Goal: Check status: Check status

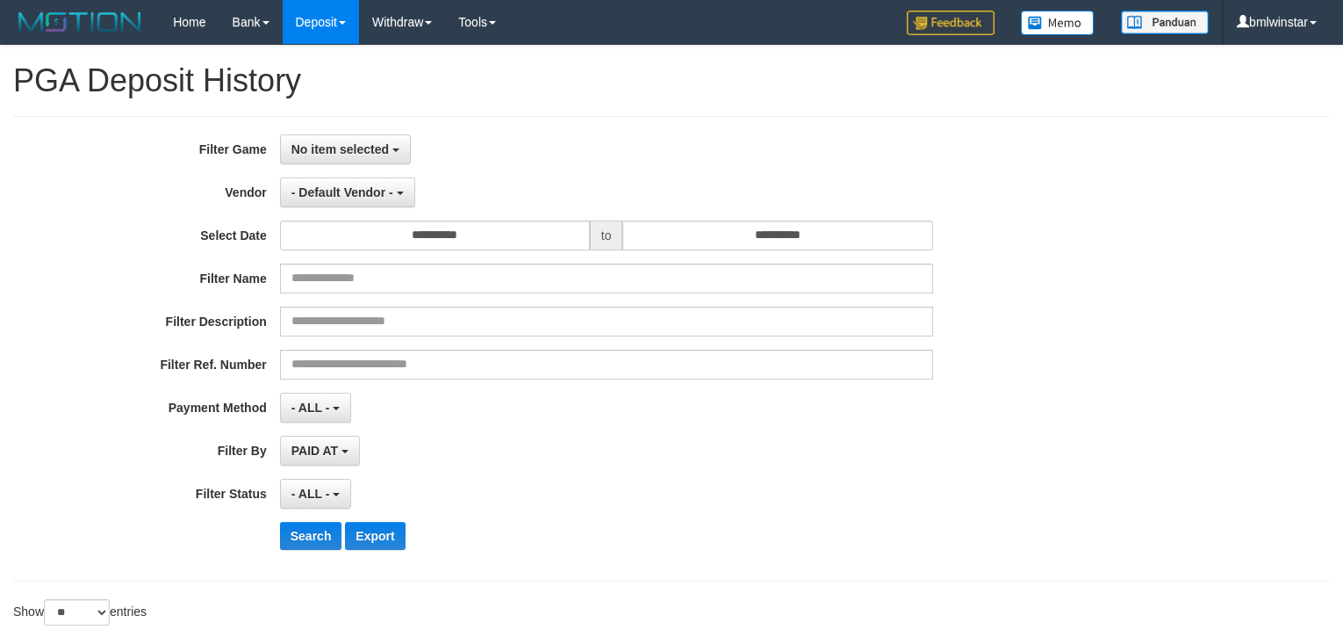
select select
select select "**"
click at [393, 153] on button "No item selected" at bounding box center [345, 149] width 131 height 30
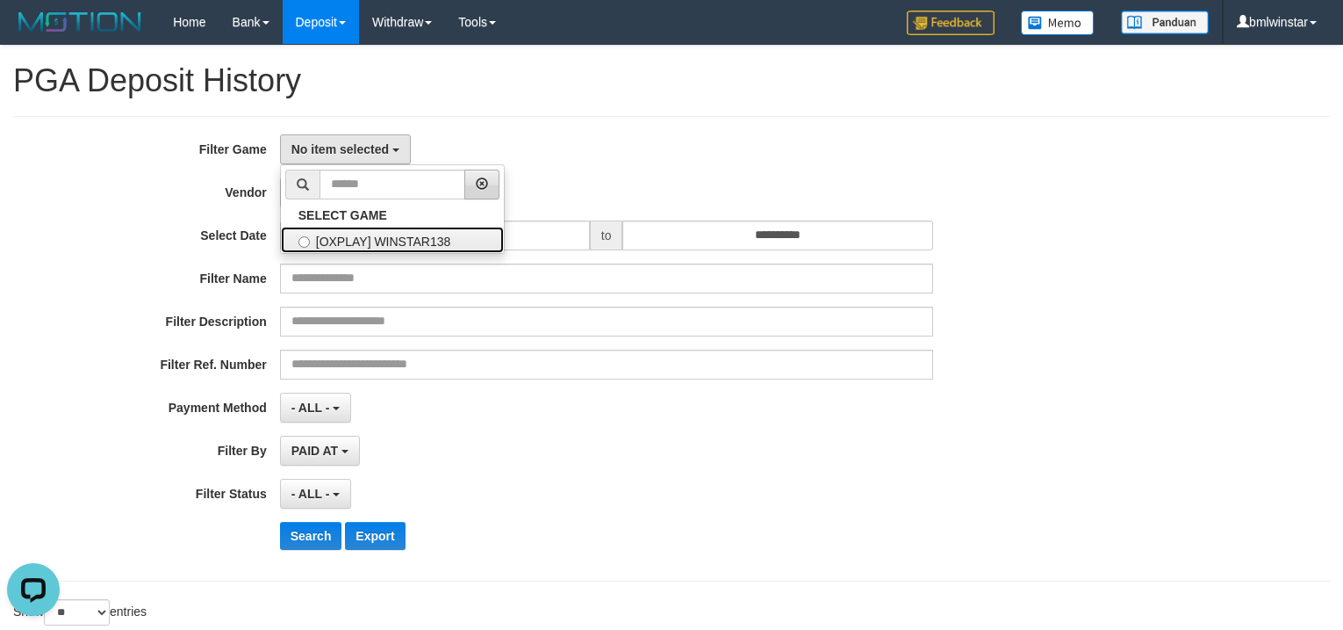
drag, startPoint x: 378, startPoint y: 238, endPoint x: 495, endPoint y: 197, distance: 124.7
click at [392, 238] on label "[OXPLAY] WINSTAR138" at bounding box center [392, 240] width 223 height 26
click at [610, 149] on div "No item selected SELECT GAME [OXPLAY] WINSTAR138" at bounding box center [606, 149] width 653 height 30
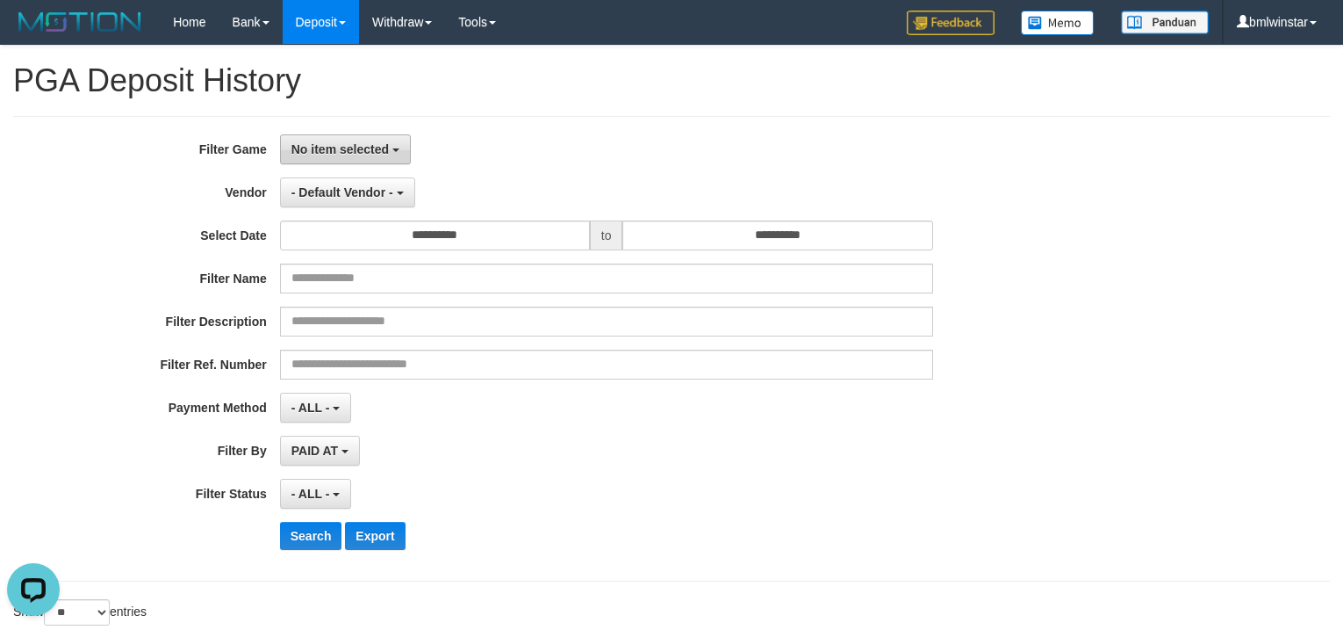
drag, startPoint x: 377, startPoint y: 148, endPoint x: 394, endPoint y: 232, distance: 85.2
click at [378, 148] on span "No item selected" at bounding box center [340, 149] width 97 height 14
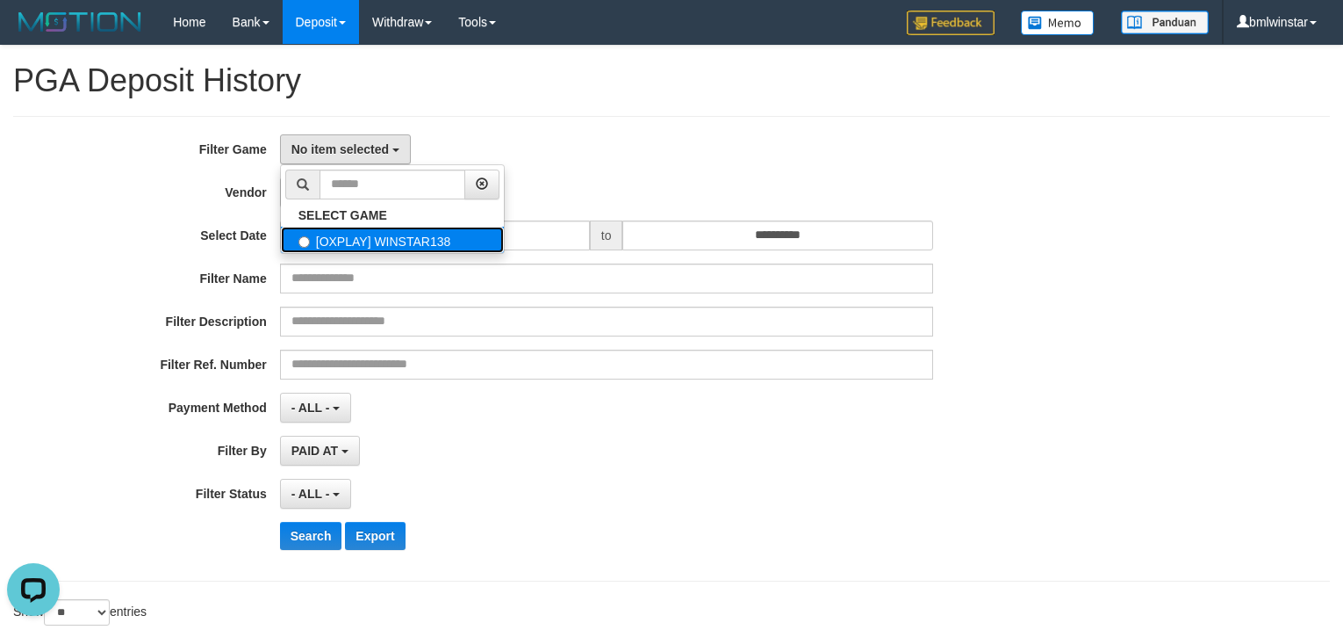
click at [378, 238] on label "[OXPLAY] WINSTAR138" at bounding box center [392, 240] width 223 height 26
select select "****"
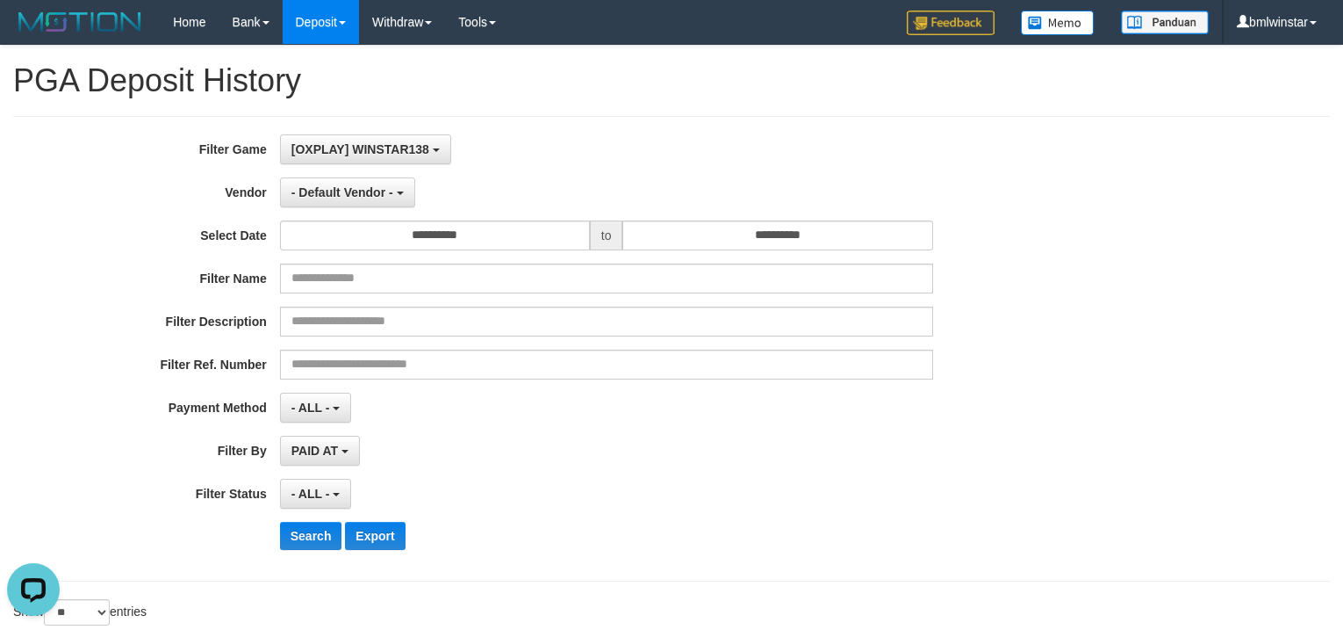
click at [610, 149] on div "[OXPLAY] WINSTAR138 SELECT GAME [OXPLAY] WINSTAR138" at bounding box center [606, 149] width 653 height 30
click at [400, 183] on button "- Default Vendor -" at bounding box center [347, 192] width 135 height 30
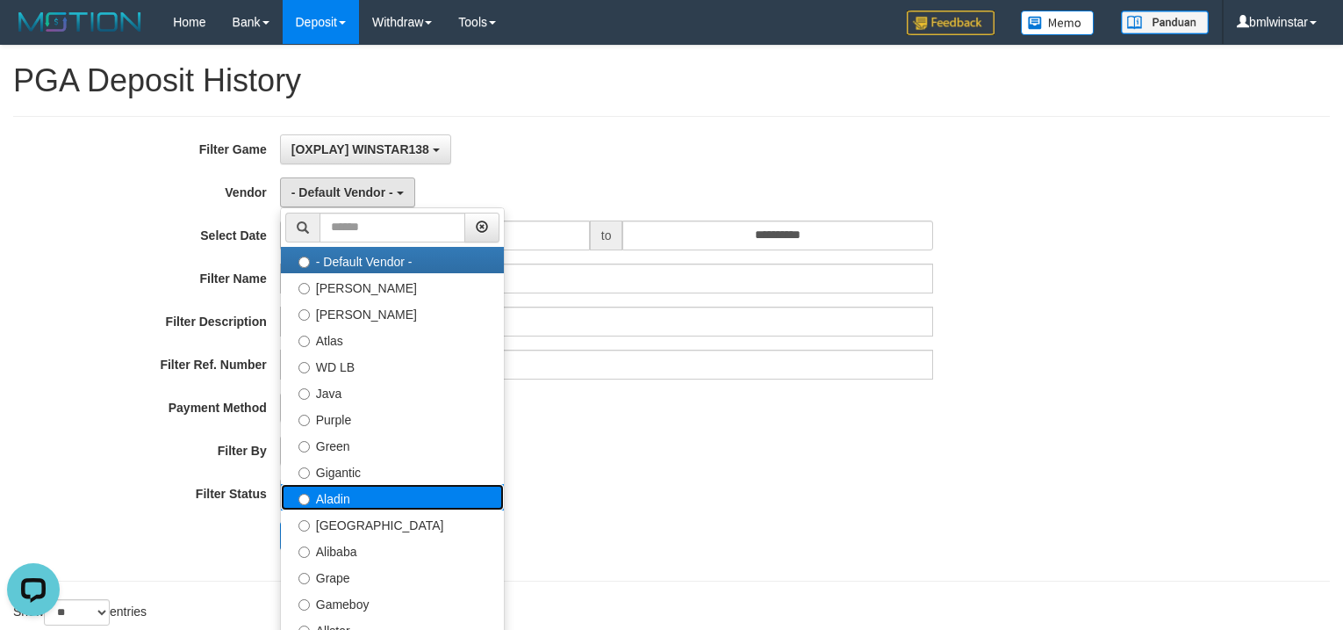
click at [358, 498] on label "Aladin" at bounding box center [392, 497] width 223 height 26
select select "**********"
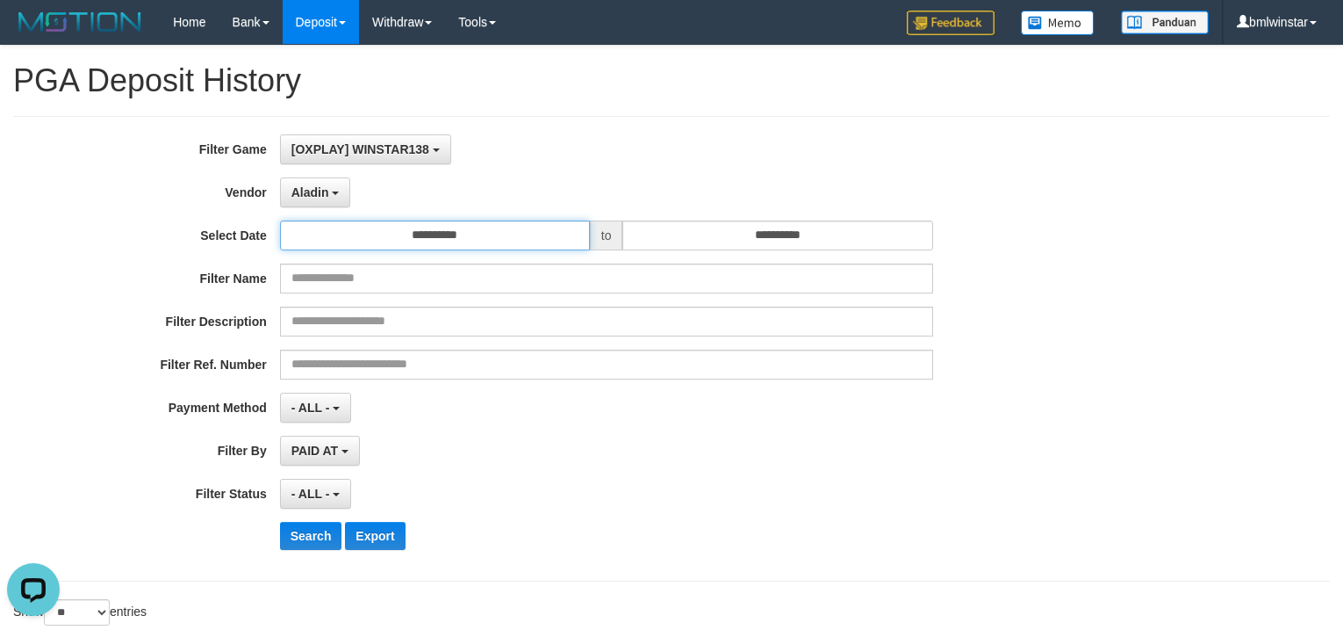
click at [516, 237] on input "**********" at bounding box center [435, 235] width 310 height 30
drag, startPoint x: 772, startPoint y: 479, endPoint x: 803, endPoint y: 355, distance: 127.8
click at [773, 477] on div "**********" at bounding box center [559, 348] width 1119 height 428
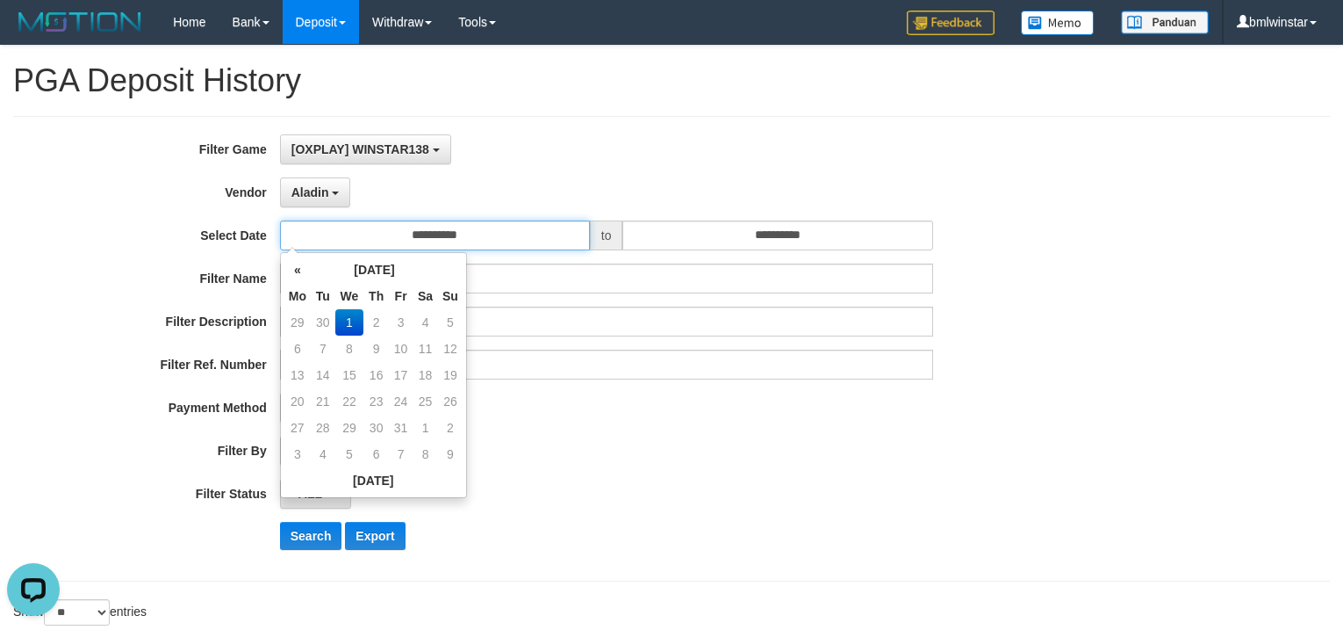
click at [549, 229] on input "**********" at bounding box center [435, 235] width 310 height 30
click at [319, 324] on td "30" at bounding box center [323, 322] width 25 height 26
type input "**********"
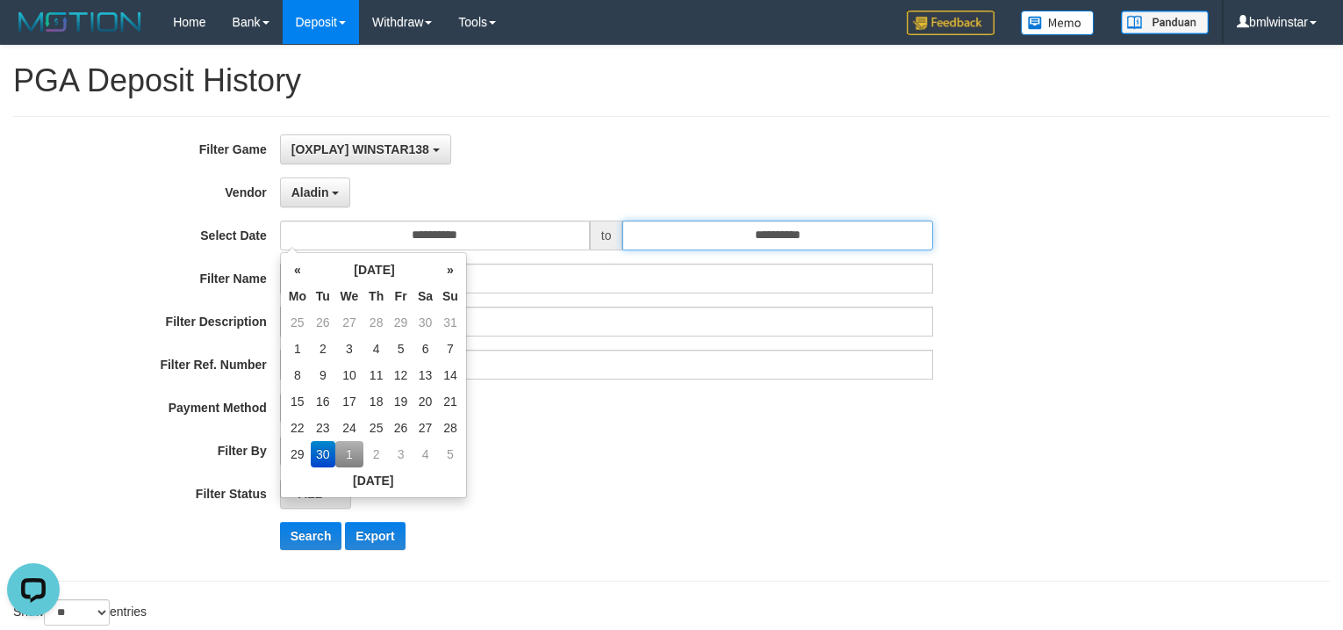
click at [718, 245] on input "**********" at bounding box center [778, 235] width 310 height 30
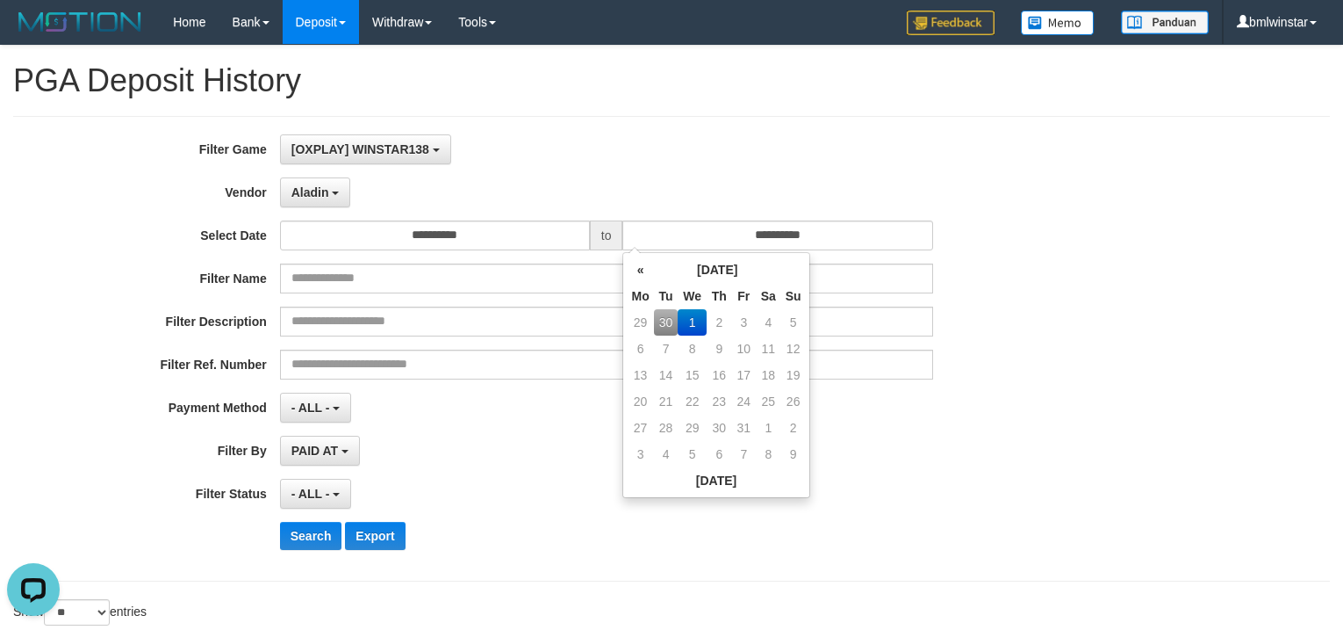
click at [673, 317] on td "30" at bounding box center [666, 322] width 25 height 26
type input "**********"
click at [1060, 388] on div "**********" at bounding box center [559, 348] width 1119 height 428
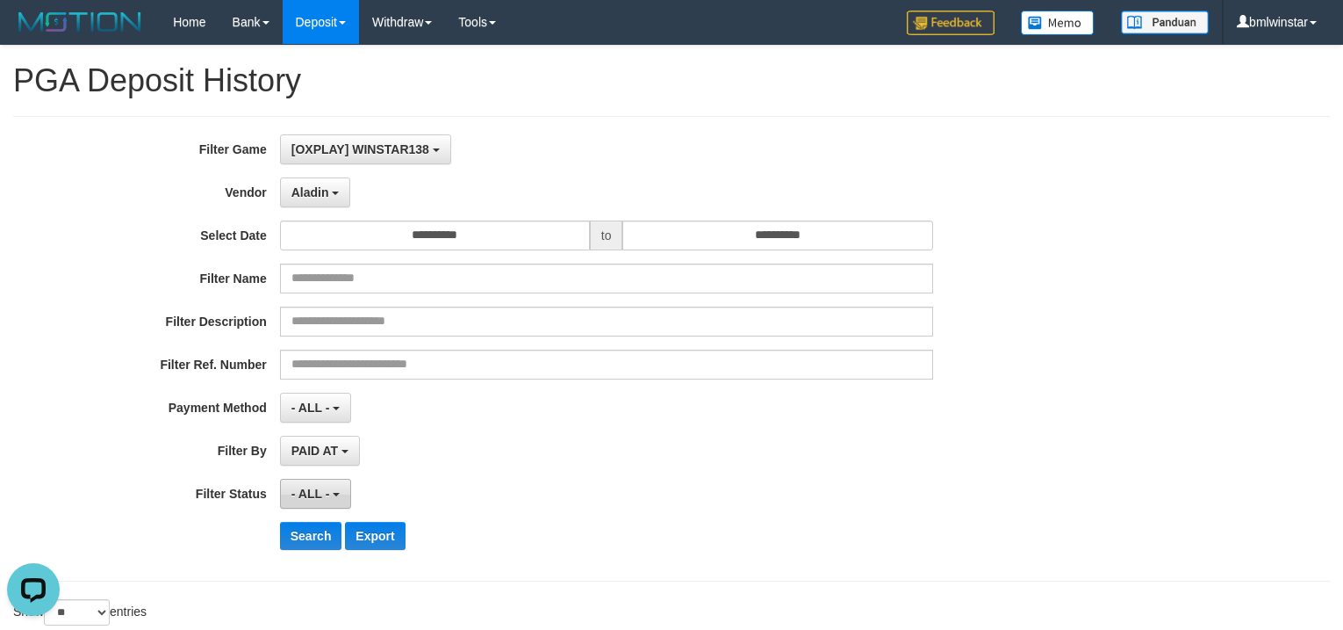
click at [324, 495] on span "- ALL -" at bounding box center [311, 493] width 39 height 14
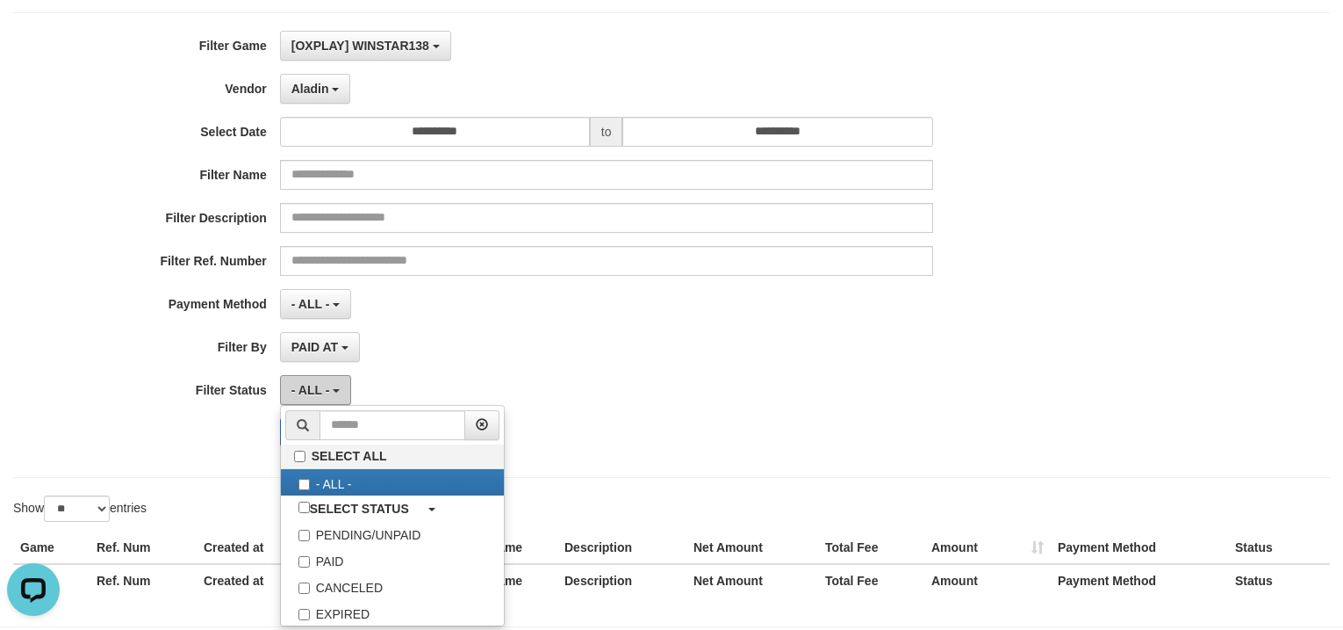
scroll to position [180, 0]
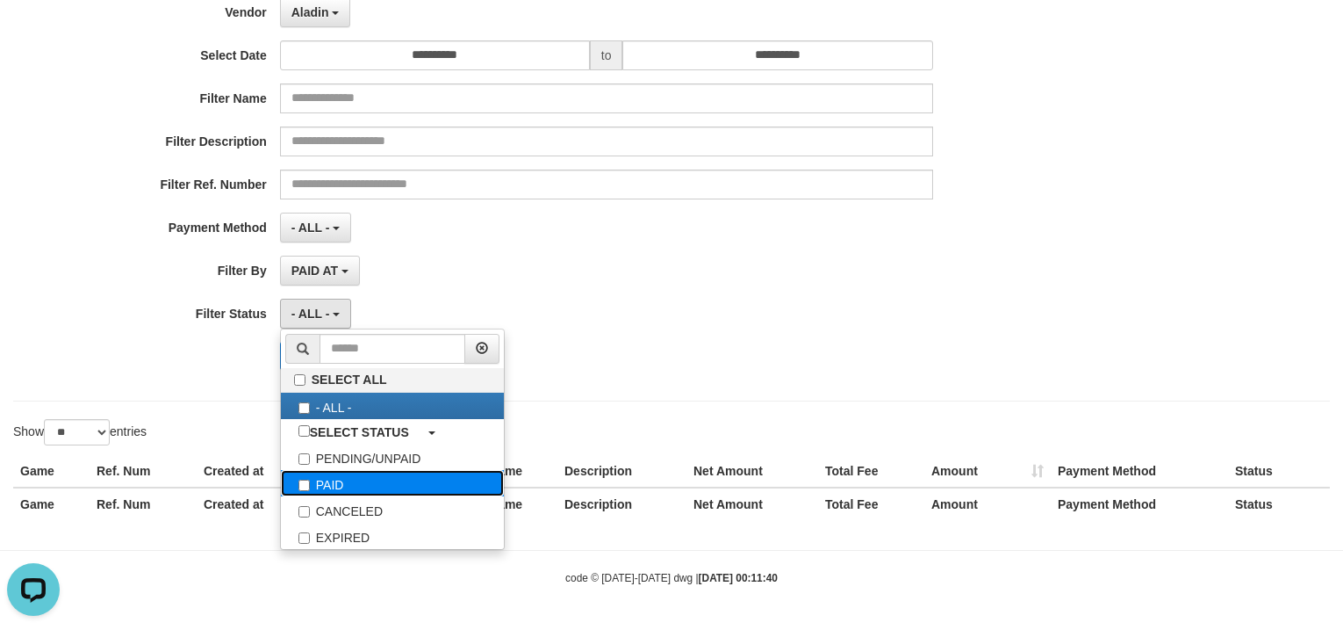
click at [338, 481] on label "PAID" at bounding box center [392, 483] width 223 height 26
select select "*"
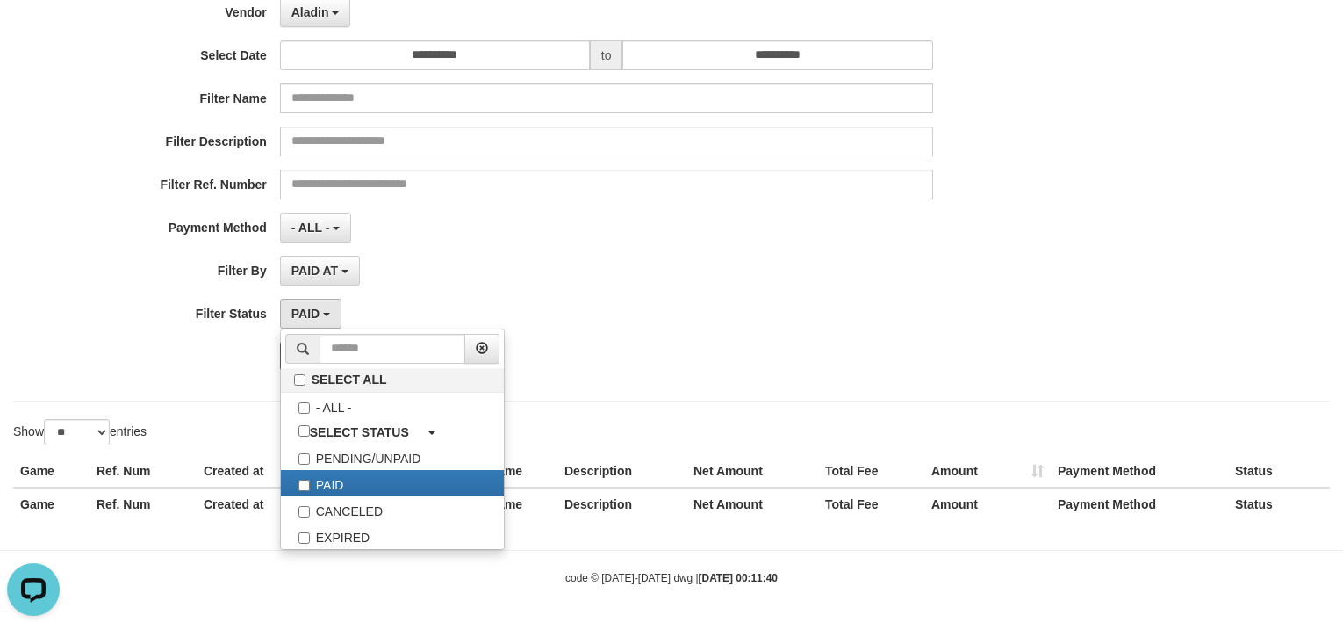
click at [865, 369] on div "**********" at bounding box center [559, 168] width 1119 height 428
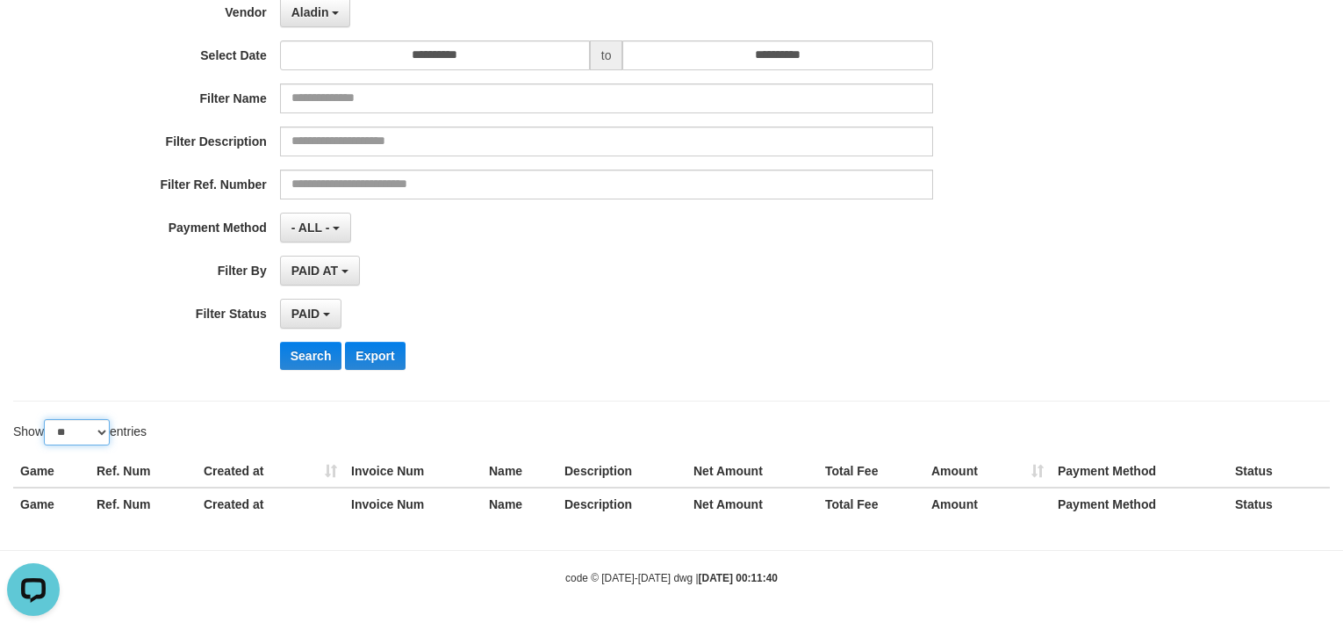
drag, startPoint x: 98, startPoint y: 428, endPoint x: 99, endPoint y: 444, distance: 16.7
click at [98, 428] on select "** ** ** ***" at bounding box center [77, 432] width 66 height 26
select select "***"
click at [47, 419] on select "** ** ** ***" at bounding box center [77, 432] width 66 height 26
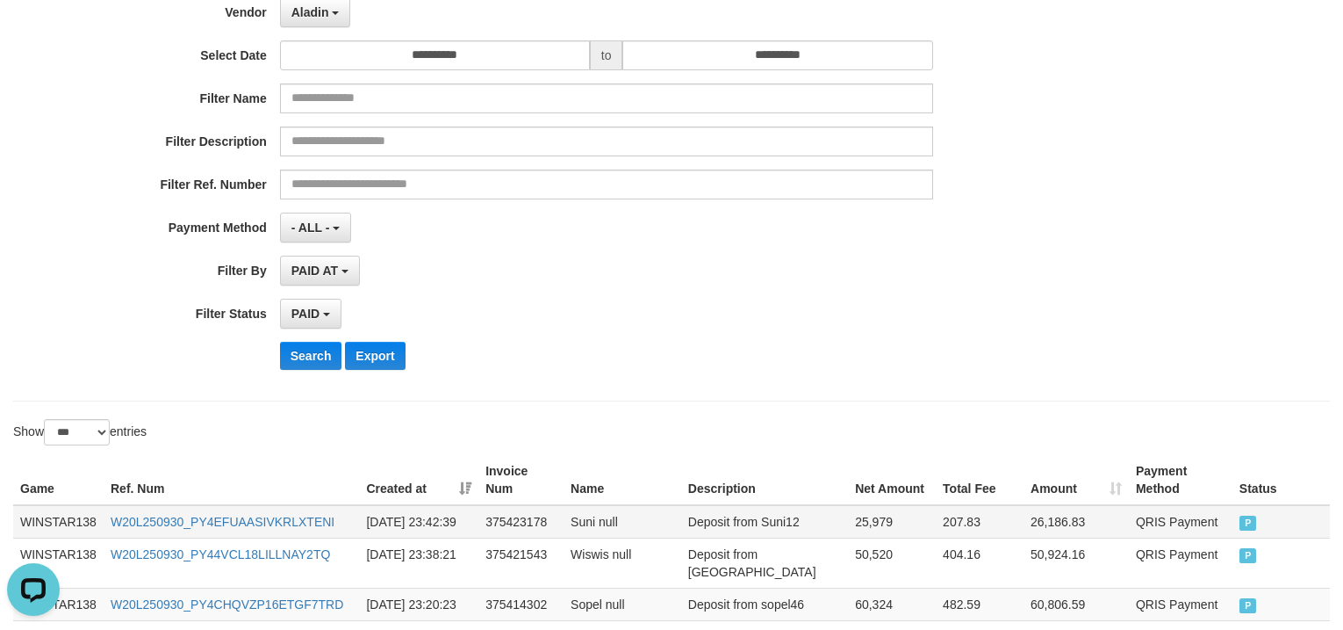
click at [61, 525] on td "WINSTAR138" at bounding box center [58, 521] width 90 height 33
drag, startPoint x: 61, startPoint y: 525, endPoint x: 844, endPoint y: 542, distance: 783.4
click at [83, 525] on td "WINSTAR138" at bounding box center [58, 521] width 90 height 33
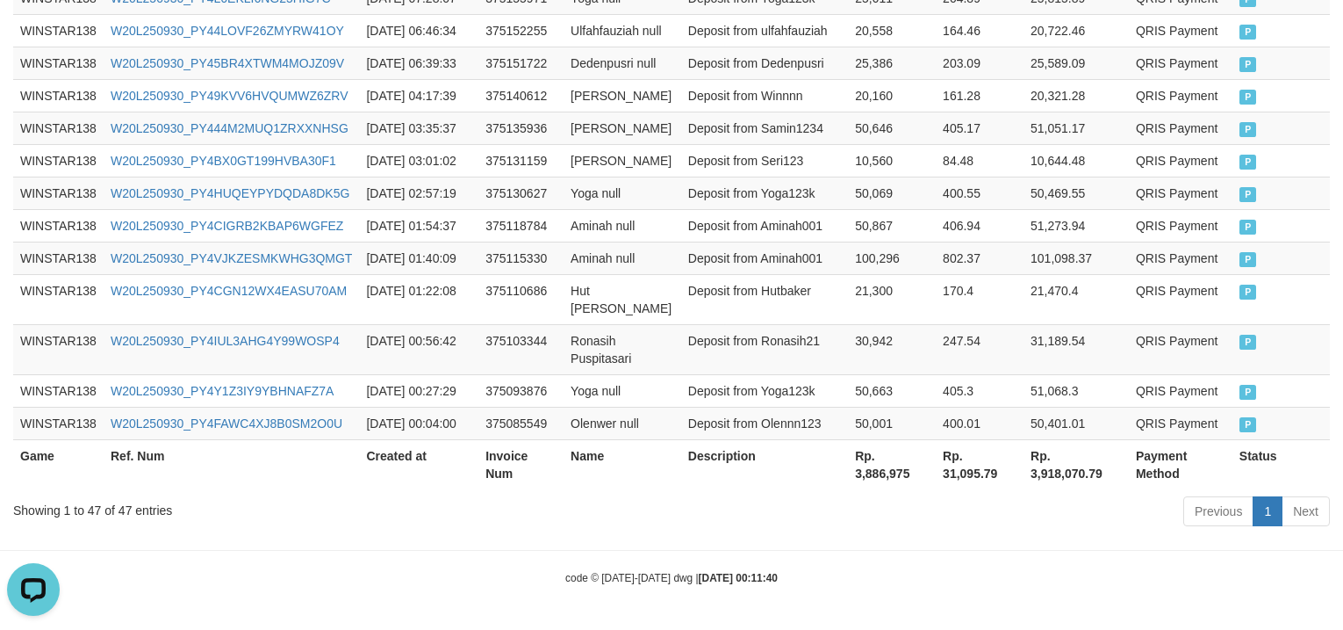
scroll to position [2598, 0]
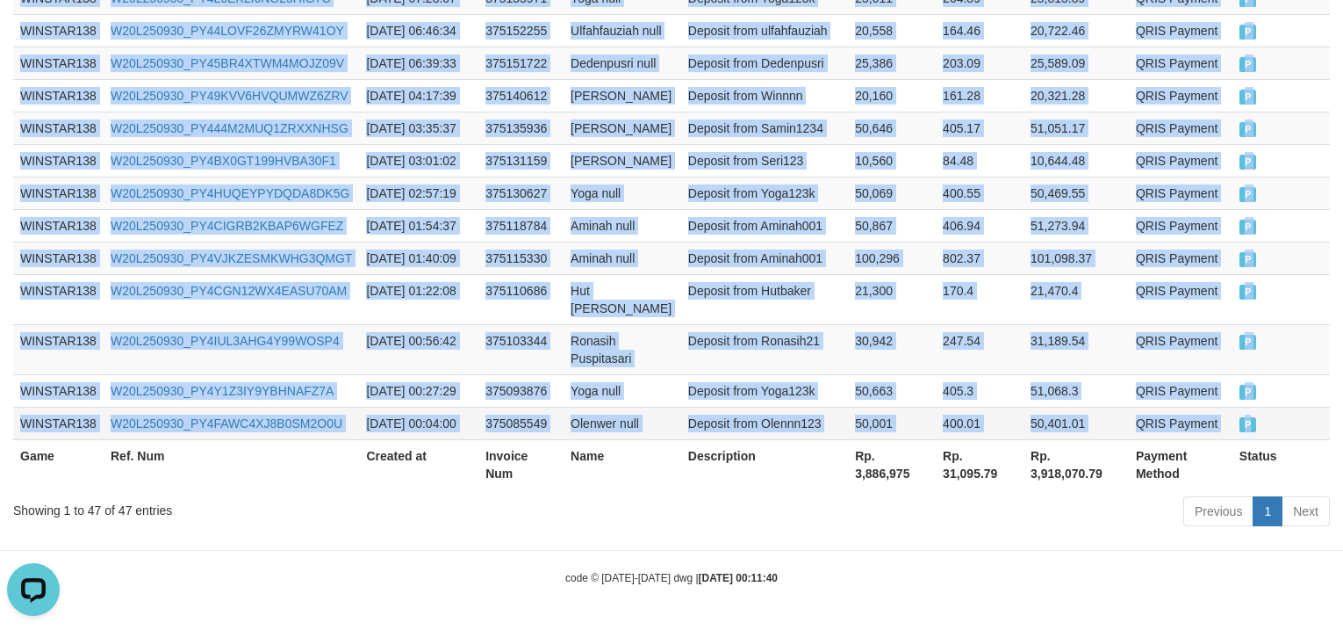
click at [1292, 407] on td "P" at bounding box center [1281, 423] width 97 height 32
copy tbody "WINSTAR138 W20L250930_PY4EFUAASIVKRLXTENI [DATE] 23:42:39 375423178 Suni null D…"
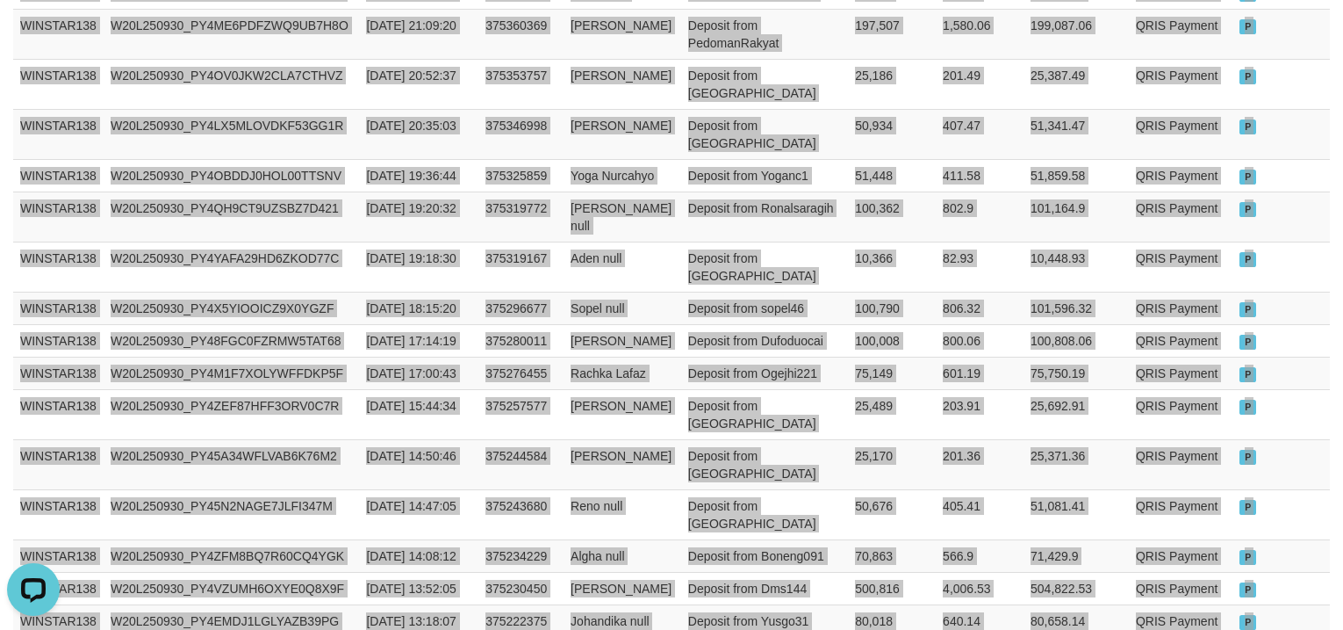
scroll to position [0, 0]
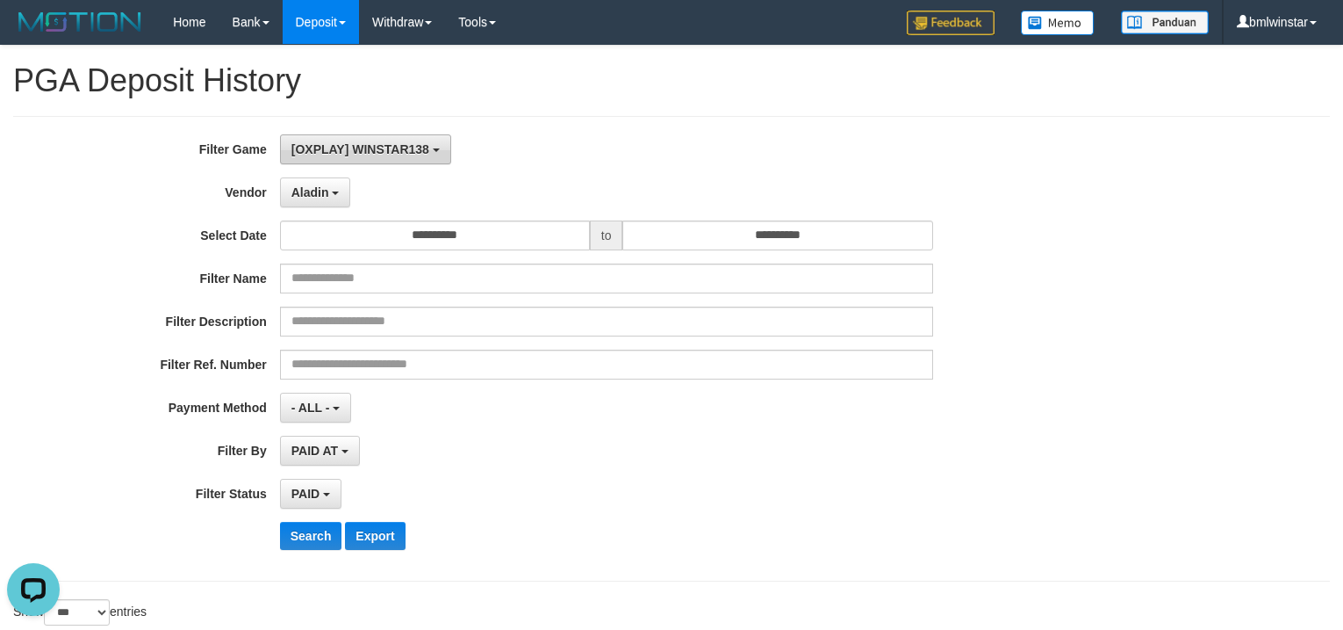
click at [348, 155] on span "[OXPLAY] WINSTAR138" at bounding box center [361, 149] width 138 height 14
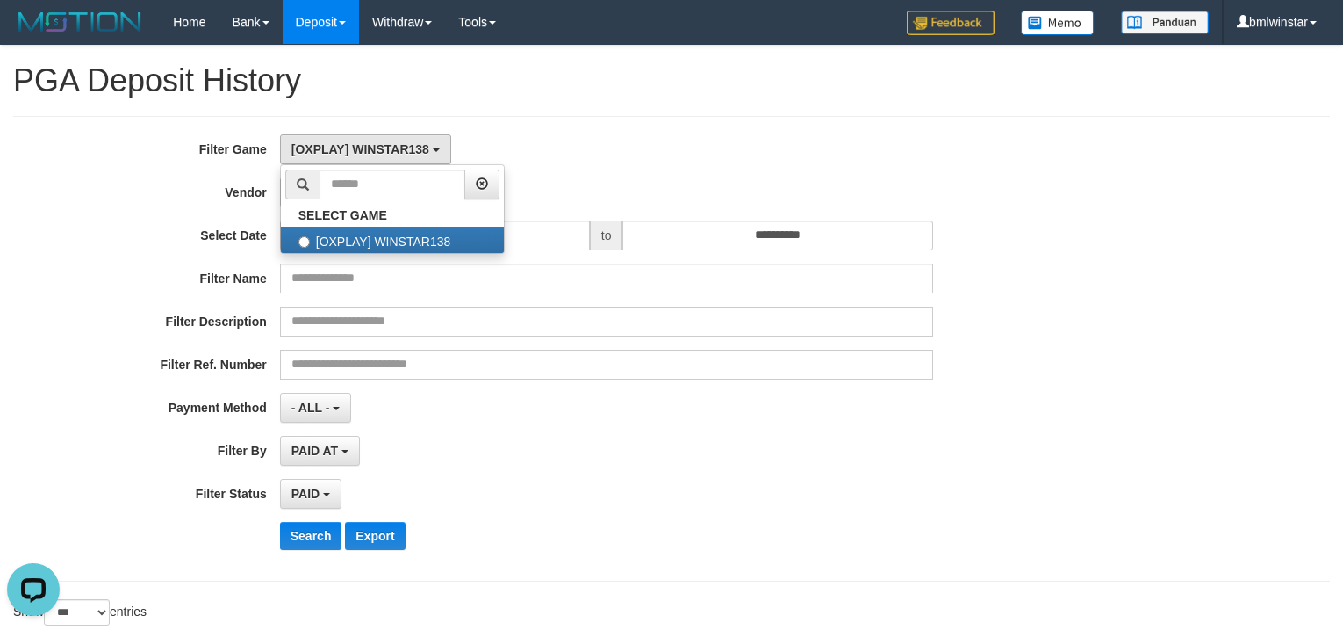
click at [781, 156] on div "[OXPLAY] WINSTAR138 SELECT GAME [OXPLAY] WINSTAR138" at bounding box center [606, 149] width 653 height 30
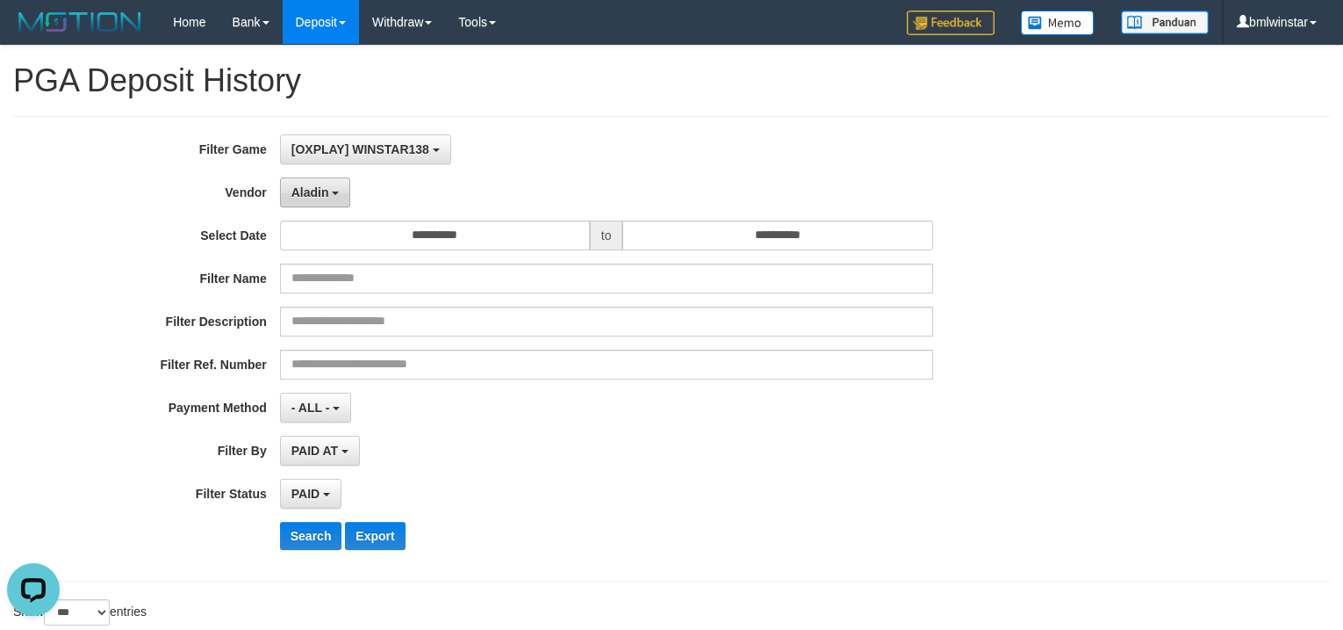
click at [292, 188] on span "Aladin" at bounding box center [311, 192] width 38 height 14
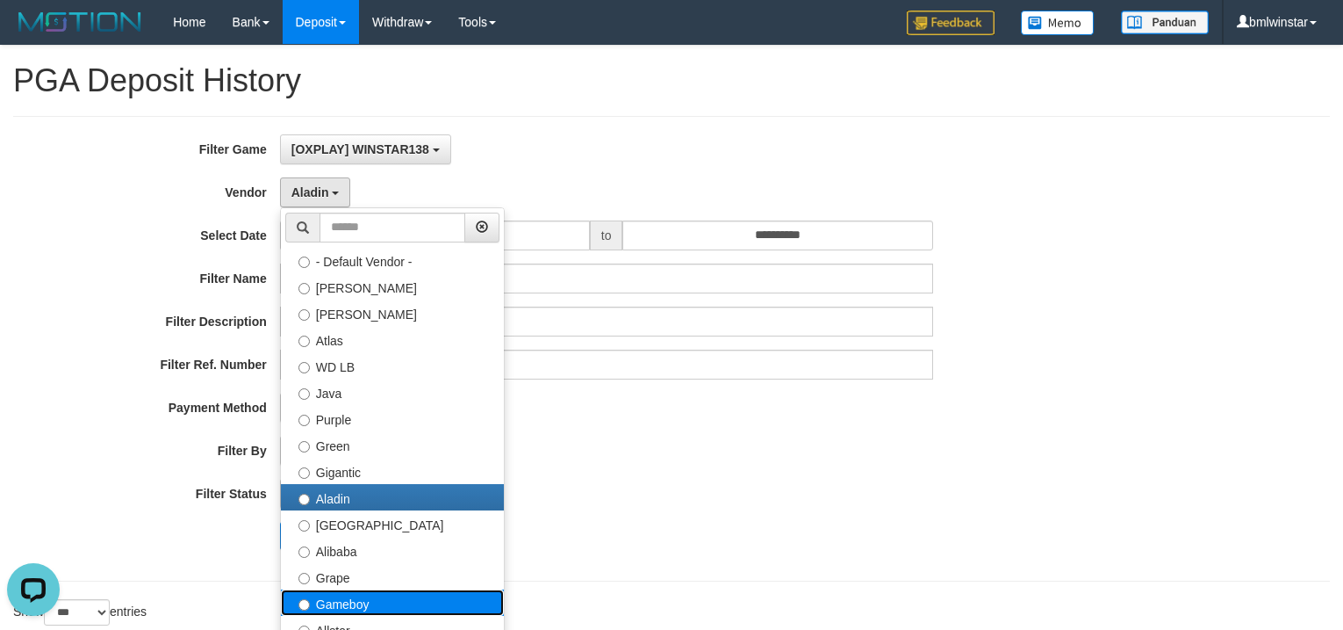
click at [351, 594] on label "Gameboy" at bounding box center [392, 602] width 223 height 26
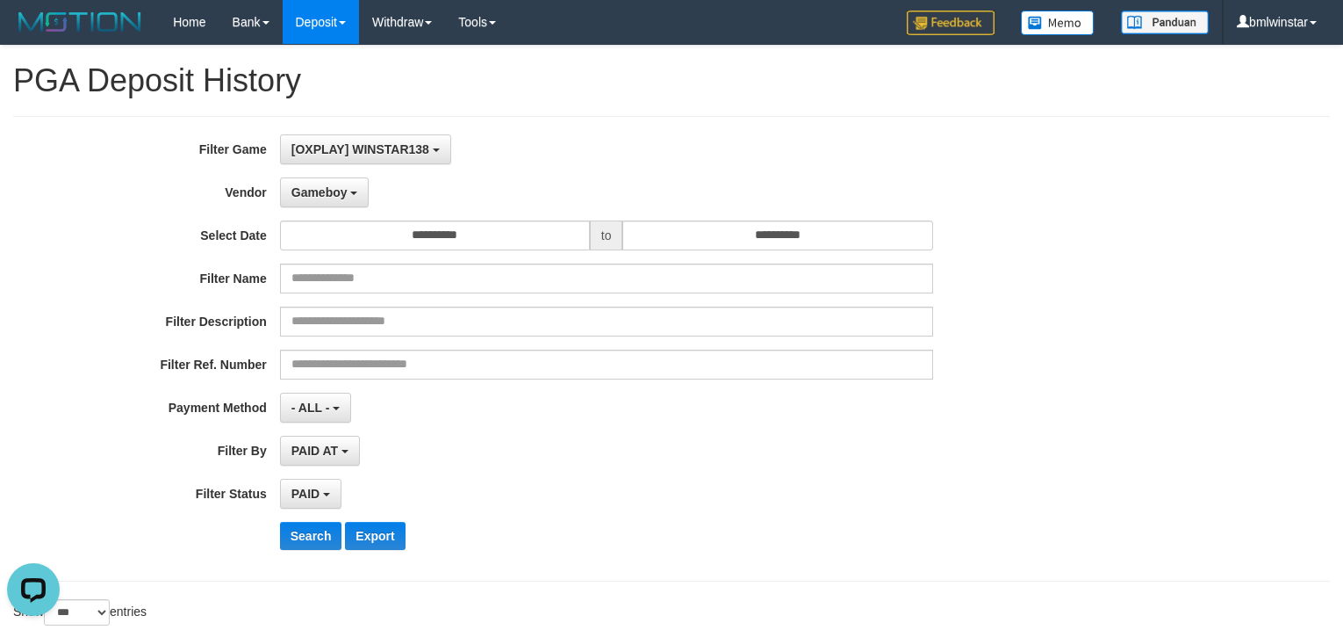
click at [727, 496] on div "PAID SELECT ALL - ALL - SELECT STATUS PENDING/UNPAID PAID CANCELED EXPIRED" at bounding box center [606, 494] width 653 height 30
click at [303, 529] on button "Search" at bounding box center [311, 536] width 62 height 28
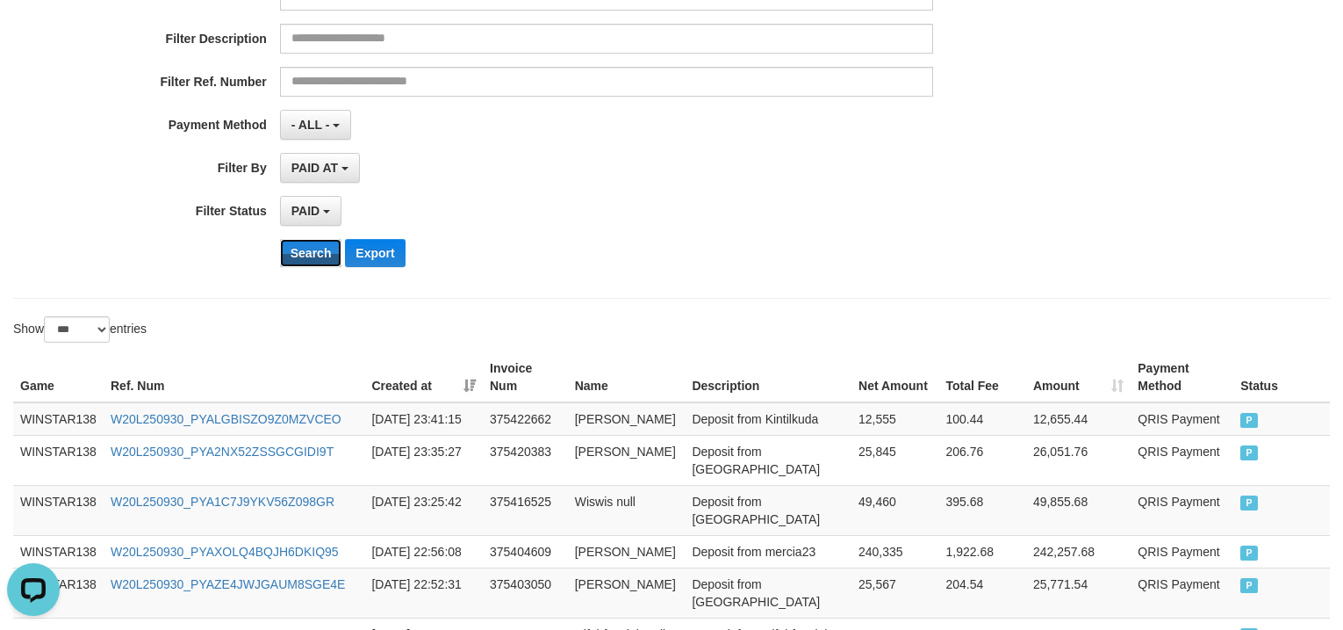
scroll to position [292, 0]
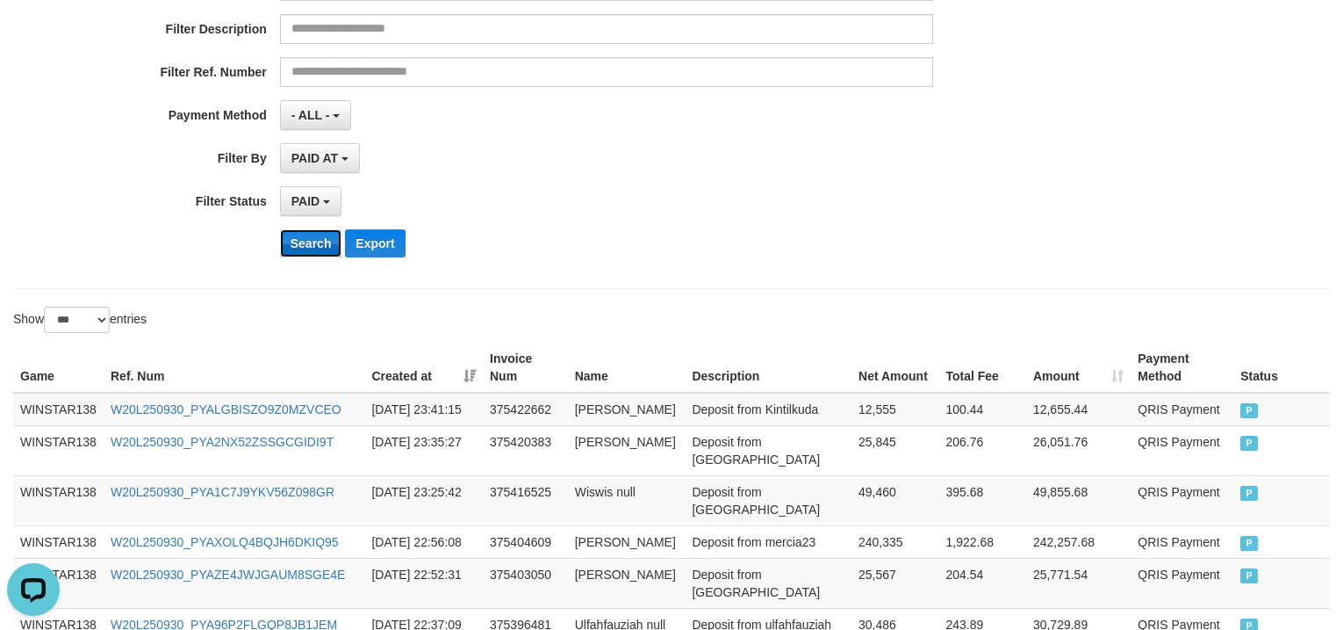
click at [299, 238] on button "Search" at bounding box center [311, 243] width 62 height 28
click at [37, 407] on td "WINSTAR138" at bounding box center [58, 408] width 90 height 33
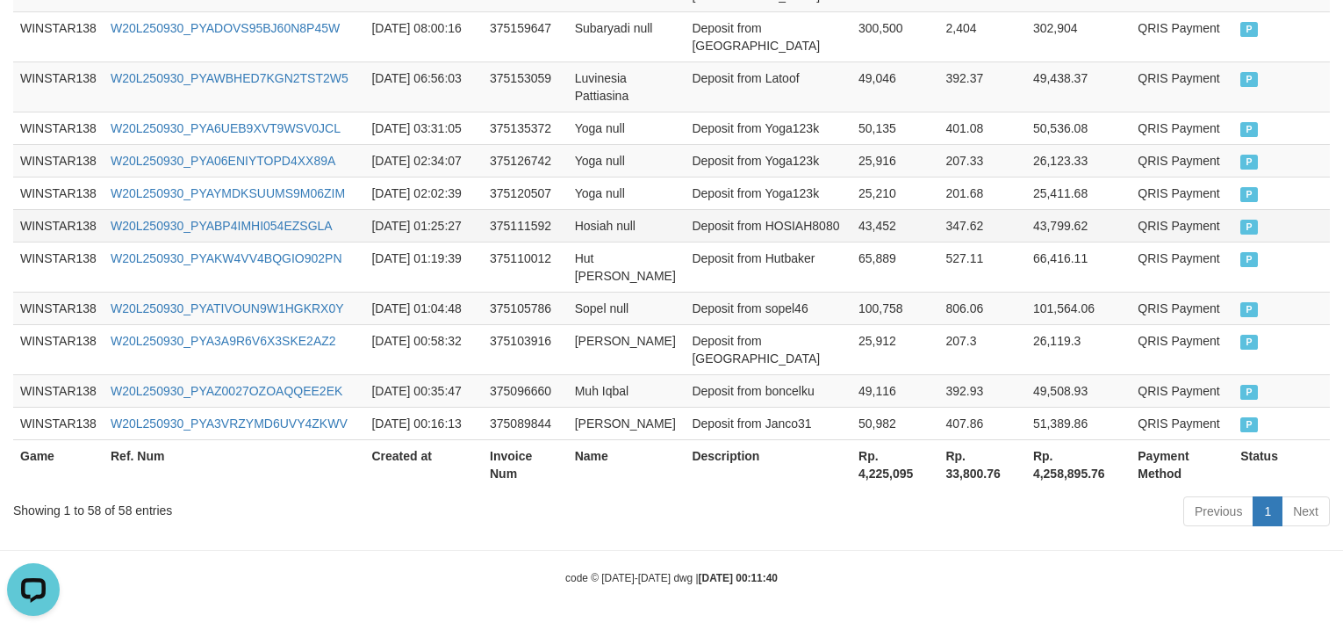
scroll to position [3149, 0]
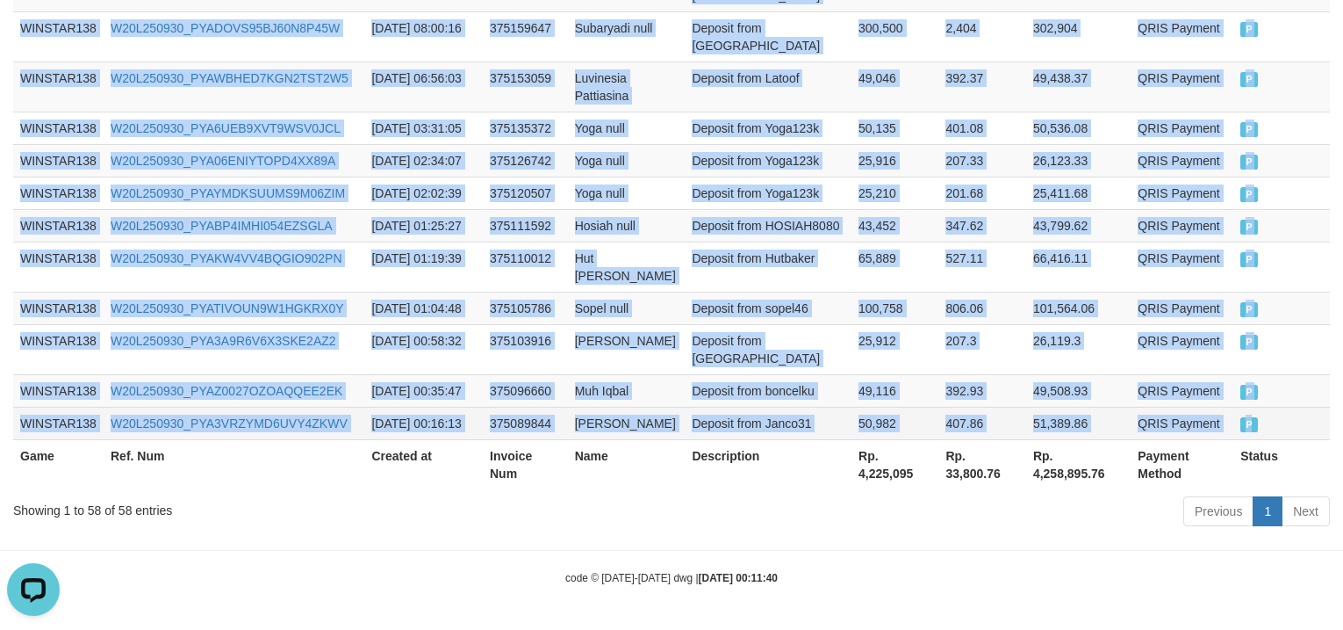
click at [1329, 410] on td "P" at bounding box center [1282, 423] width 97 height 32
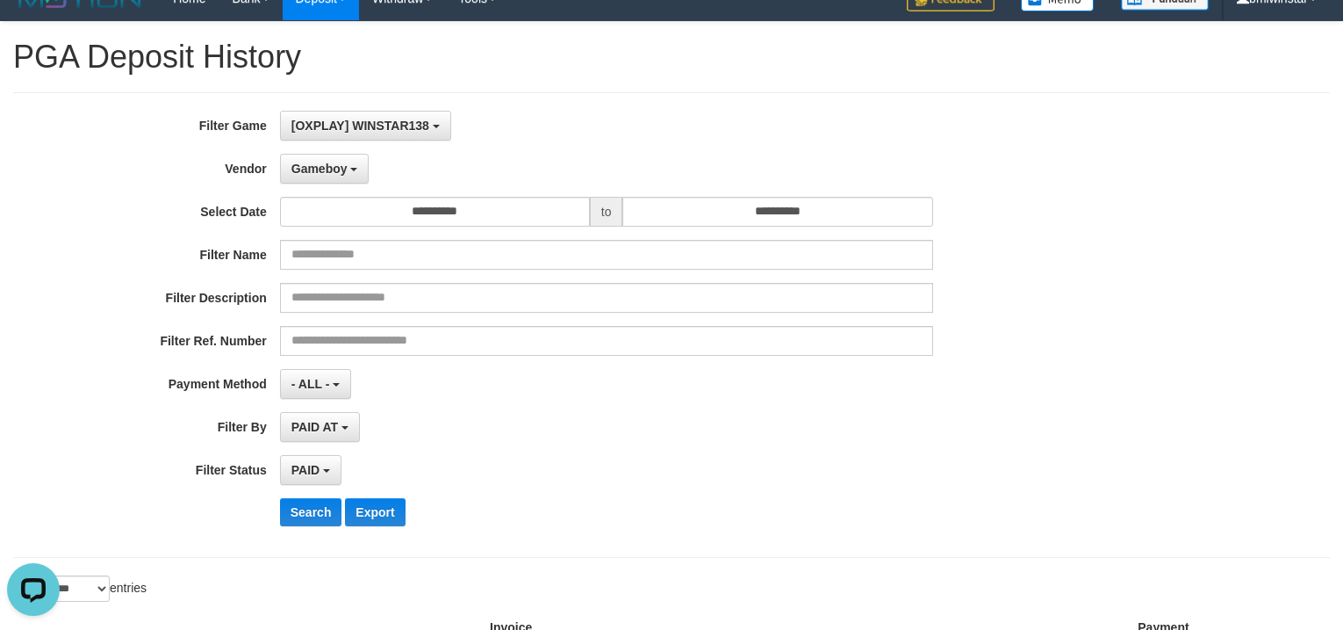
scroll to position [0, 0]
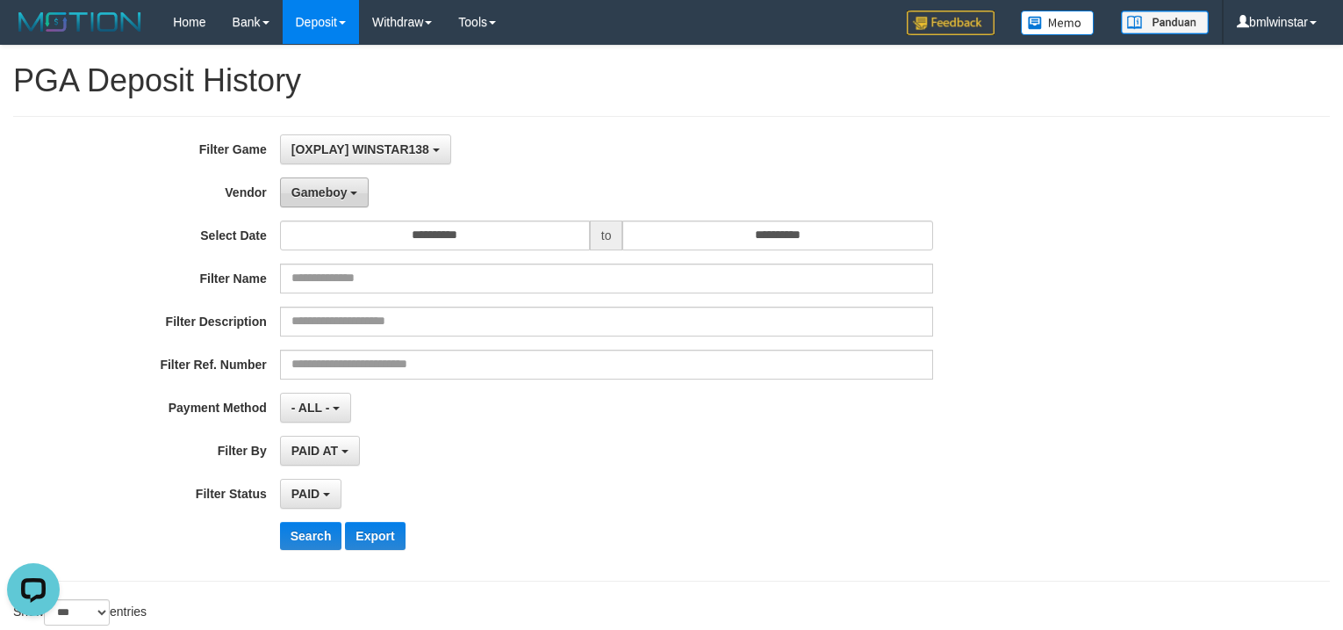
click at [317, 199] on button "Gameboy" at bounding box center [325, 192] width 90 height 30
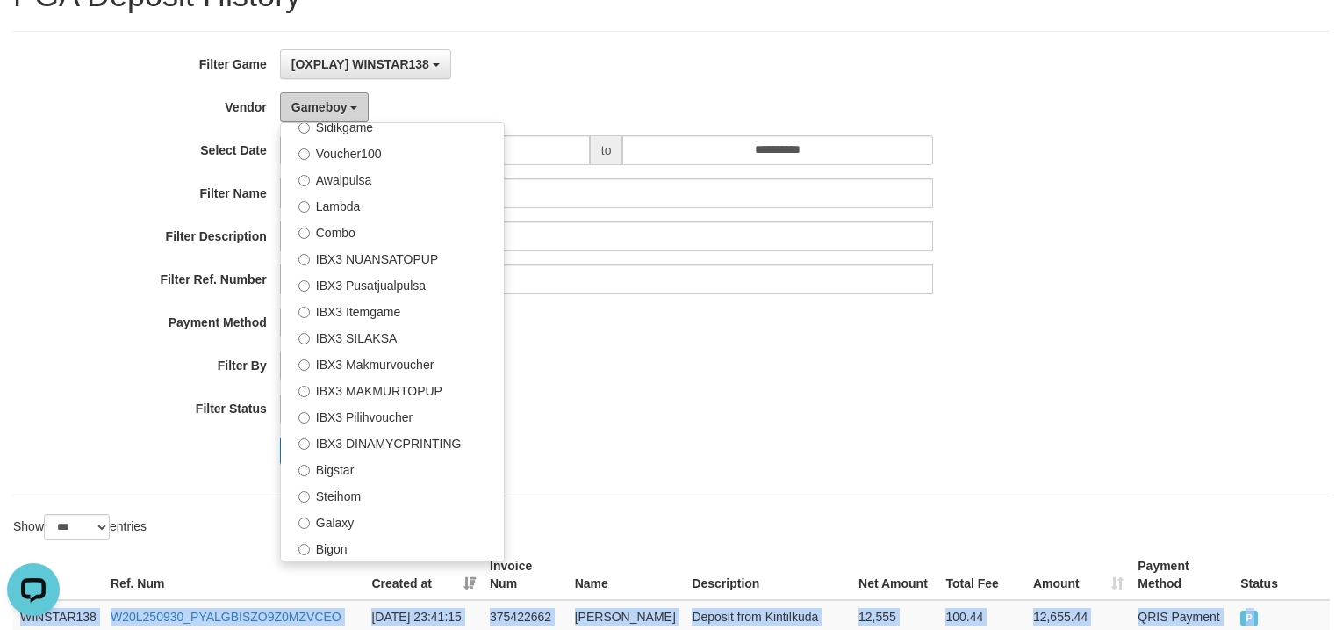
scroll to position [147, 0]
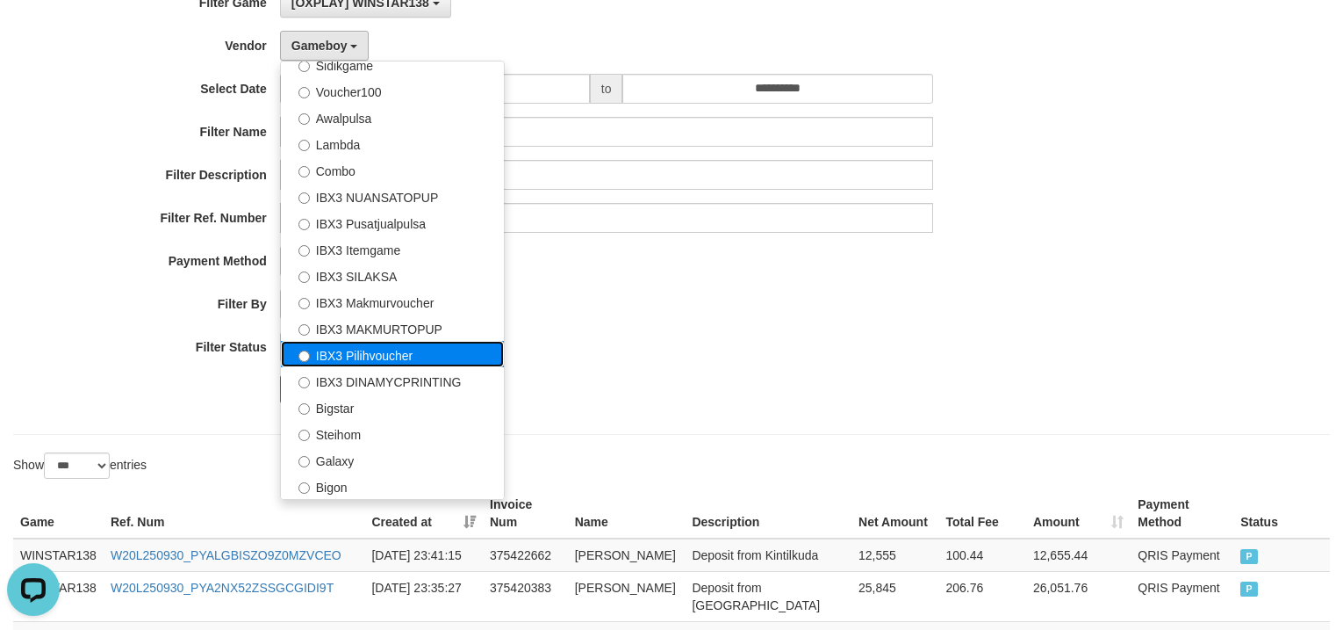
click at [381, 348] on label "IBX3 Pilihvoucher" at bounding box center [392, 354] width 223 height 26
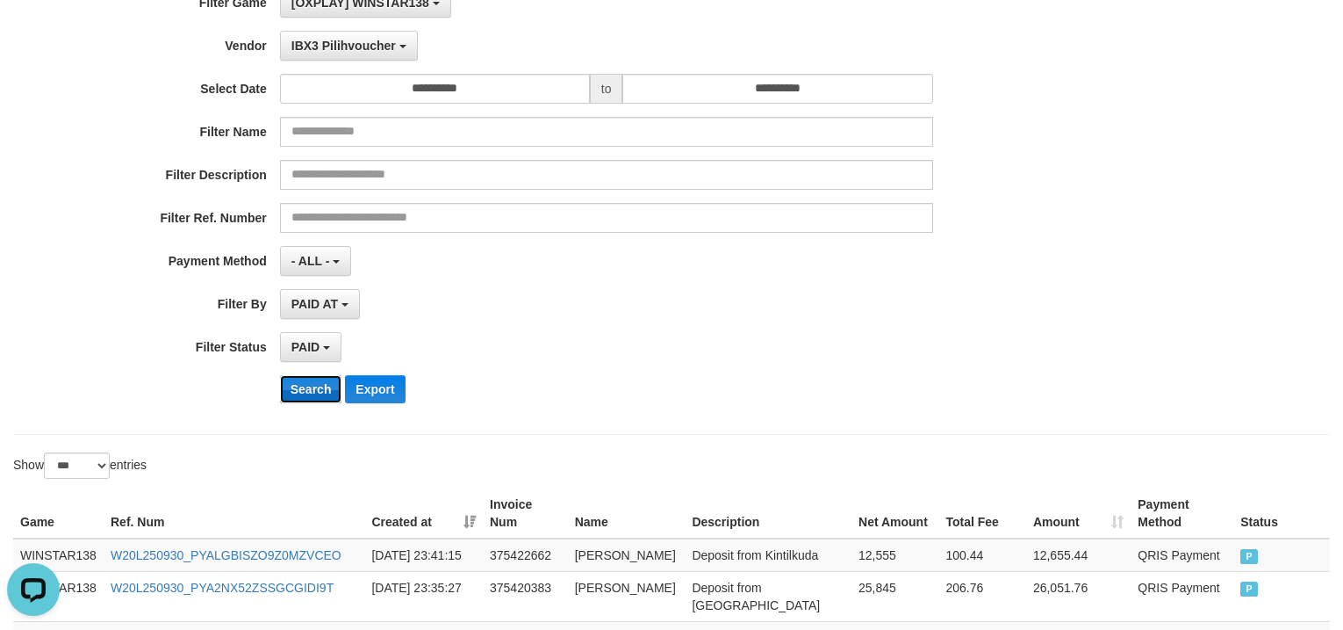
click at [312, 390] on button "Search" at bounding box center [311, 389] width 62 height 28
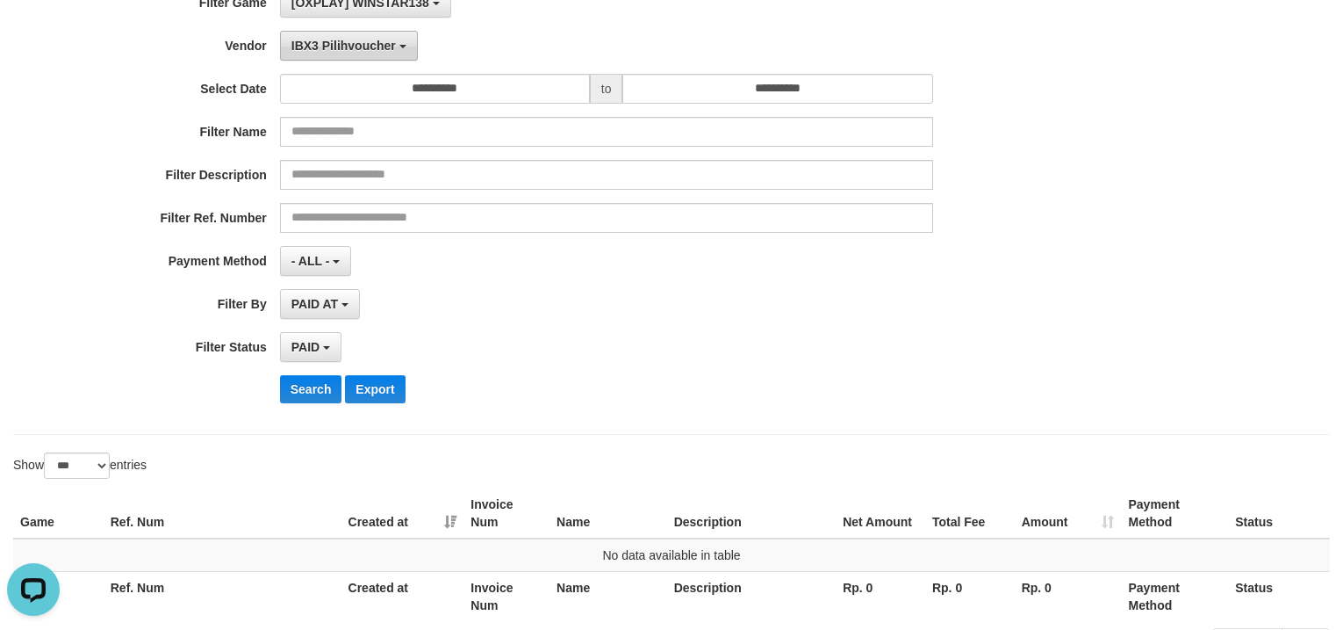
click at [330, 50] on span "IBX3 Pilihvoucher" at bounding box center [344, 46] width 104 height 14
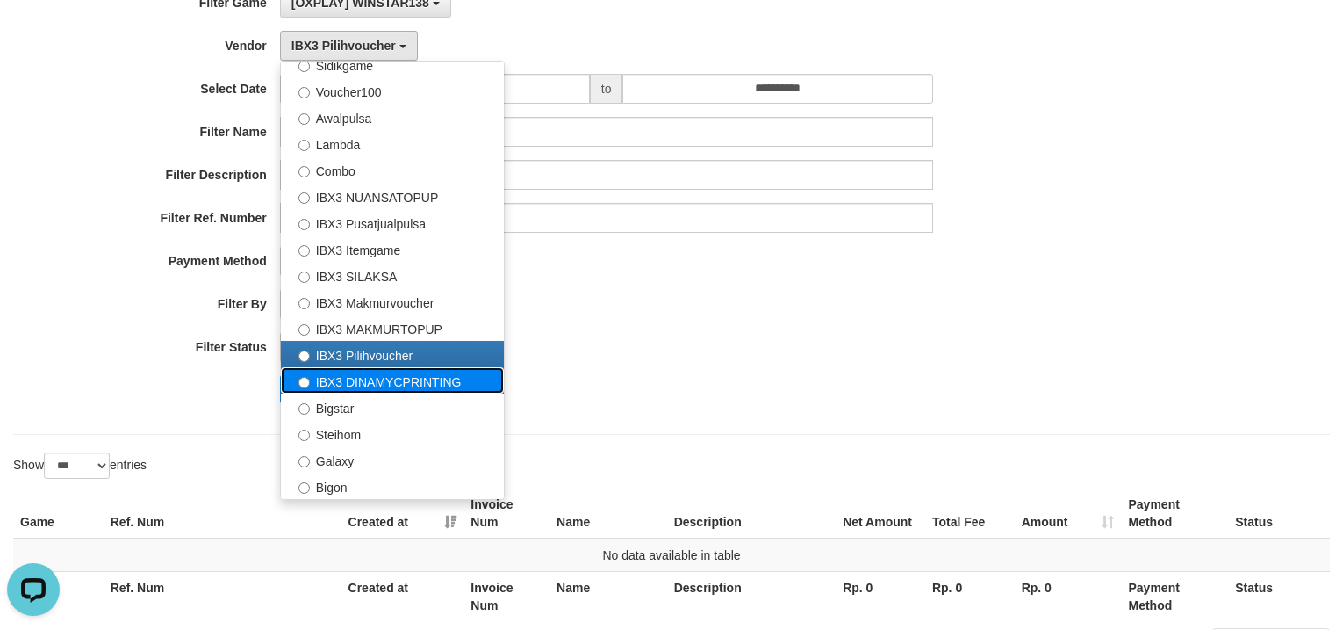
click at [390, 389] on label "IBX3 DINAMYCPRINTING" at bounding box center [392, 380] width 223 height 26
select select "**********"
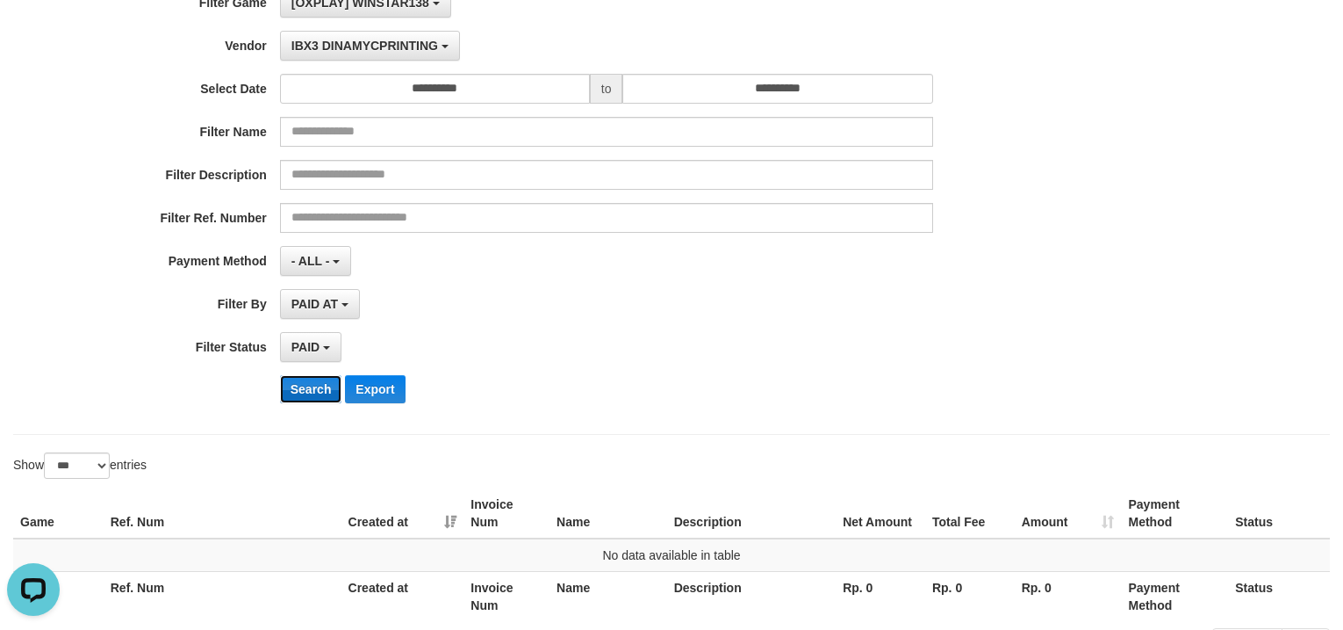
click at [322, 397] on button "Search" at bounding box center [311, 389] width 62 height 28
click at [350, 52] on span "IBX3 DINAMYCPRINTING" at bounding box center [365, 46] width 147 height 14
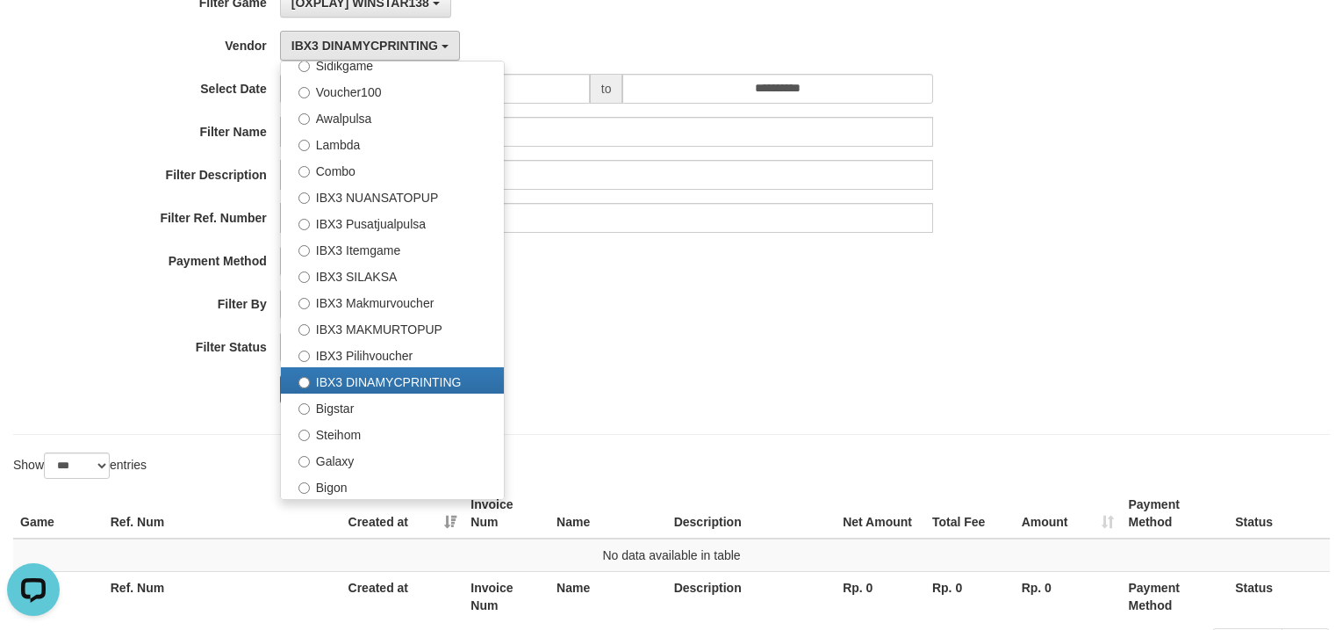
click at [692, 334] on div "PAID SELECT ALL - ALL - SELECT STATUS PENDING/UNPAID PAID CANCELED EXPIRED" at bounding box center [606, 347] width 653 height 30
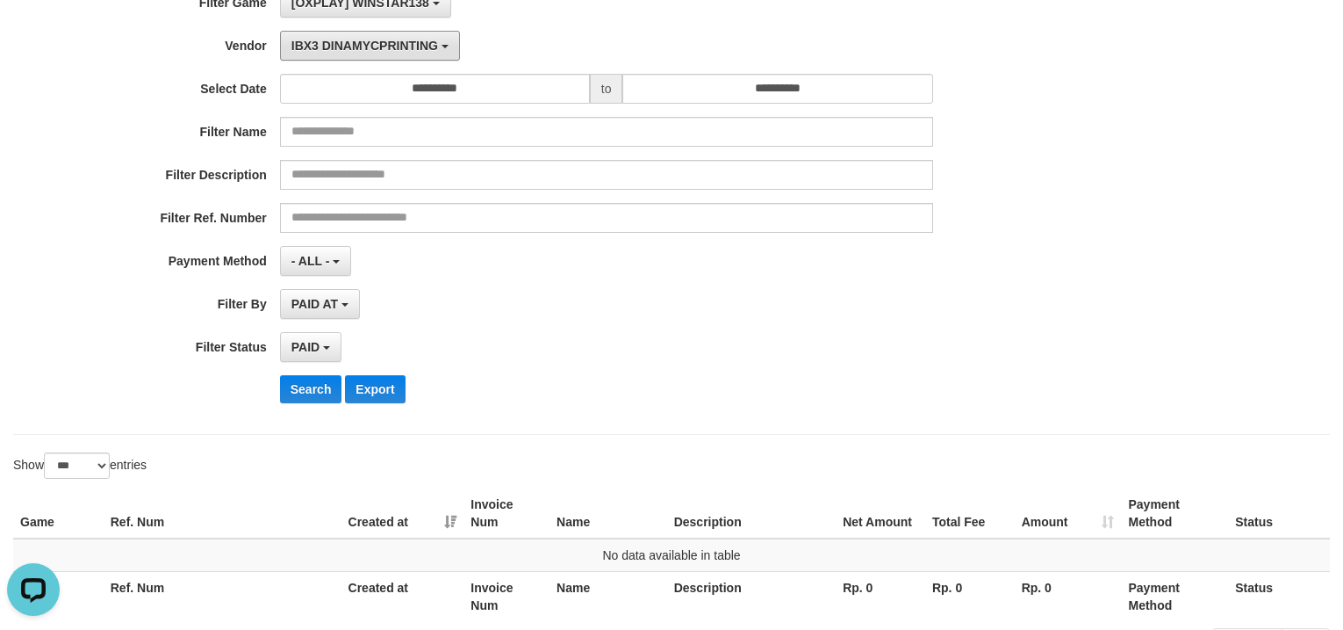
drag, startPoint x: 371, startPoint y: 50, endPoint x: 371, endPoint y: 75, distance: 24.6
click at [371, 50] on span "IBX3 DINAMYCPRINTING" at bounding box center [365, 46] width 147 height 14
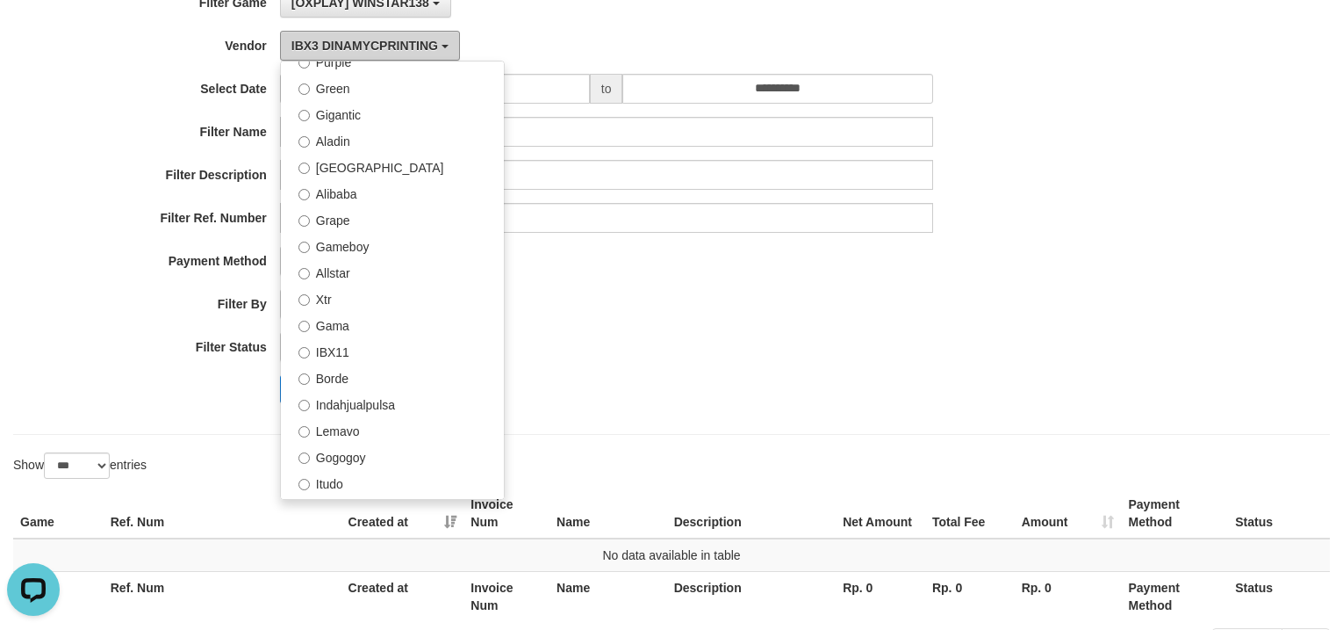
scroll to position [0, 0]
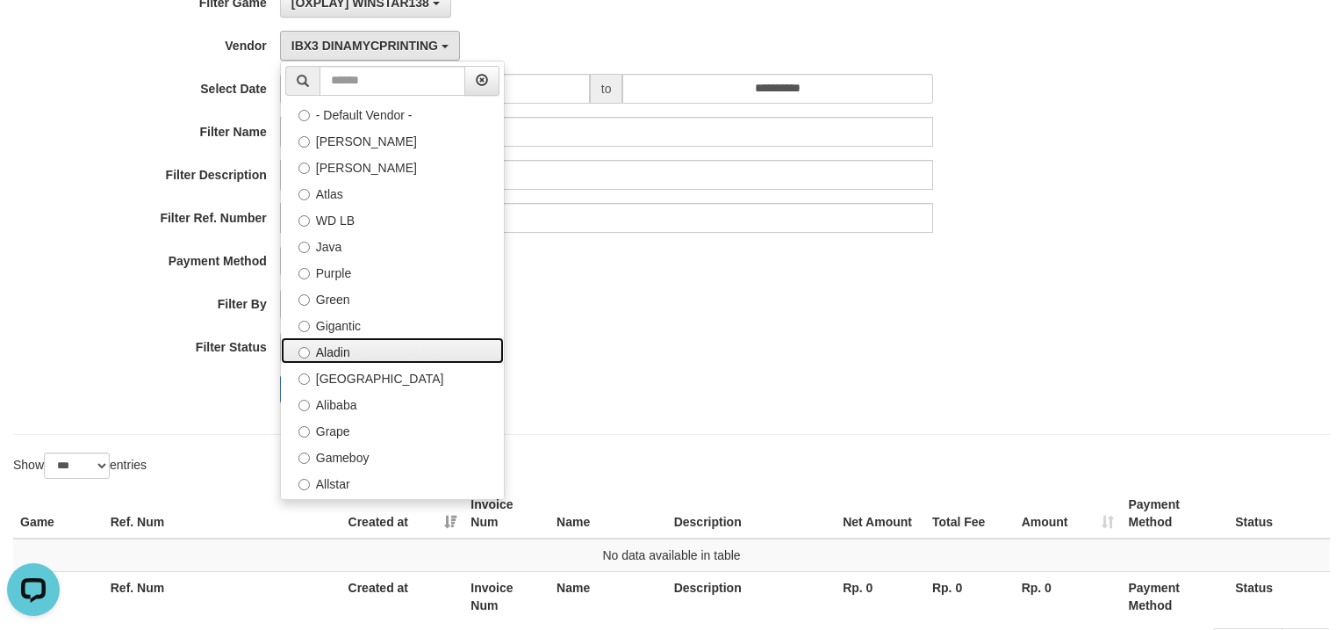
click at [353, 350] on label "Aladin" at bounding box center [392, 350] width 223 height 26
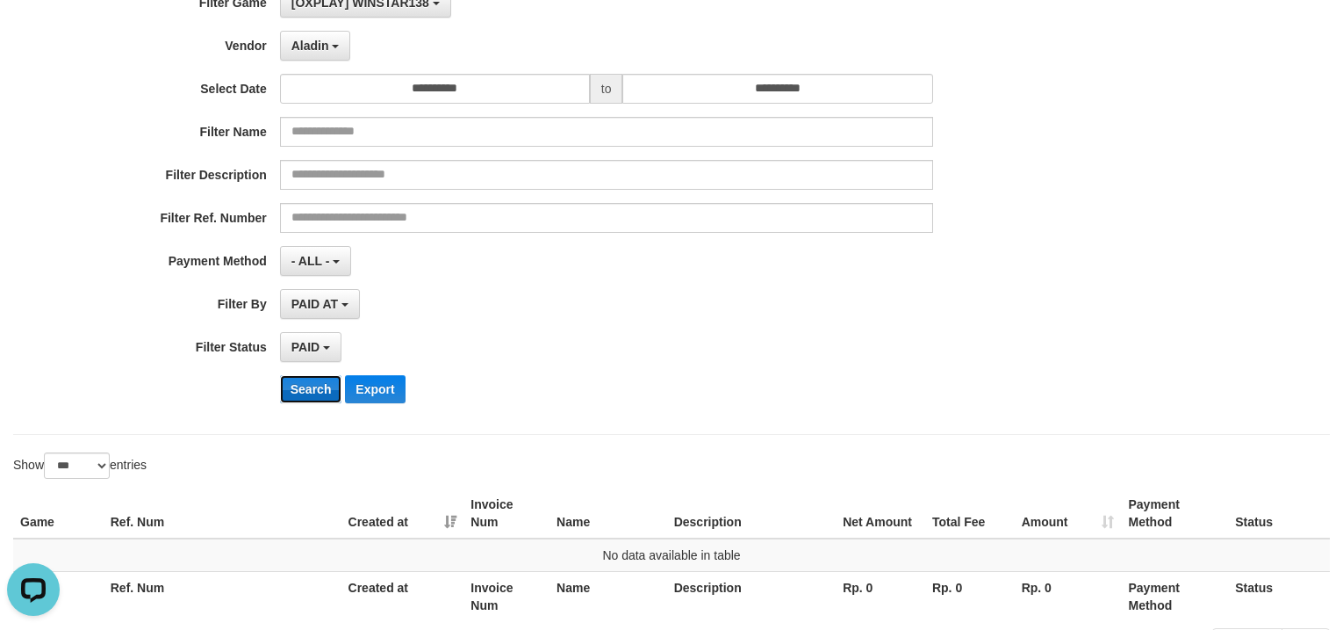
click at [313, 394] on button "Search" at bounding box center [311, 389] width 62 height 28
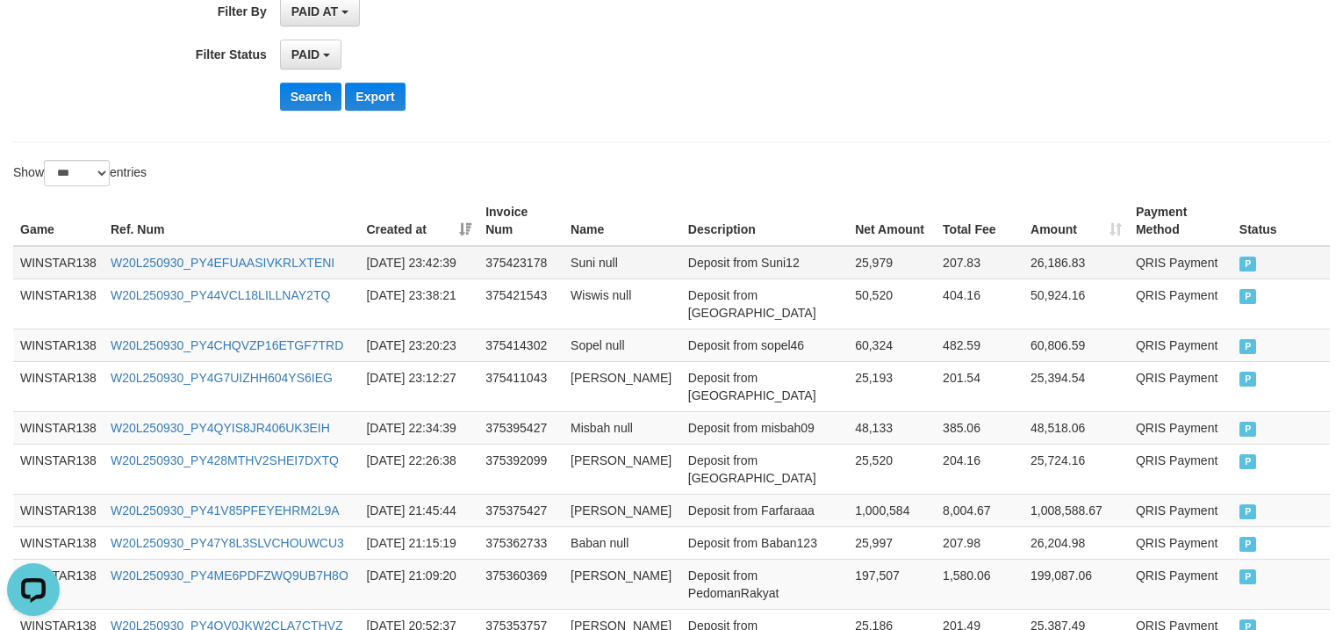
click at [58, 267] on td "WINSTAR138" at bounding box center [58, 262] width 90 height 33
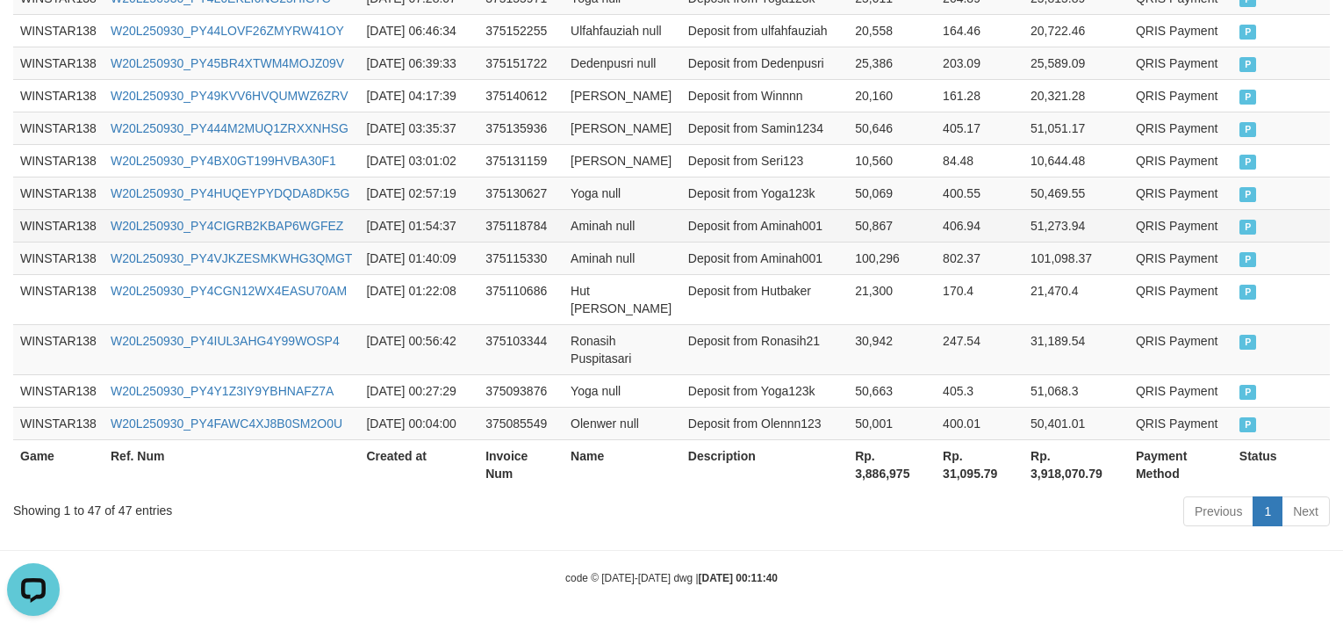
scroll to position [2598, 0]
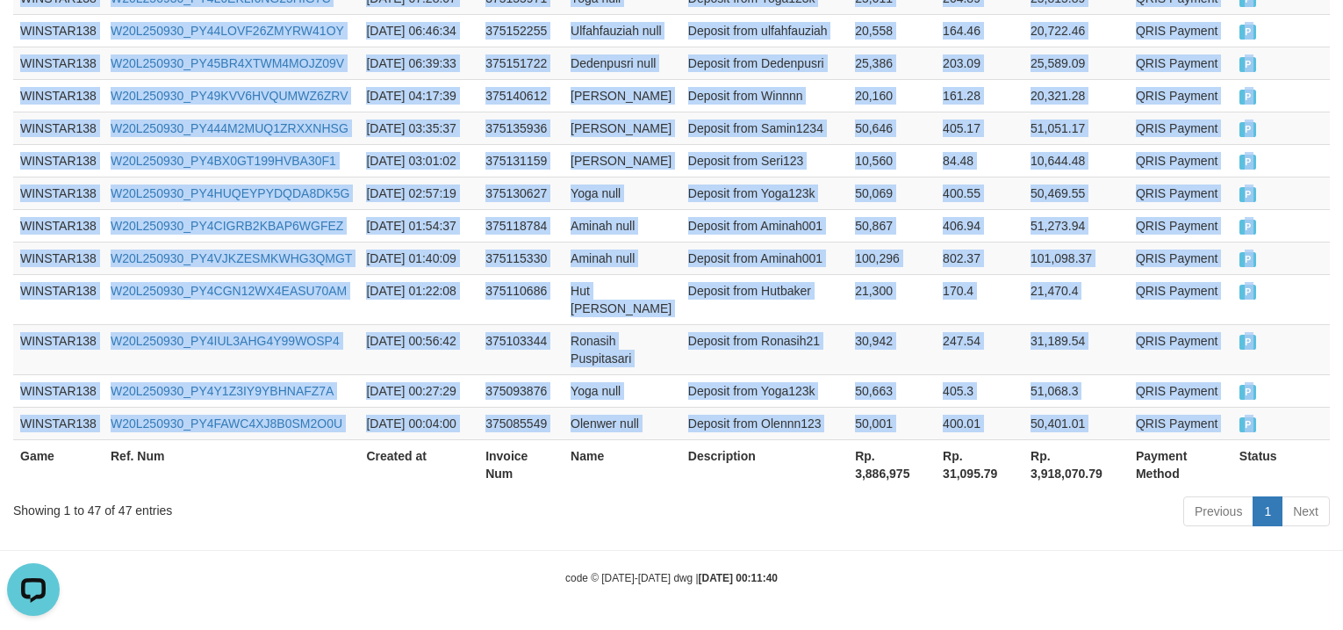
copy div "WINSTAR138 W20L250930_PY4EFUAASIVKRLXTENI [DATE] 23:42:39 375423178 Suni null D…"
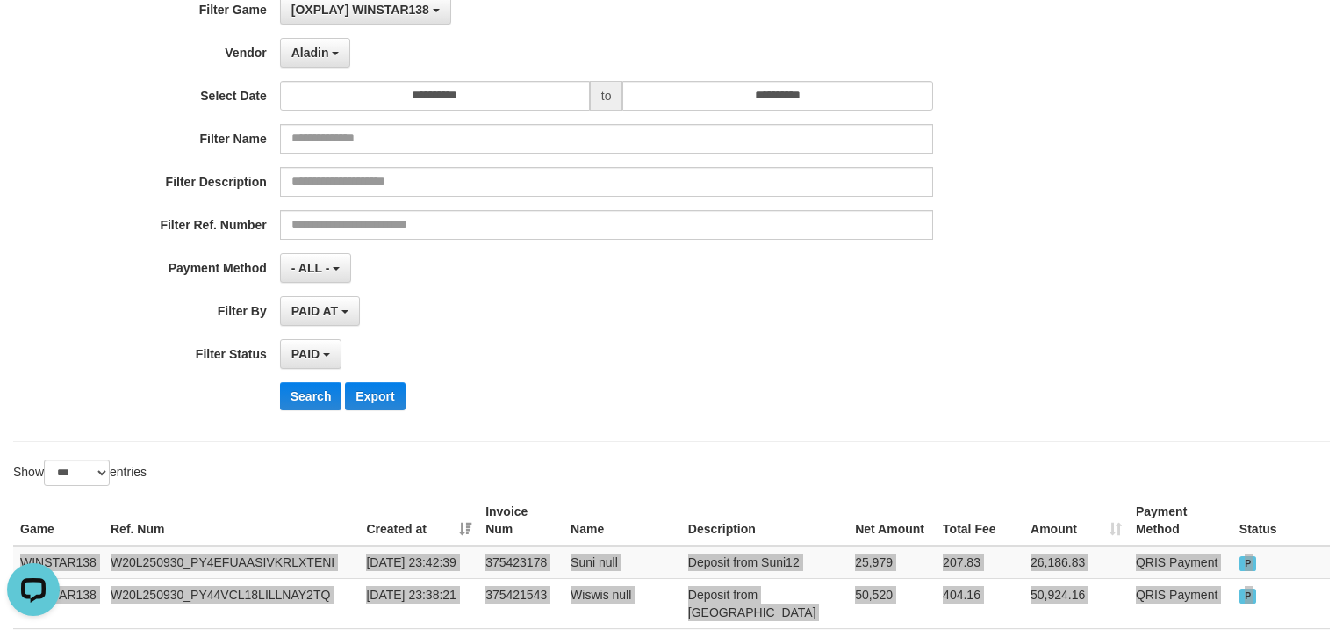
scroll to position [0, 0]
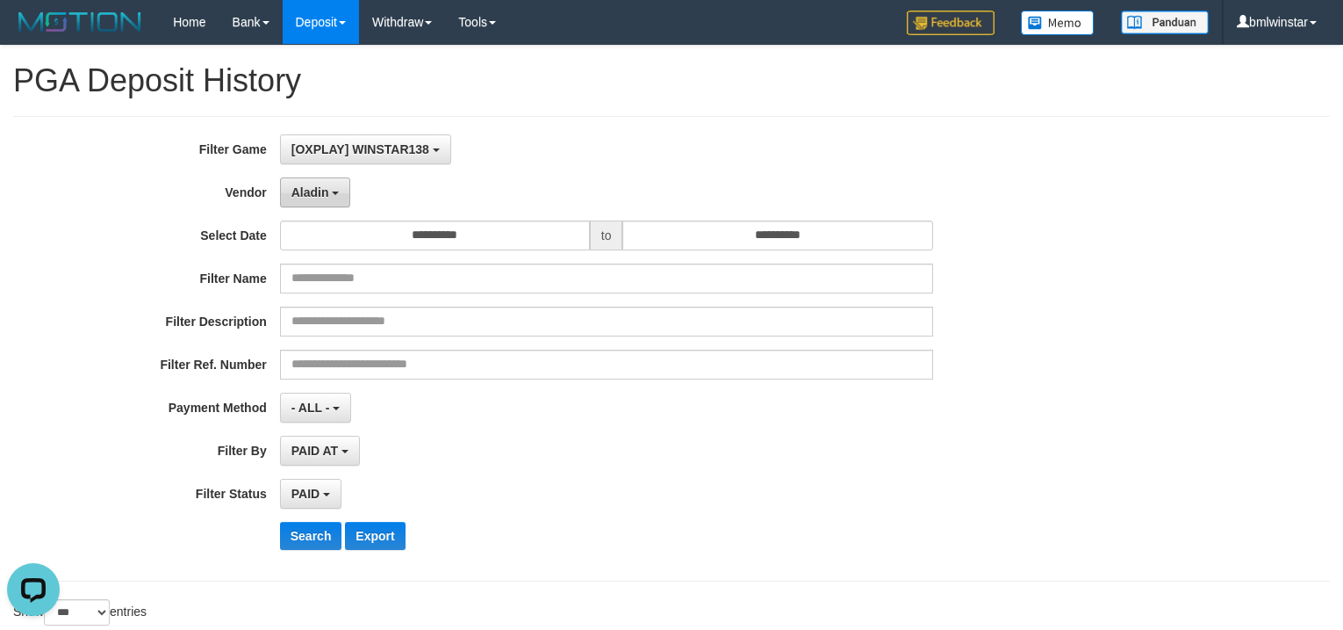
click at [322, 180] on button "Aladin" at bounding box center [315, 192] width 71 height 30
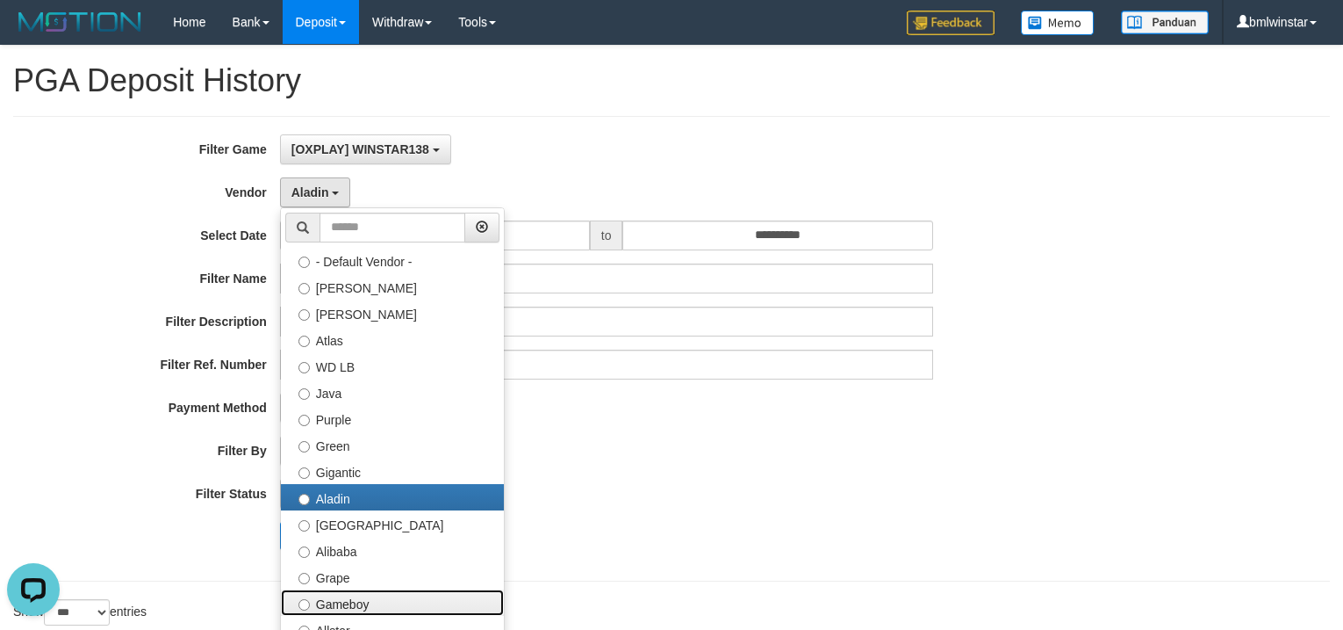
click at [345, 603] on label "Gameboy" at bounding box center [392, 602] width 223 height 26
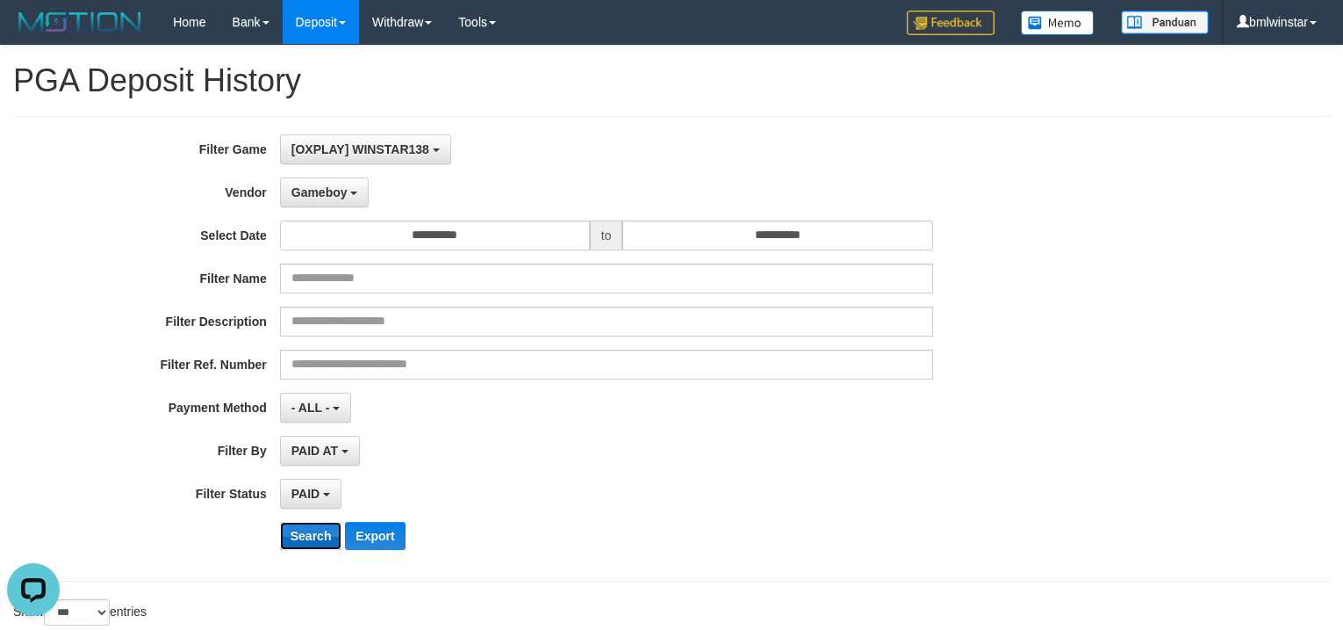
click at [309, 538] on button "Search" at bounding box center [311, 536] width 62 height 28
click at [301, 533] on button "Search" at bounding box center [311, 536] width 62 height 28
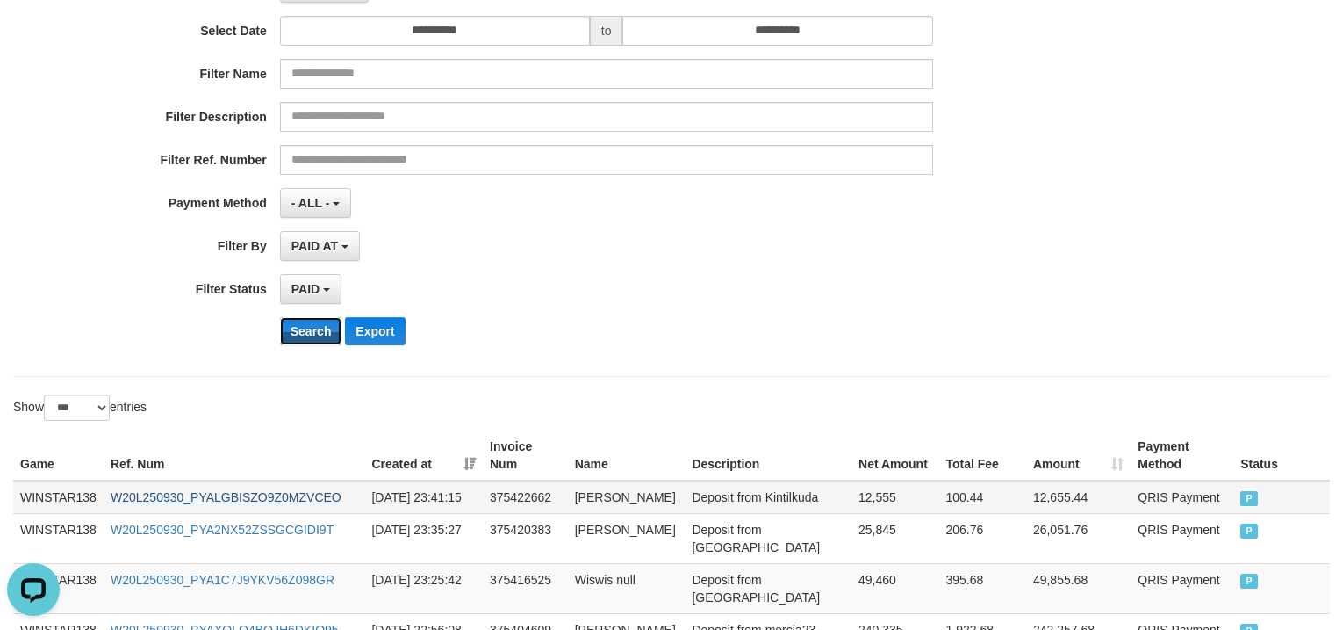
scroll to position [292, 0]
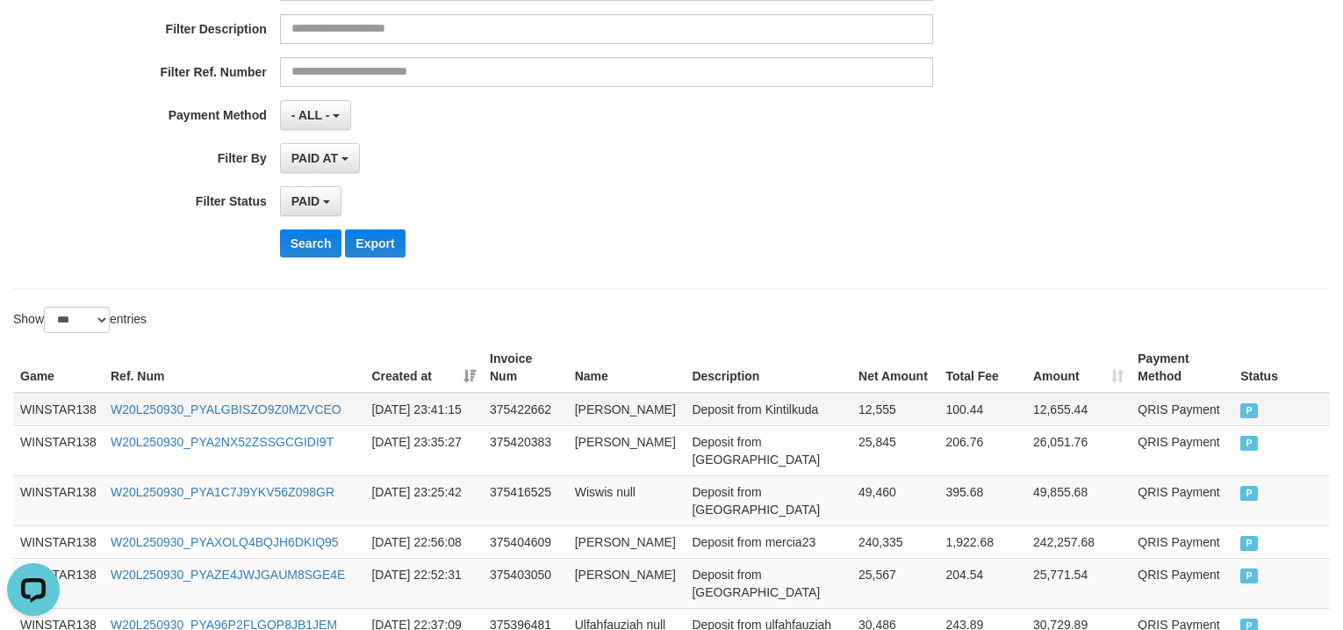
click at [68, 407] on td "WINSTAR138" at bounding box center [58, 408] width 90 height 33
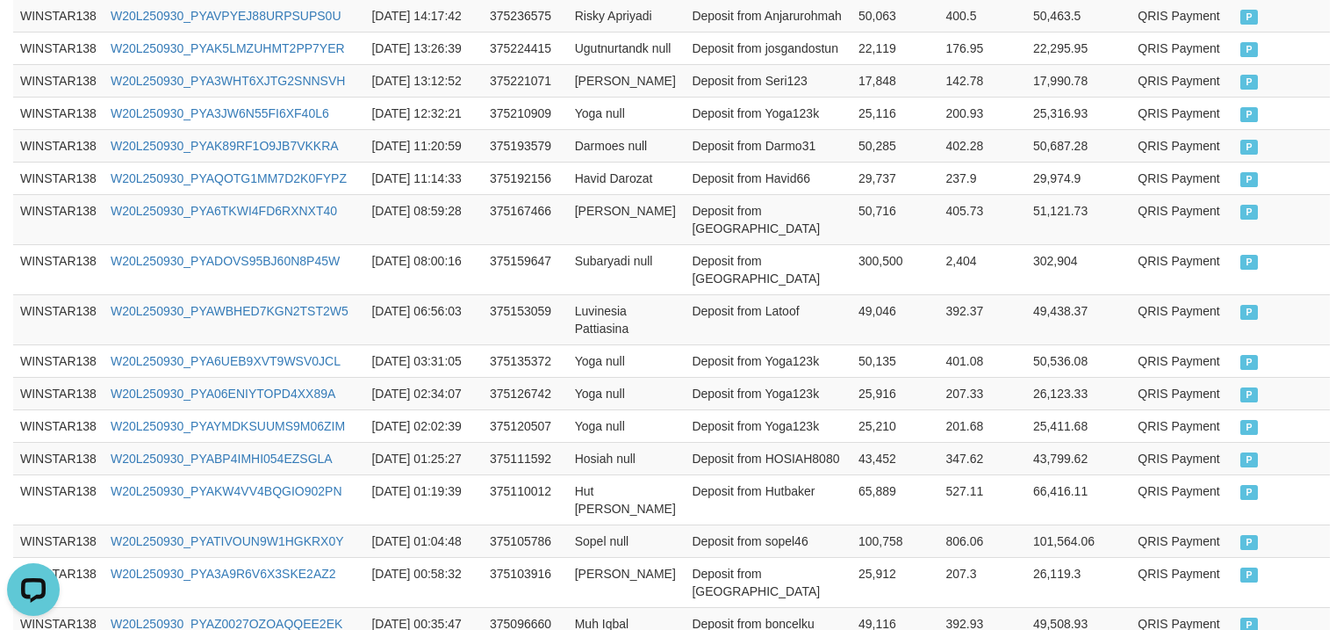
scroll to position [3149, 0]
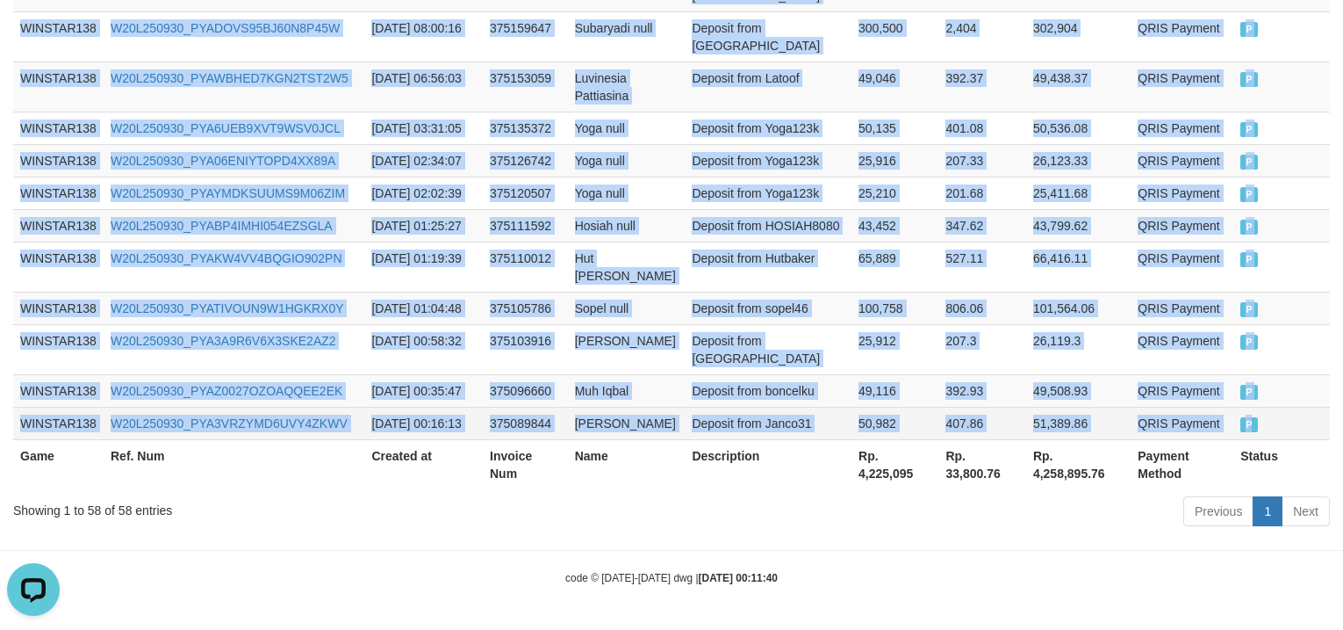
click at [1278, 422] on td "P" at bounding box center [1282, 423] width 97 height 32
copy tbody "WINSTAR138 W20L250930_PYALGBISZO9Z0MZVCEO [DATE] 23:41:15 375422662 Eko Murdhan…"
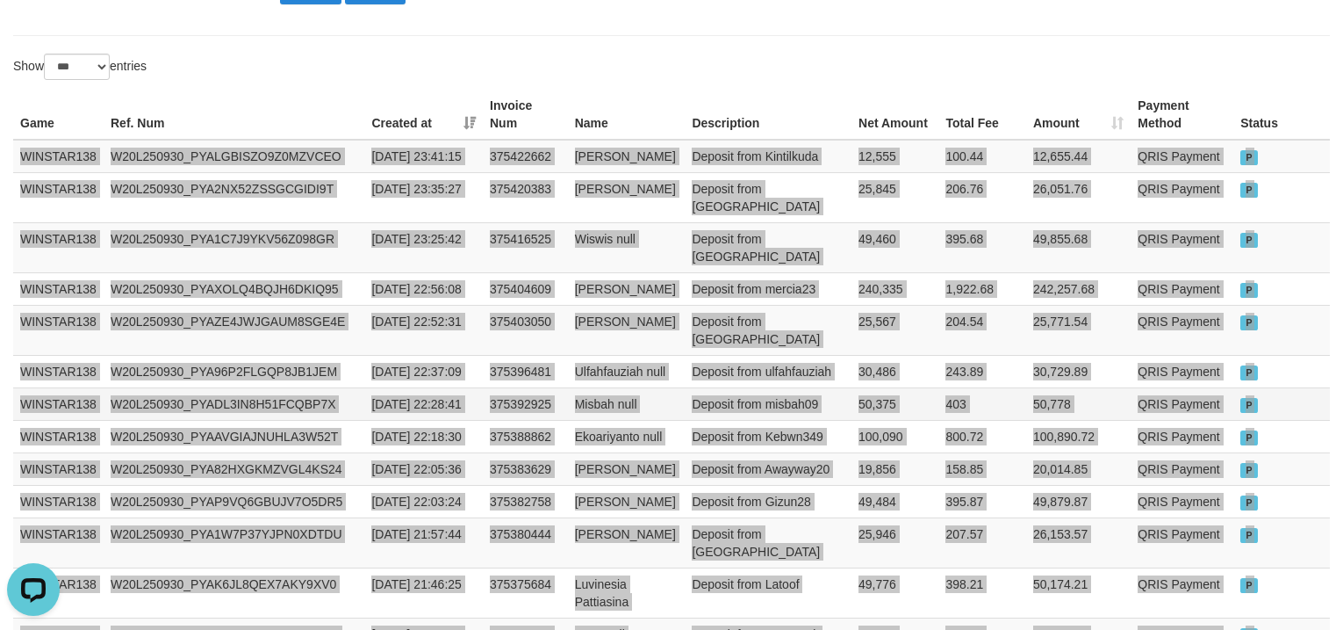
scroll to position [586, 0]
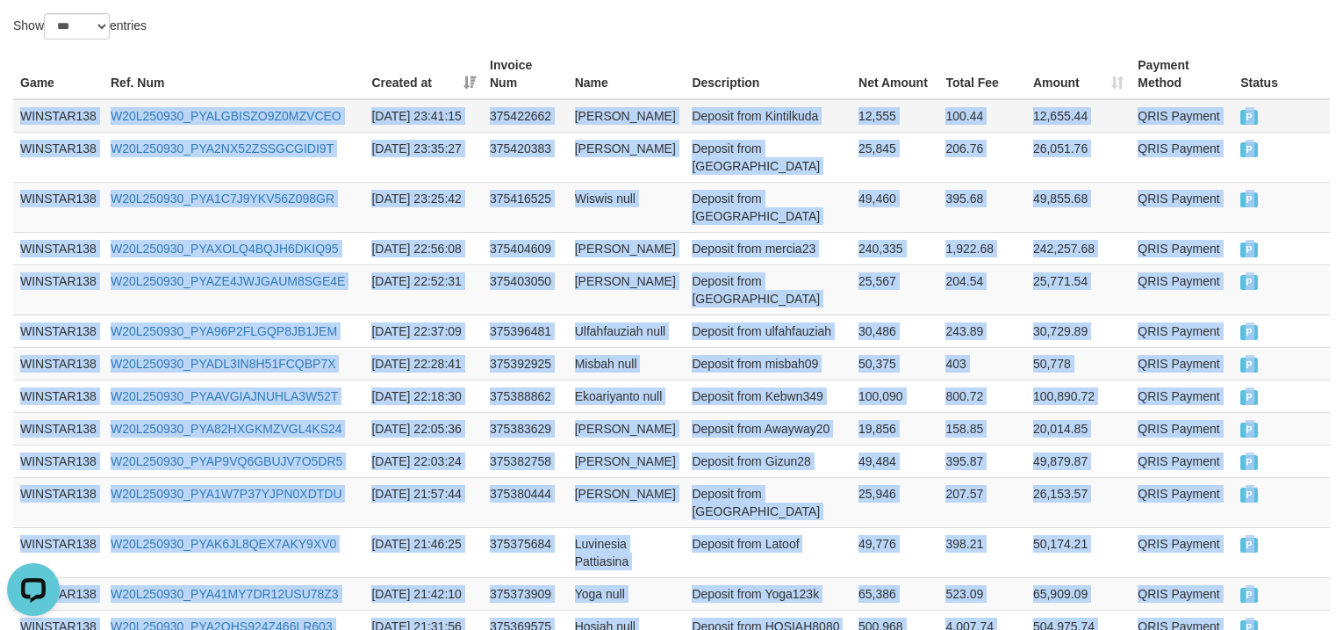
click at [38, 118] on td "WINSTAR138" at bounding box center [58, 115] width 90 height 33
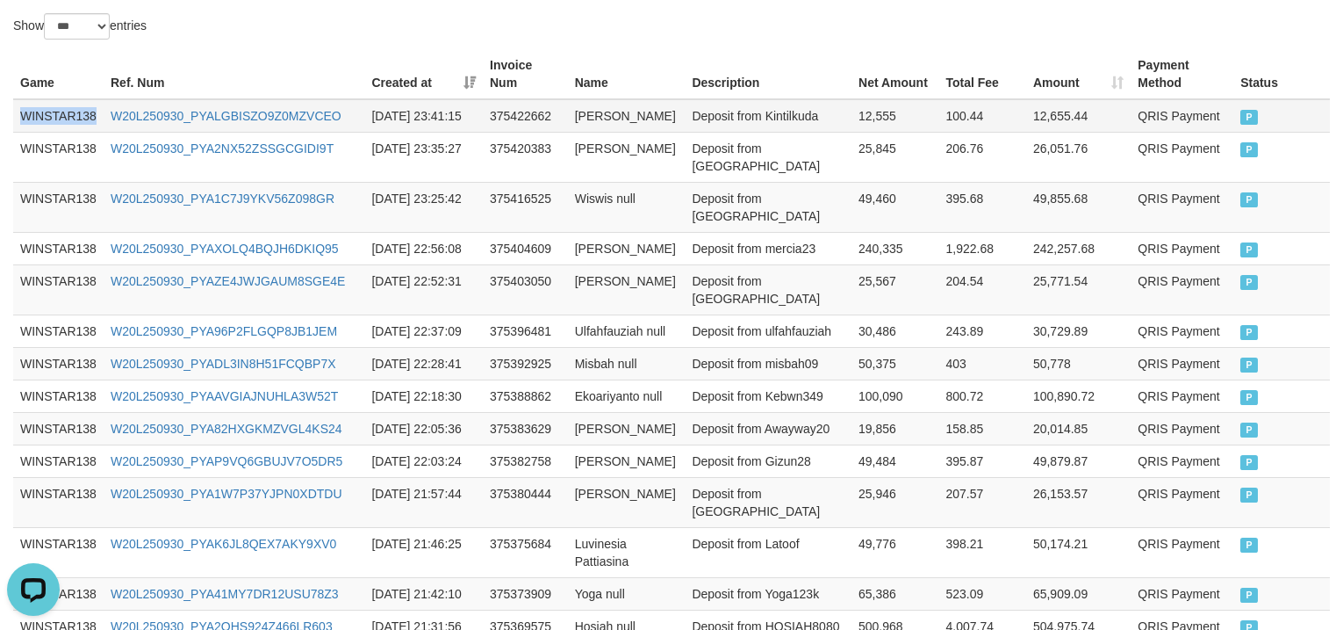
click at [38, 118] on td "WINSTAR138" at bounding box center [58, 115] width 90 height 33
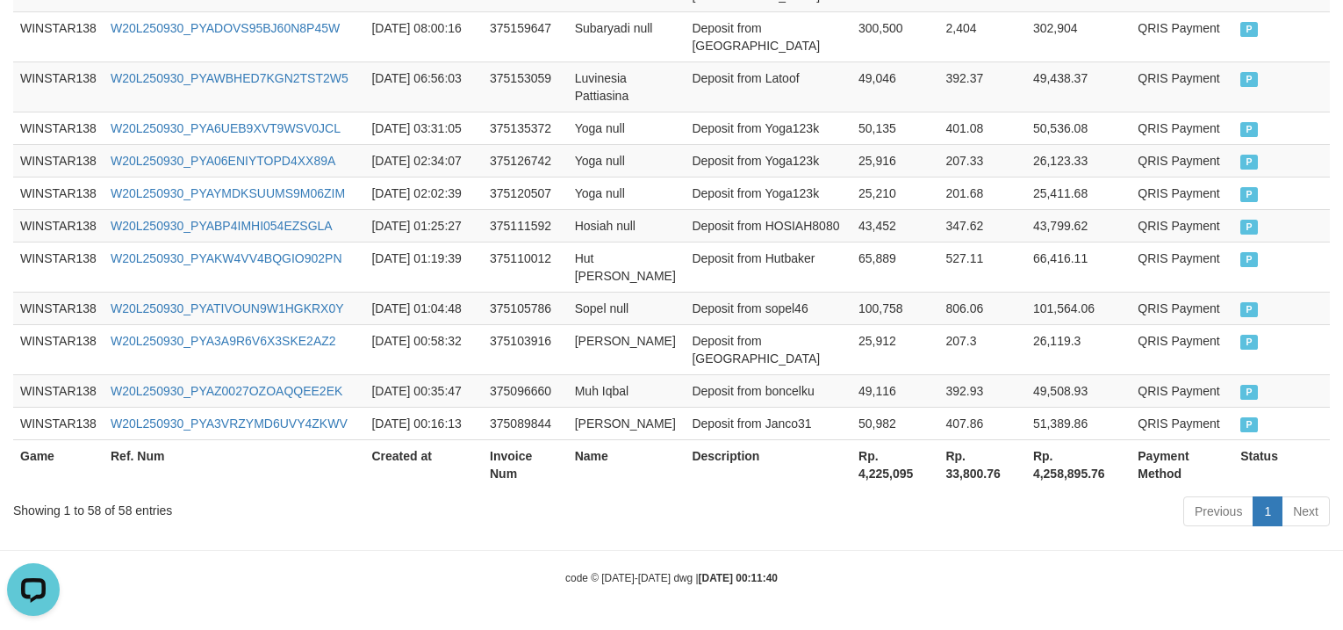
scroll to position [3149, 0]
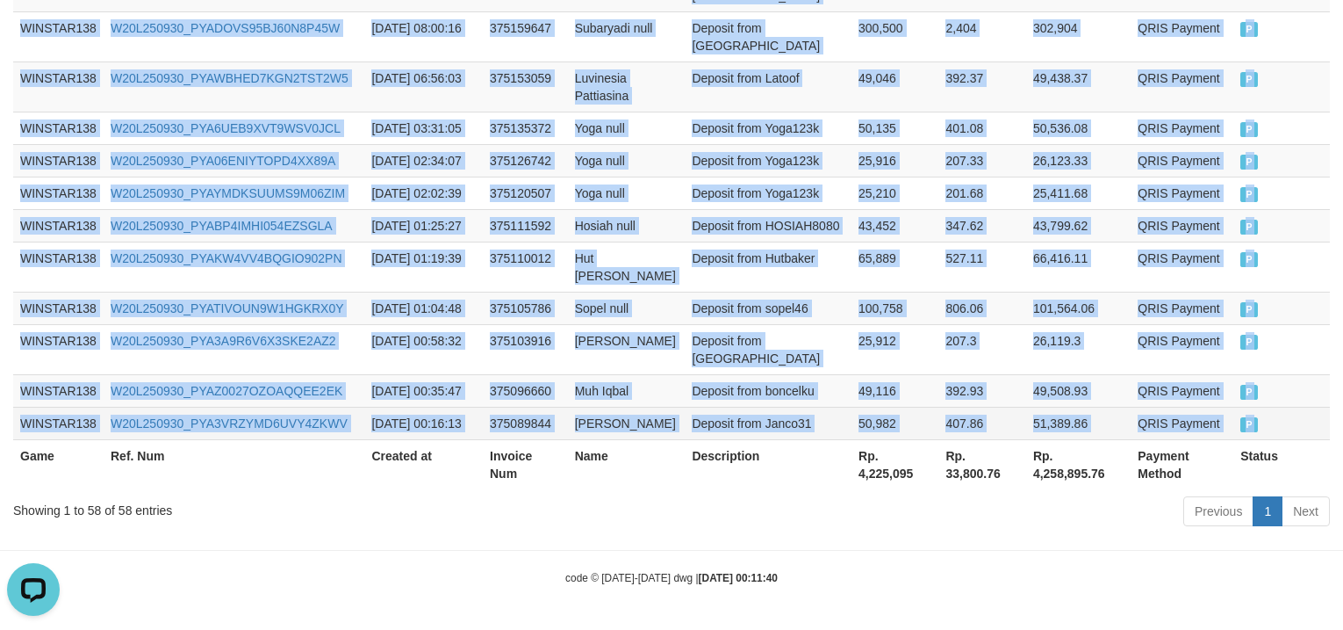
click at [1290, 407] on td "P" at bounding box center [1282, 423] width 97 height 32
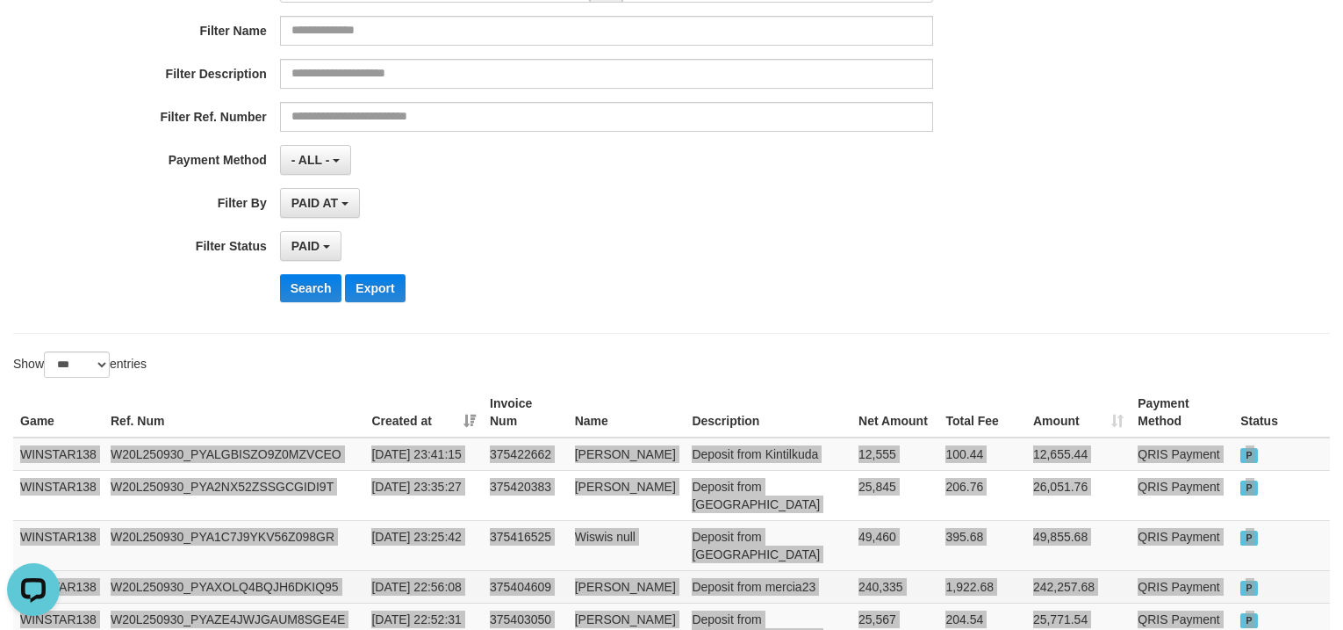
scroll to position [439, 0]
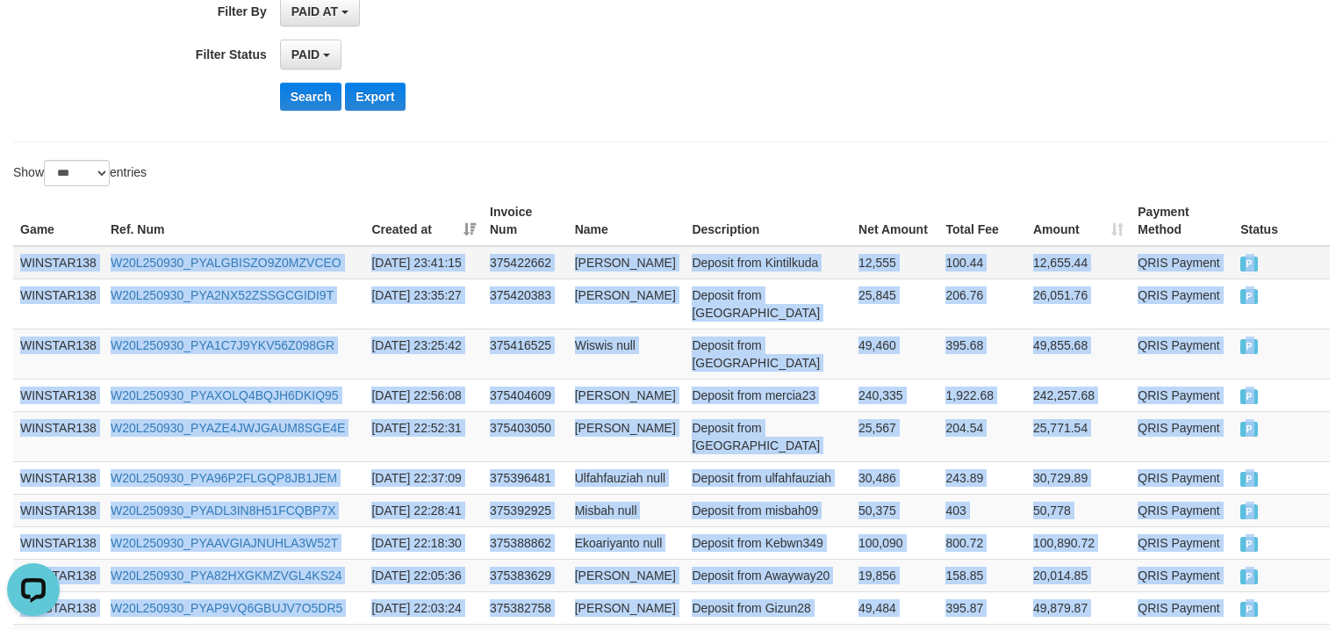
click at [61, 258] on td "WINSTAR138" at bounding box center [58, 262] width 90 height 33
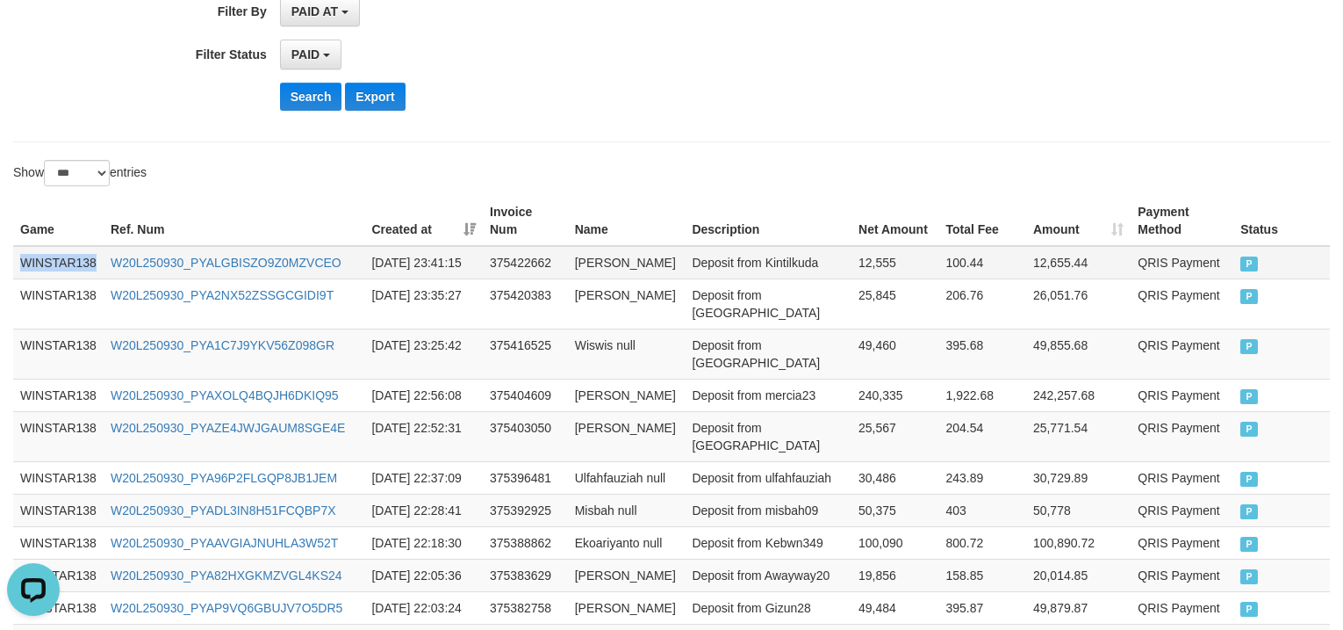
click at [61, 258] on td "WINSTAR138" at bounding box center [58, 262] width 90 height 33
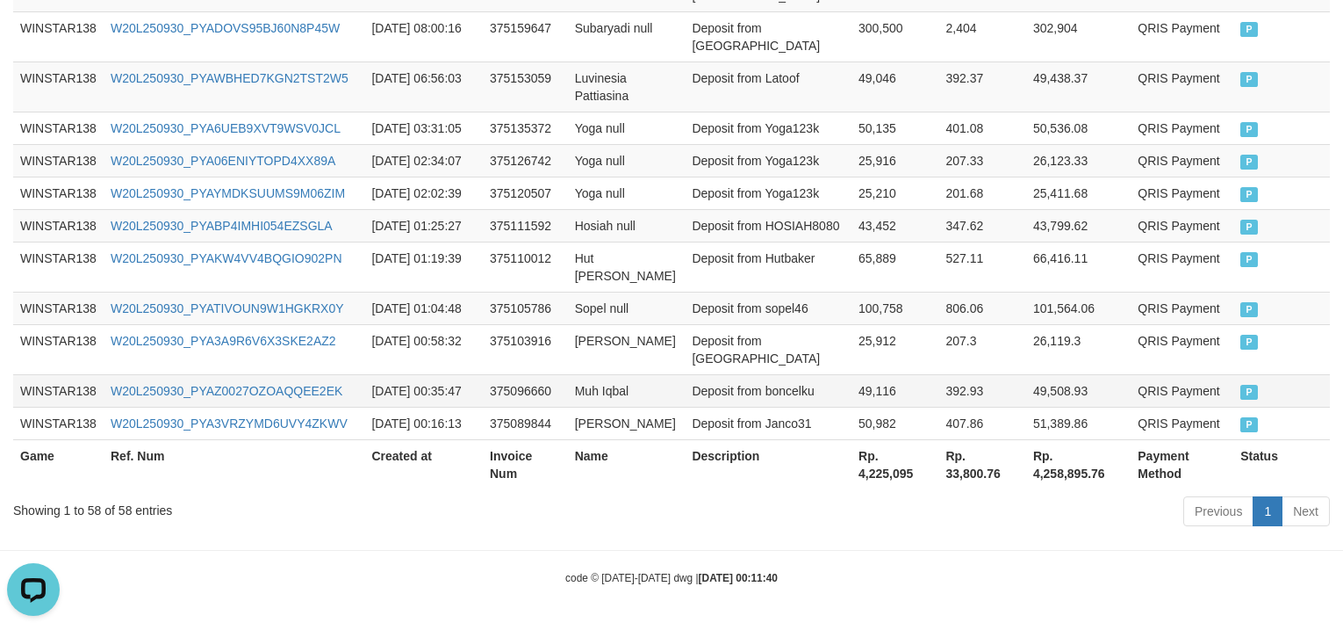
scroll to position [3149, 0]
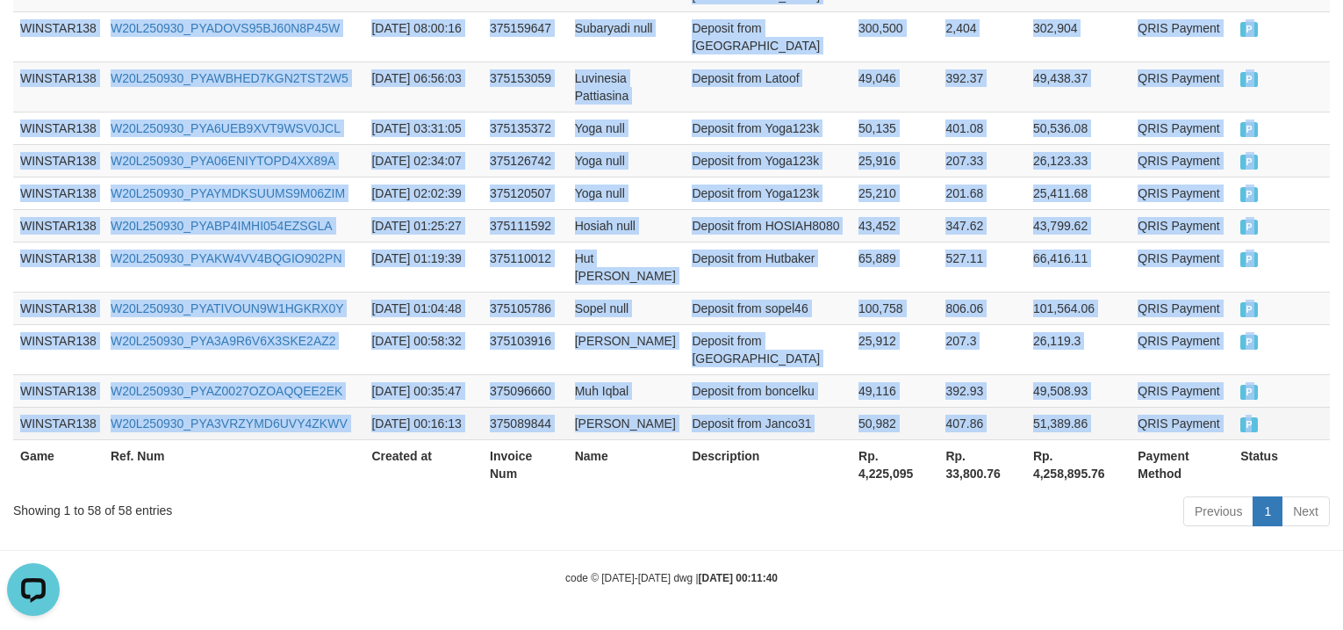
click at [1286, 409] on td "P" at bounding box center [1282, 423] width 97 height 32
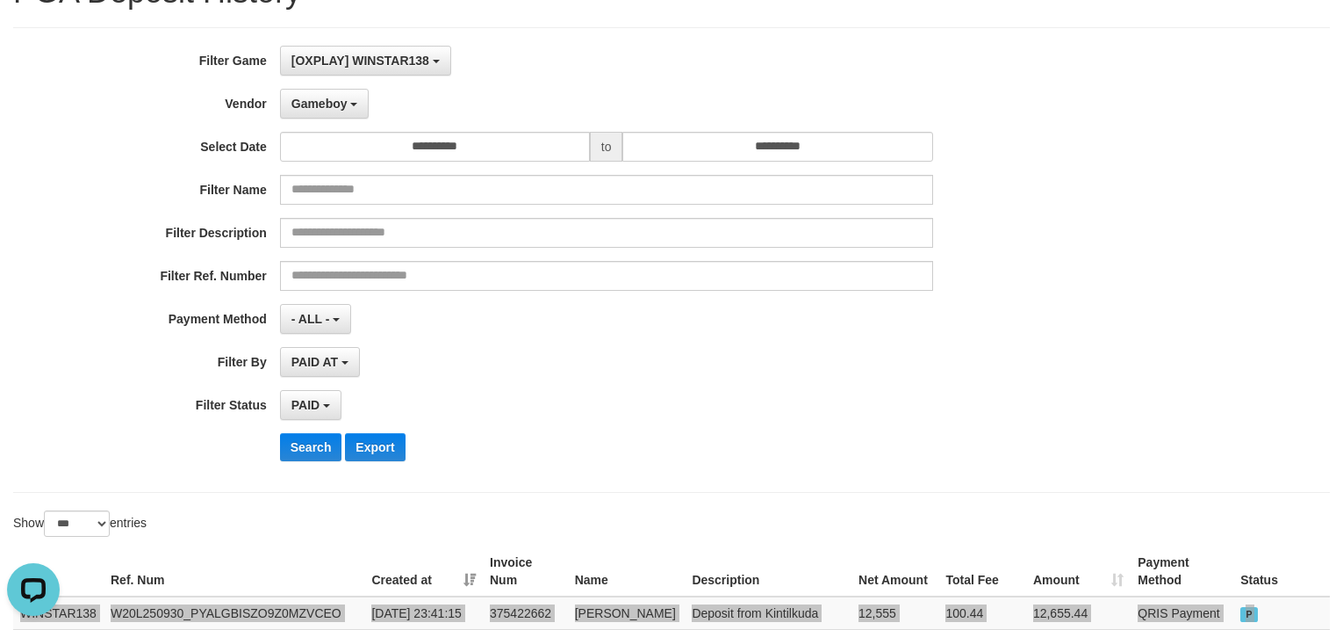
scroll to position [0, 0]
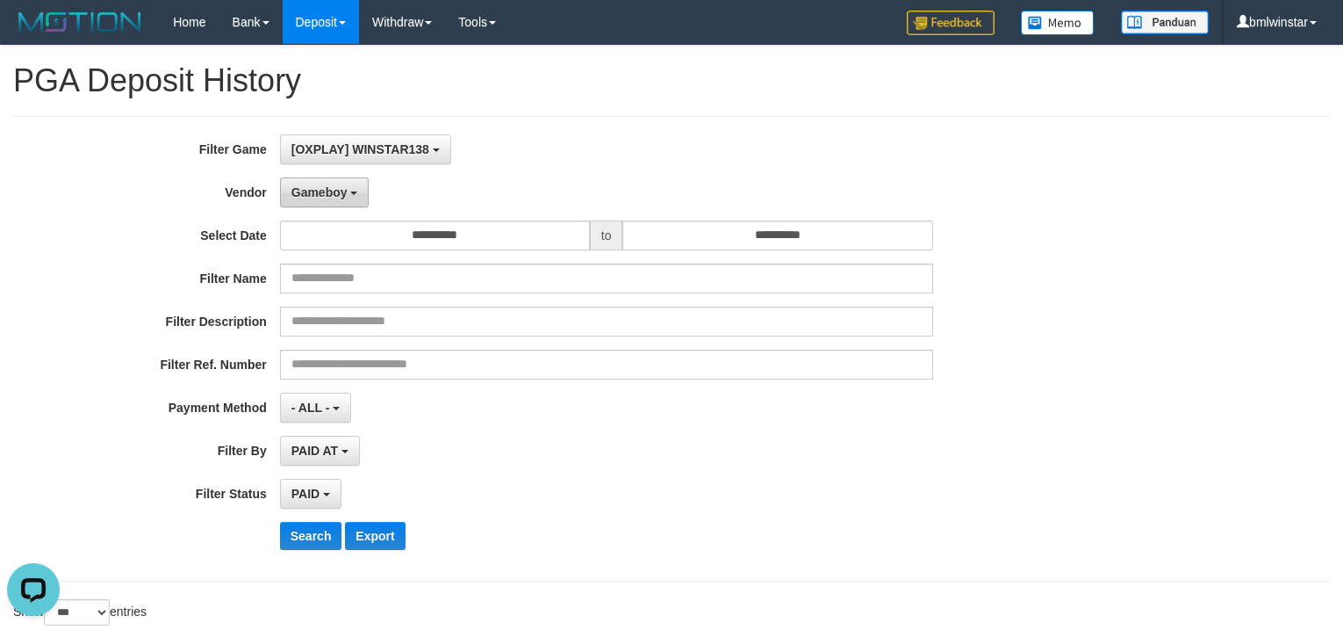
click at [322, 192] on span "Gameboy" at bounding box center [320, 192] width 56 height 14
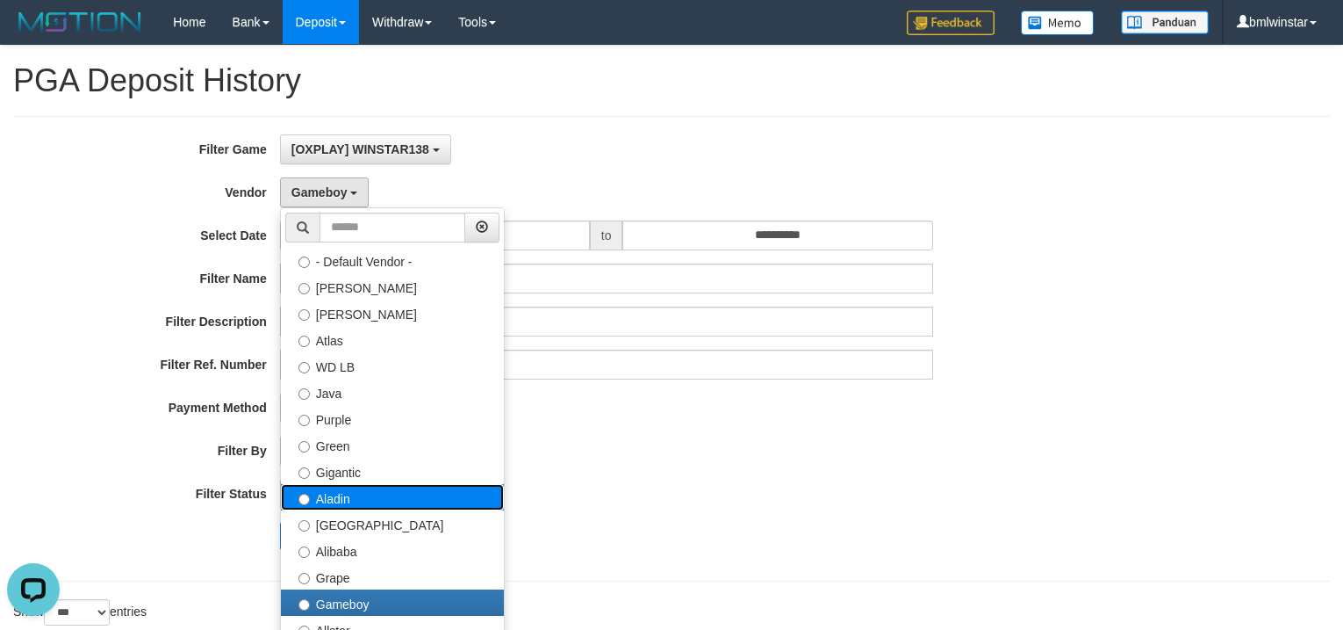
click at [346, 500] on label "Aladin" at bounding box center [392, 497] width 223 height 26
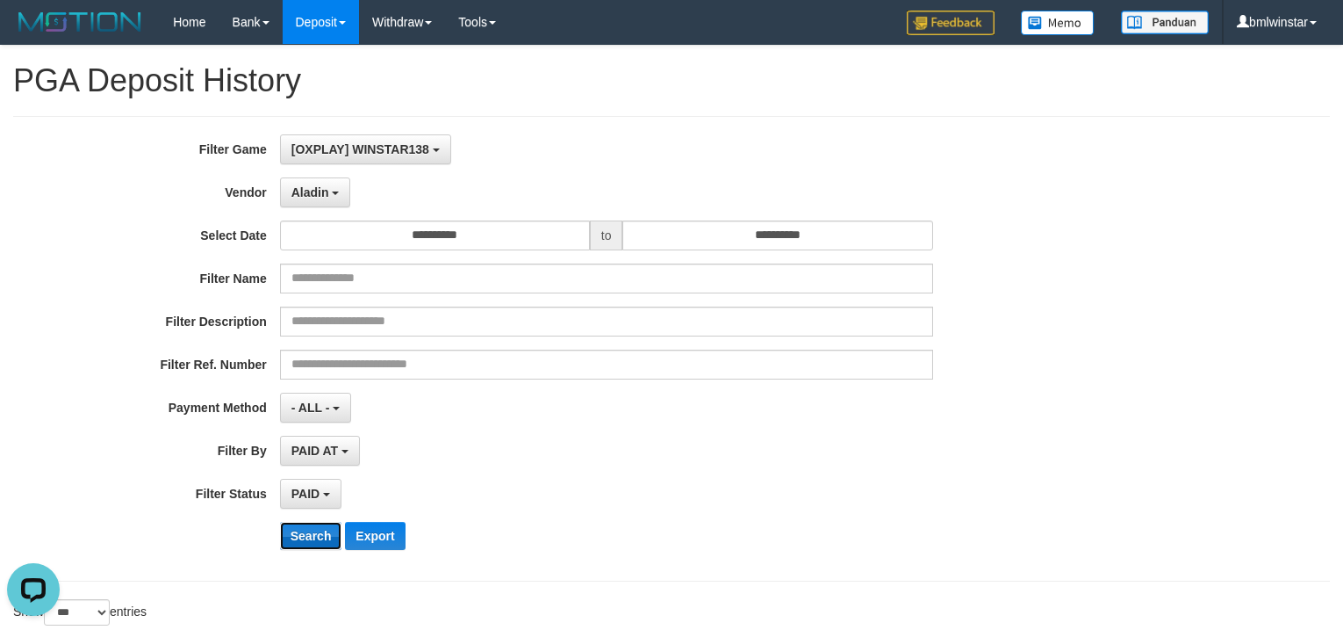
click at [309, 536] on button "Search" at bounding box center [311, 536] width 62 height 28
click at [301, 536] on button "Search" at bounding box center [311, 536] width 62 height 28
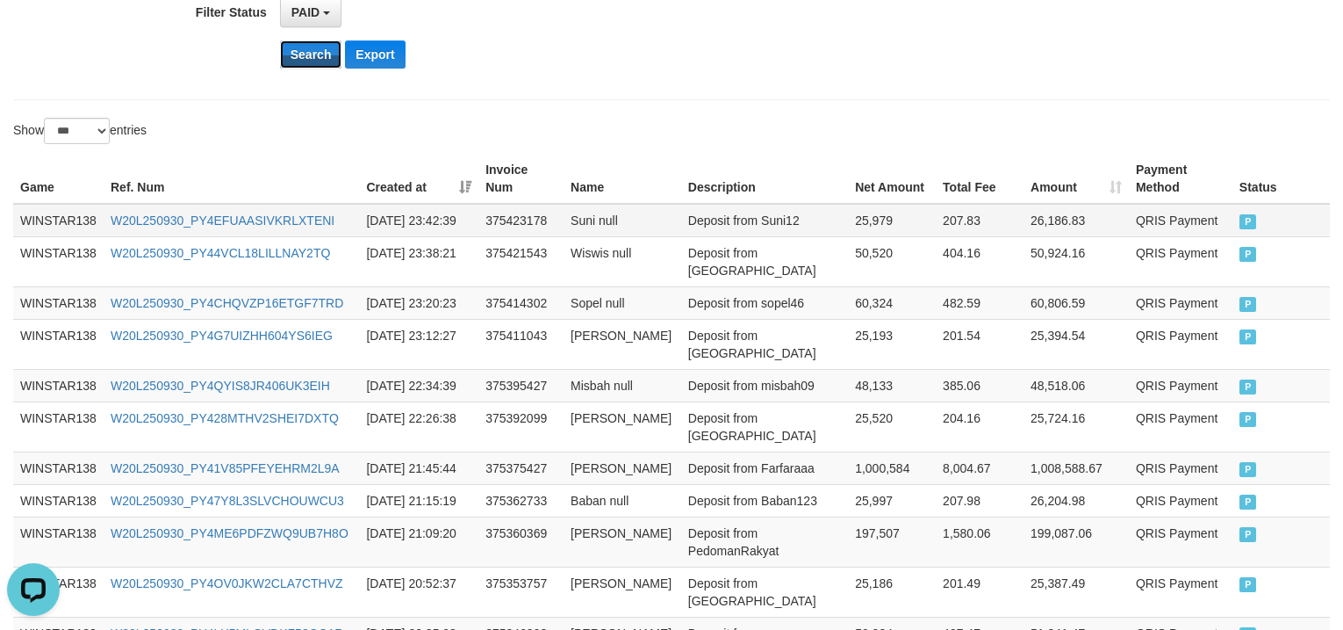
scroll to position [439, 0]
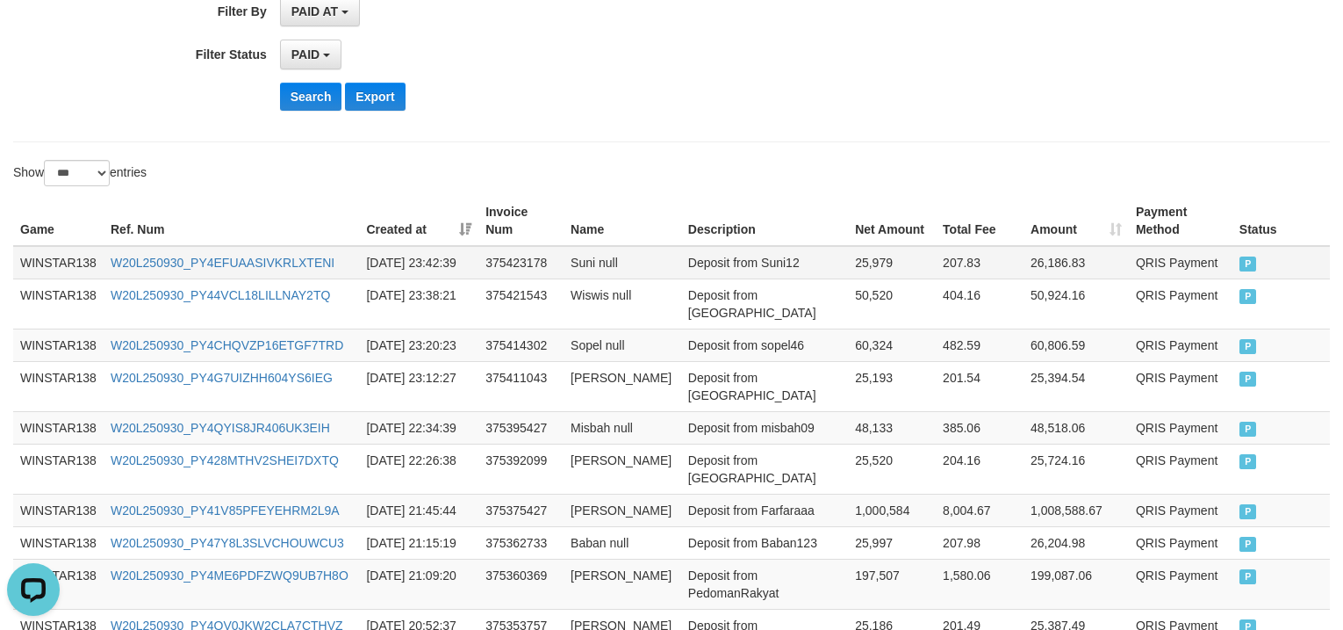
click at [47, 264] on td "WINSTAR138" at bounding box center [58, 262] width 90 height 33
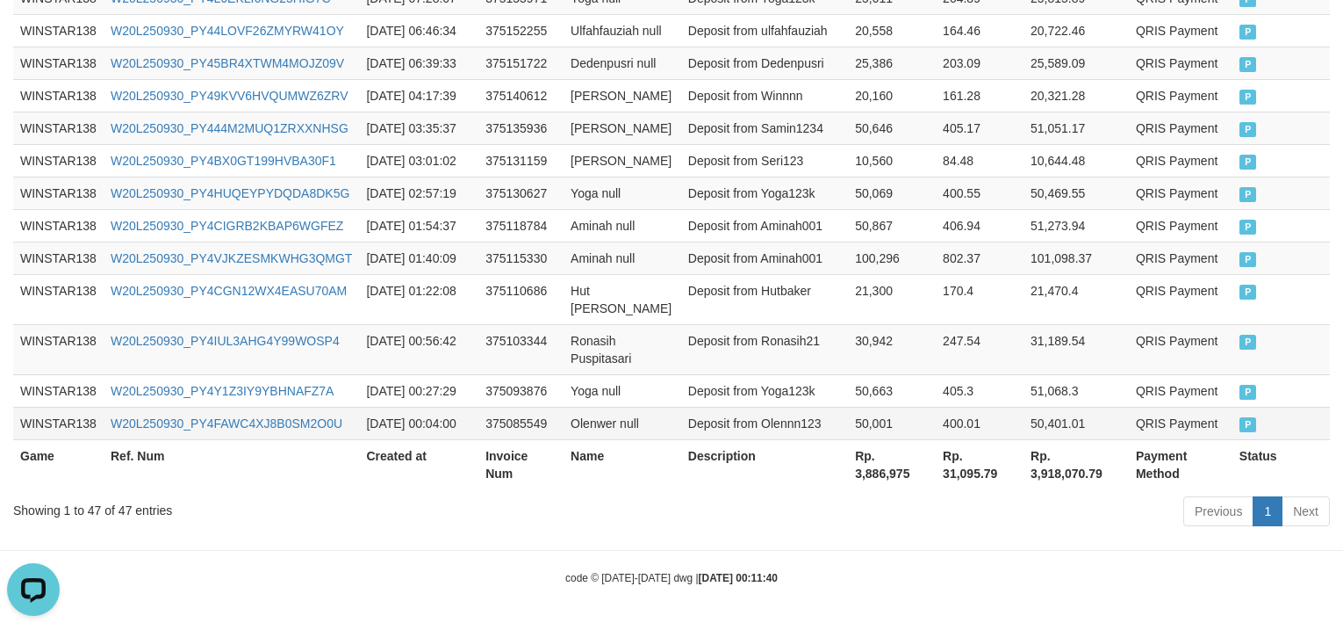
scroll to position [2598, 0]
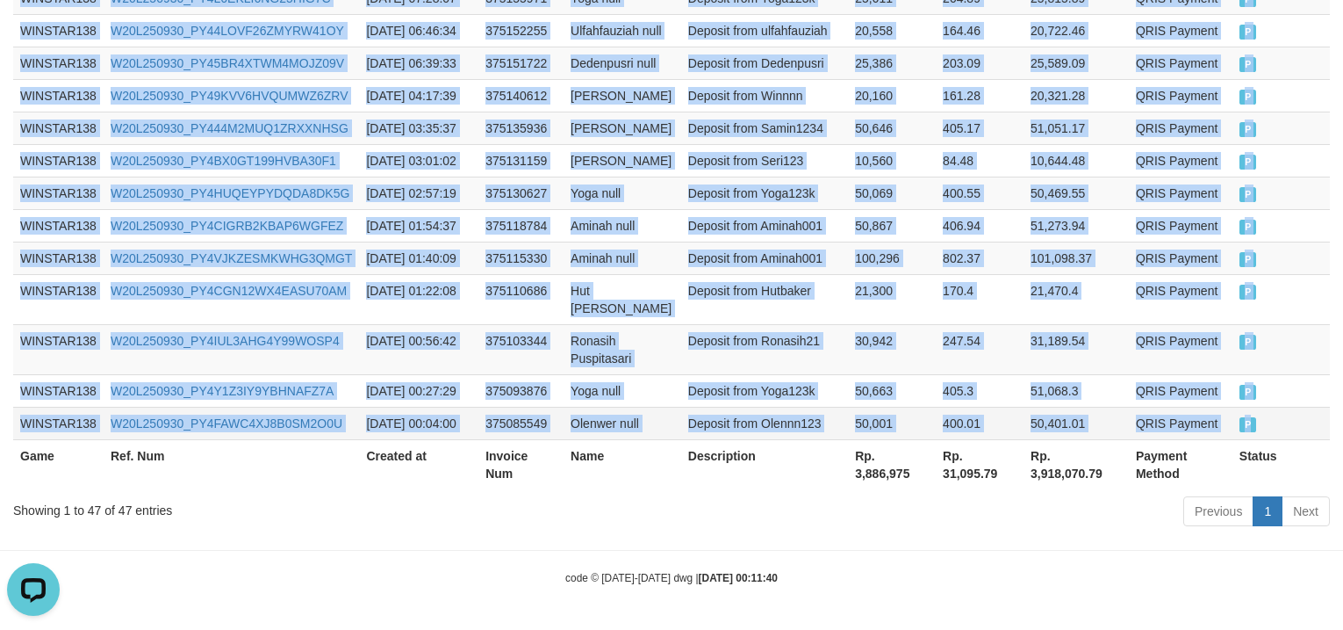
click at [1292, 407] on td "P" at bounding box center [1281, 423] width 97 height 32
copy tbody "WINSTAR138 W20L250930_PY4EFUAASIVKRLXTENI [DATE] 23:42:39 375423178 Suni null D…"
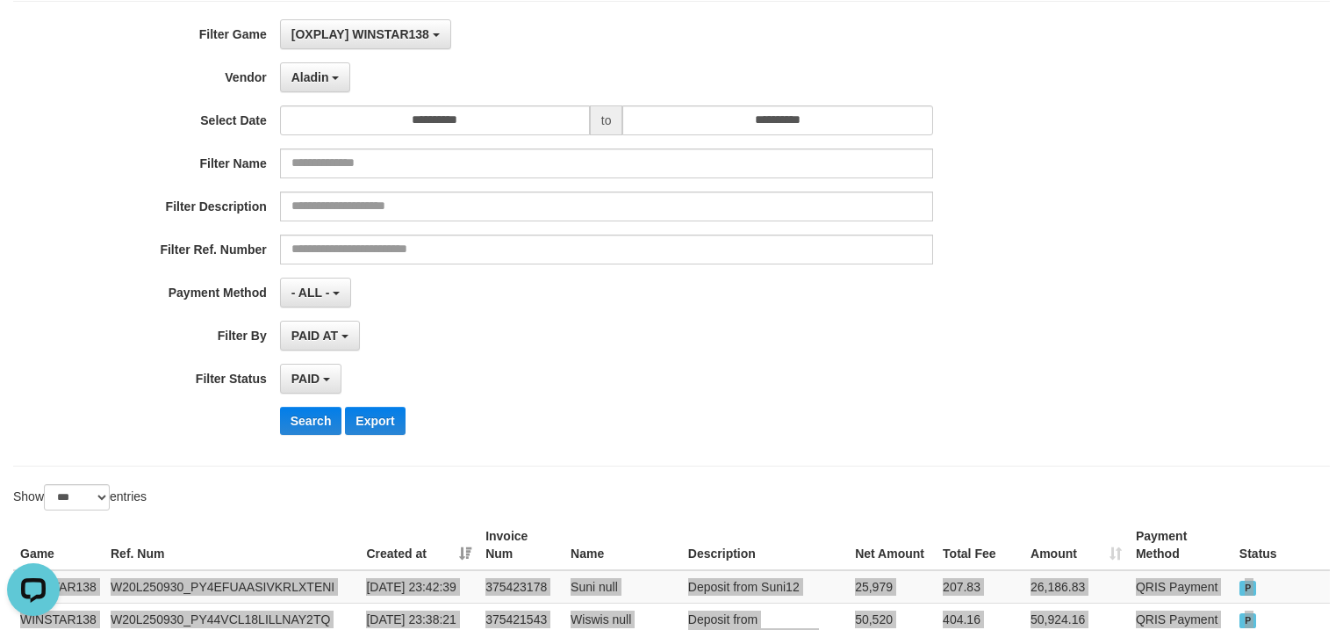
scroll to position [0, 0]
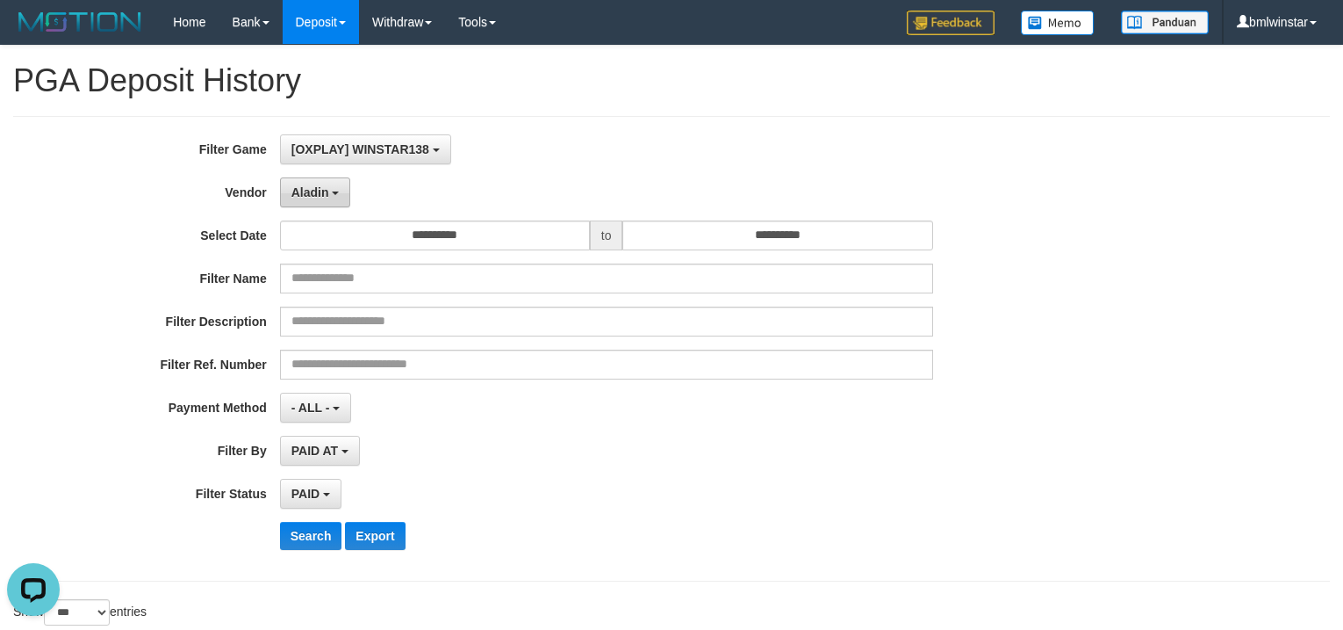
click at [342, 201] on button "Aladin" at bounding box center [315, 192] width 71 height 30
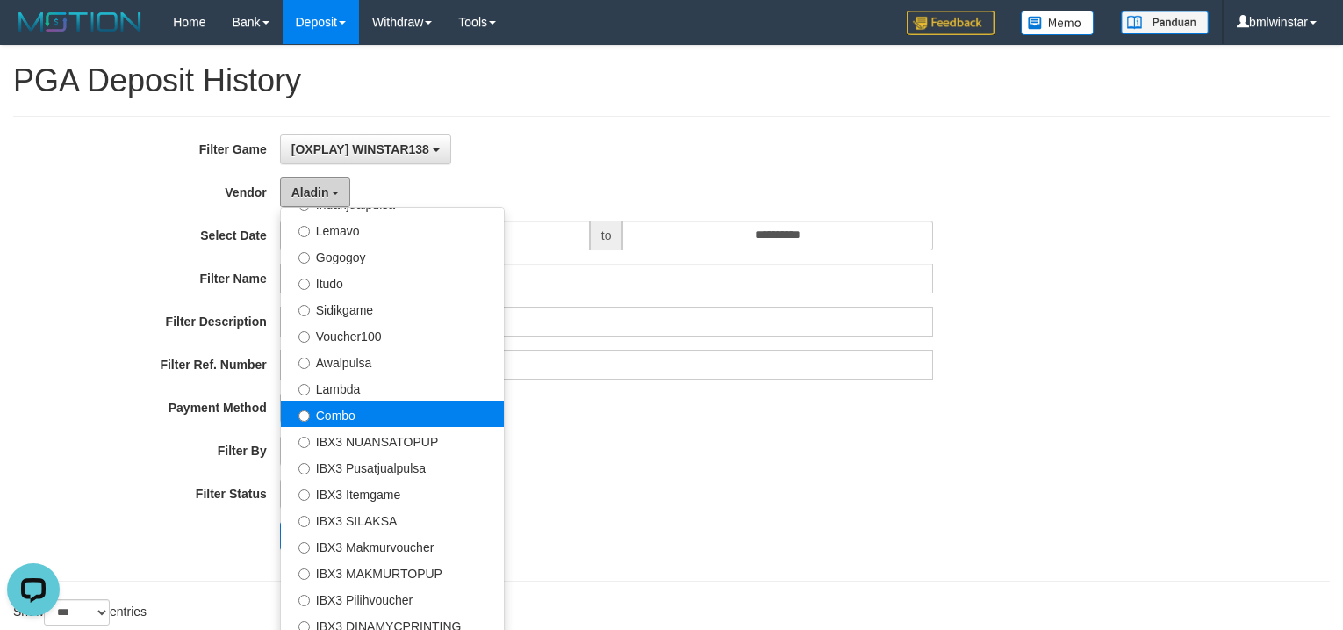
scroll to position [655, 0]
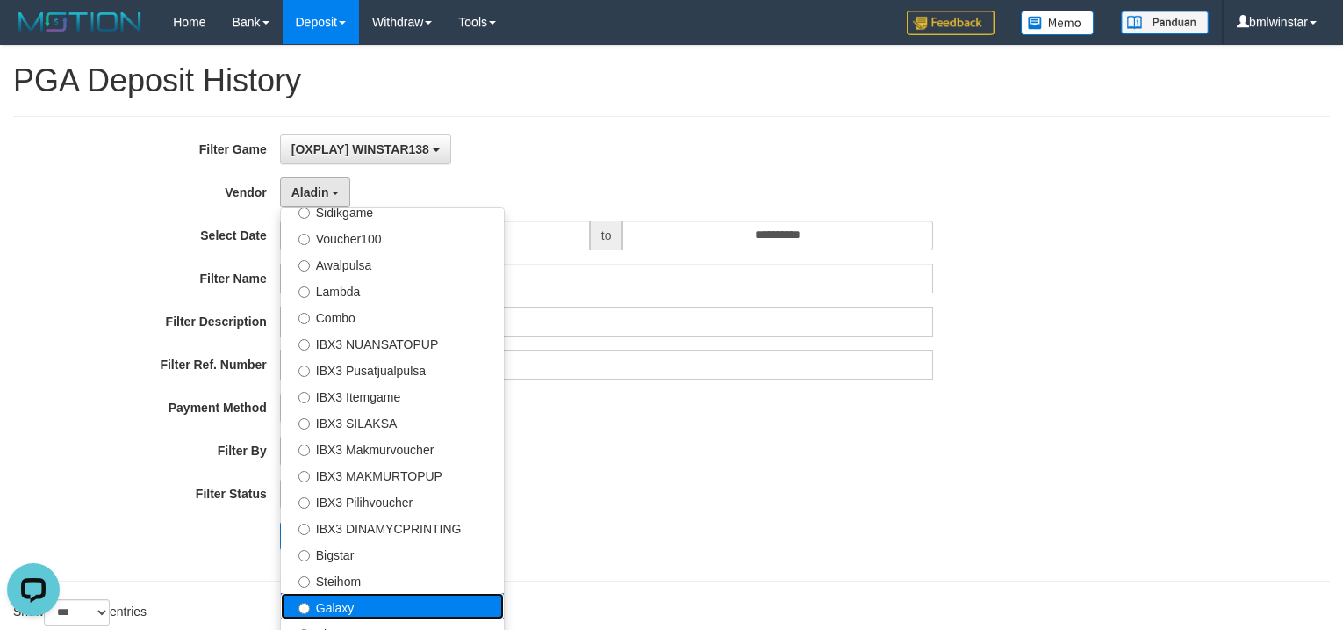
click at [342, 602] on label "Galaxy" at bounding box center [392, 606] width 223 height 26
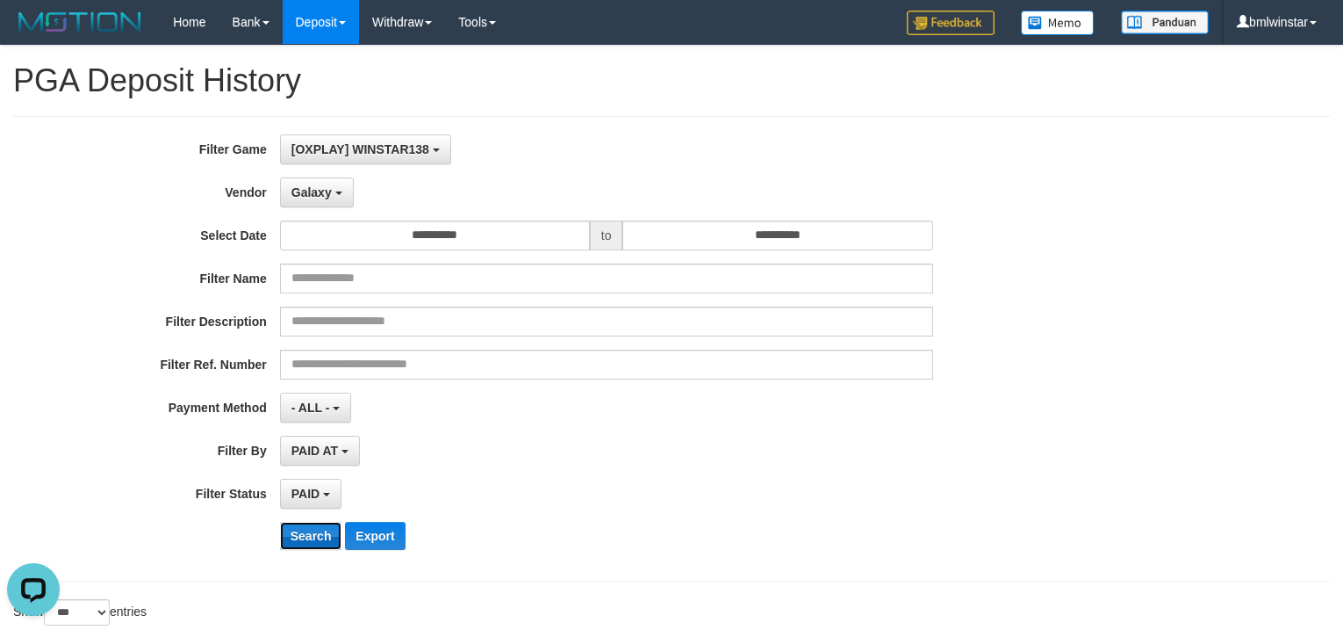
click at [303, 534] on button "Search" at bounding box center [311, 536] width 62 height 28
drag, startPoint x: 326, startPoint y: 193, endPoint x: 335, endPoint y: 310, distance: 117.2
click at [324, 195] on span "Galaxy" at bounding box center [312, 192] width 40 height 14
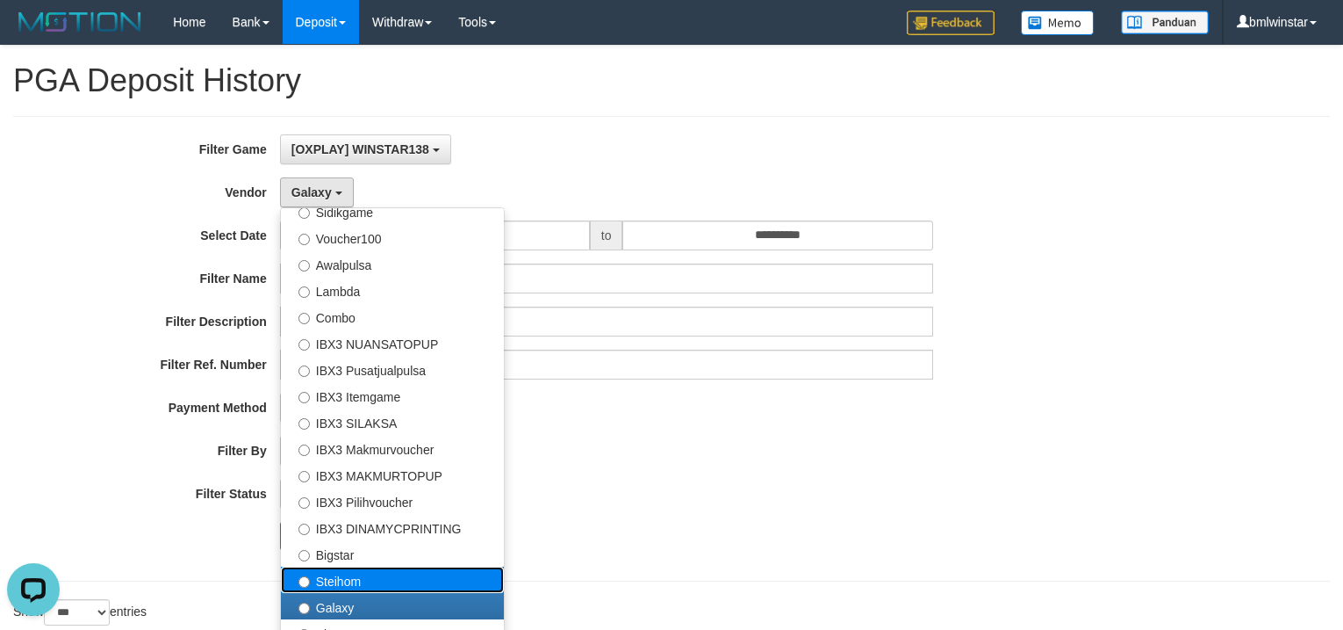
click at [356, 585] on label "Steihom" at bounding box center [392, 579] width 223 height 26
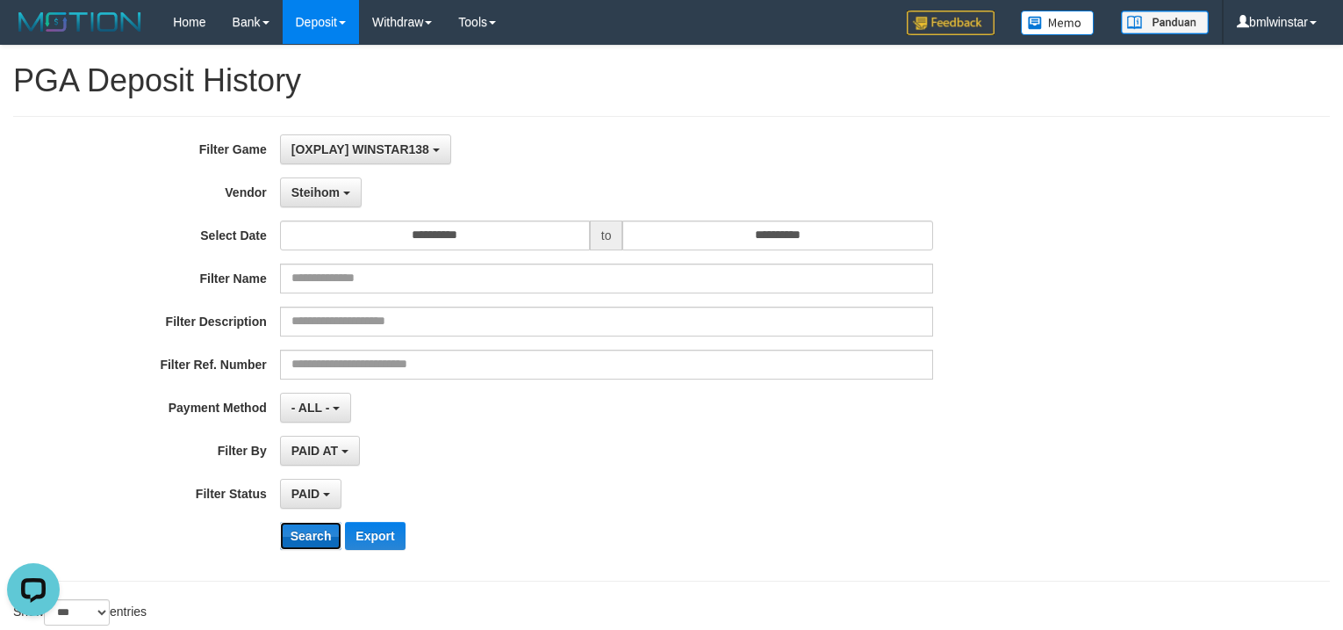
click at [304, 528] on button "Search" at bounding box center [311, 536] width 62 height 28
click at [298, 549] on button "Search" at bounding box center [311, 536] width 62 height 28
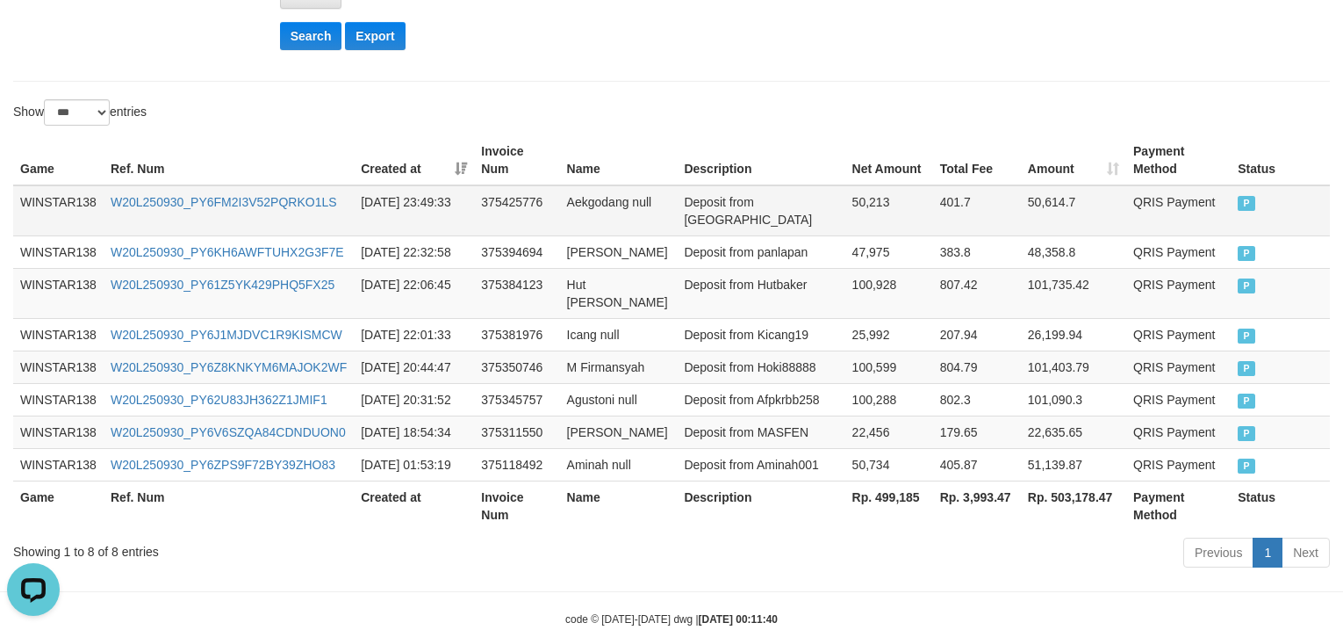
click at [39, 212] on td "WINSTAR138" at bounding box center [58, 210] width 90 height 51
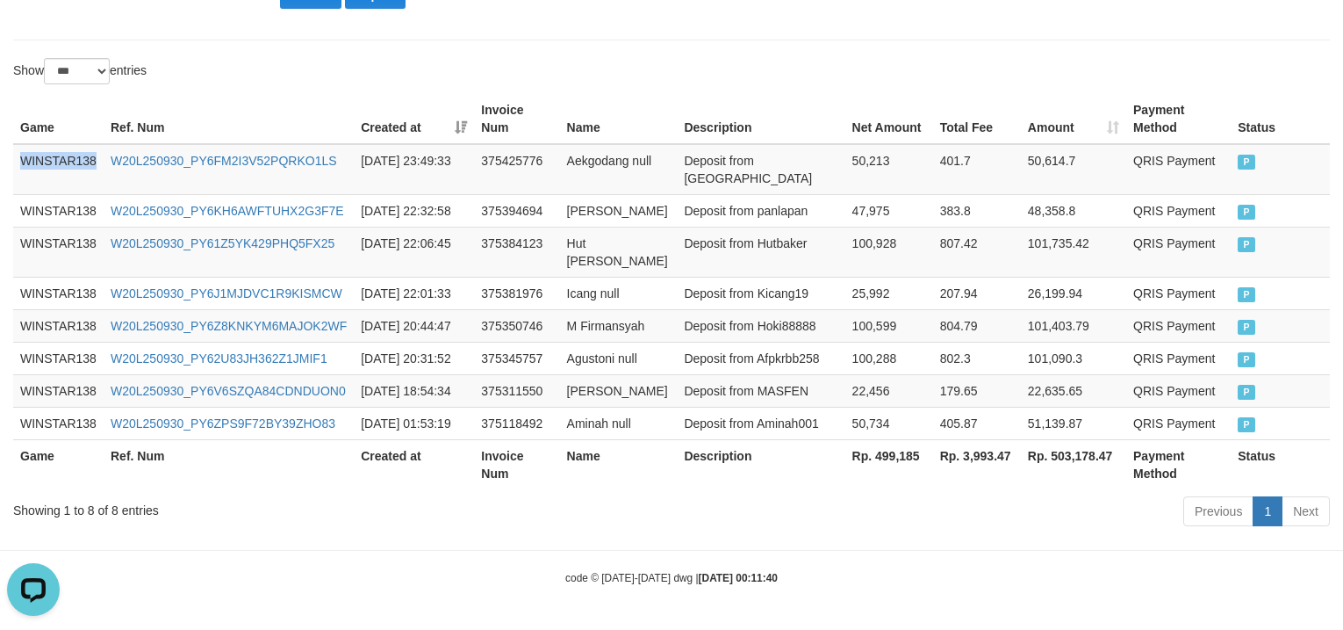
scroll to position [646, 0]
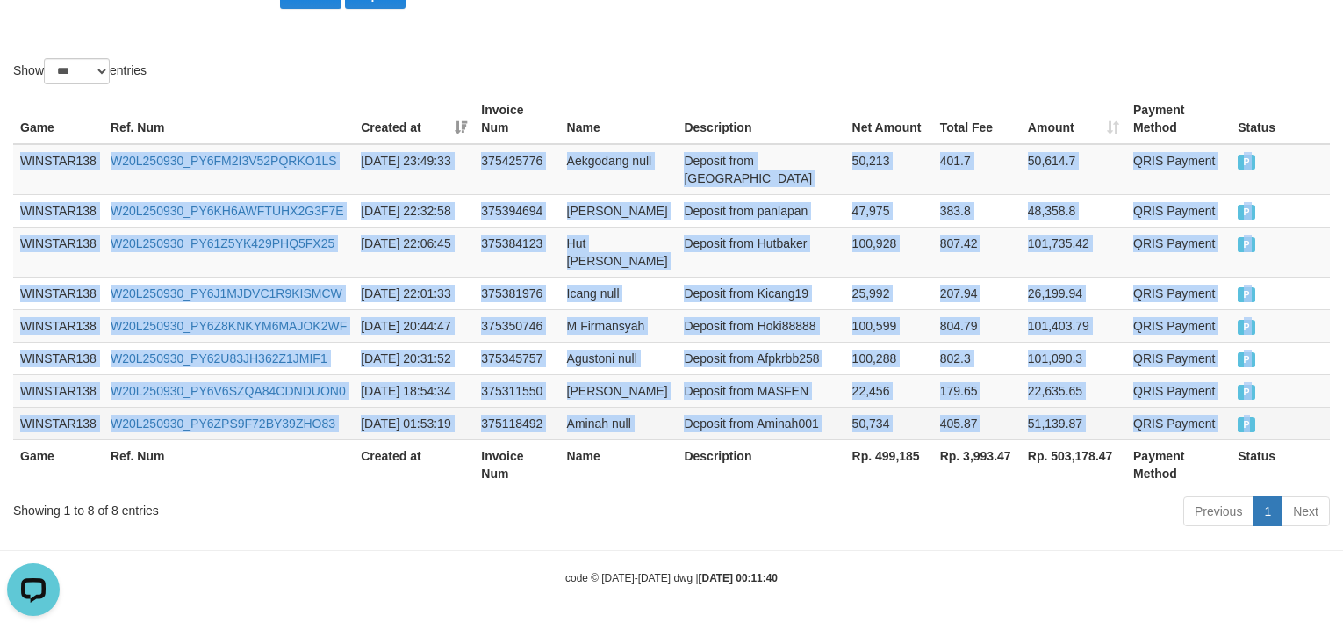
click at [1297, 415] on td "P" at bounding box center [1280, 423] width 99 height 32
copy tbody "WINSTAR138 W20L250930_PY6FM2I3V52PQRKO1LS [DATE] 23:49:33 375425776 Aekgodang n…"
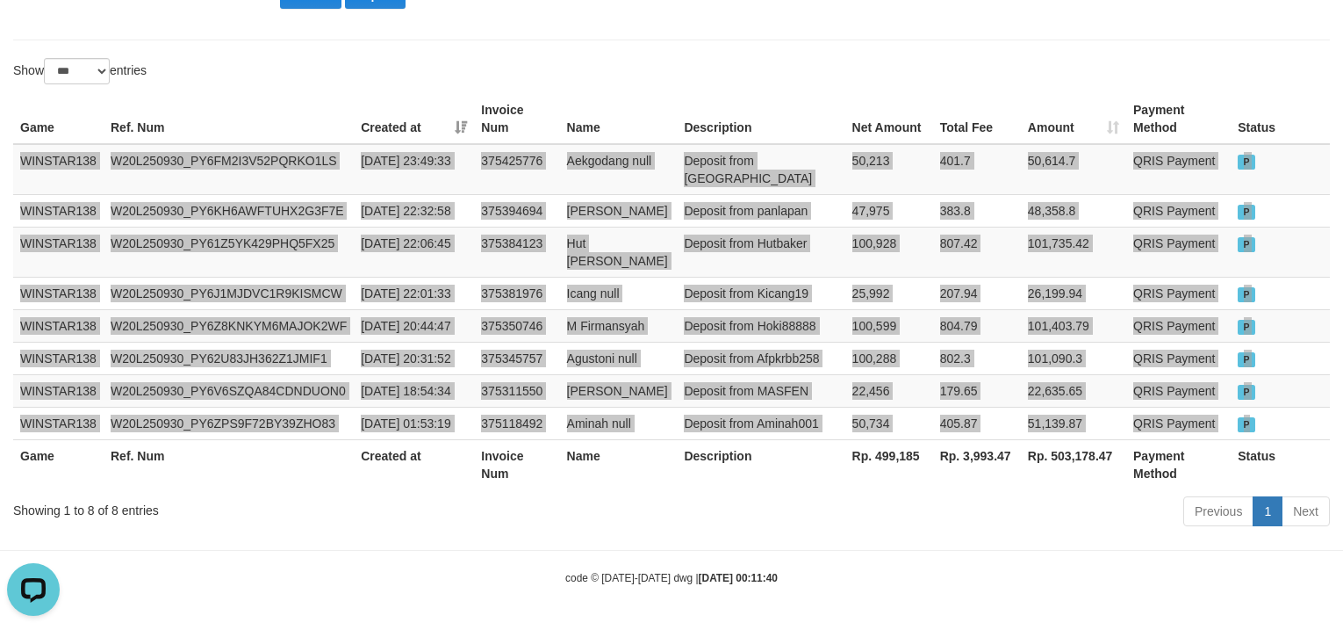
scroll to position [0, 0]
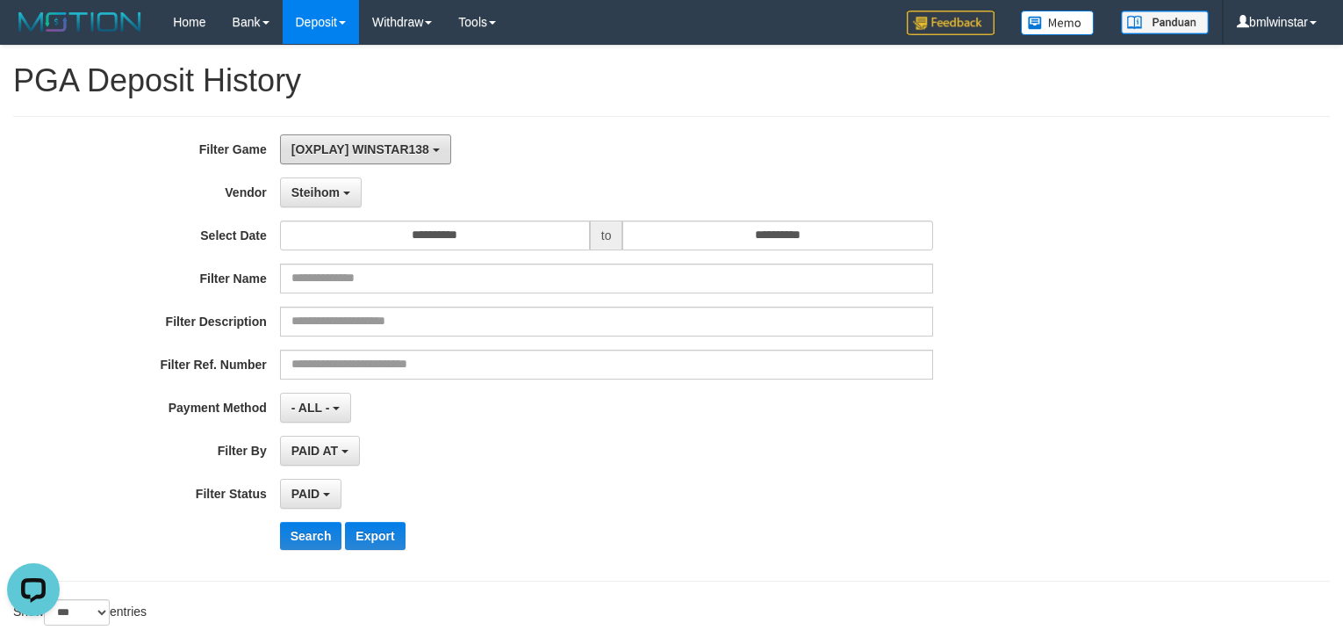
drag, startPoint x: 332, startPoint y: 135, endPoint x: 356, endPoint y: 193, distance: 62.6
click at [332, 135] on button "[OXPLAY] WINSTAR138" at bounding box center [365, 149] width 171 height 30
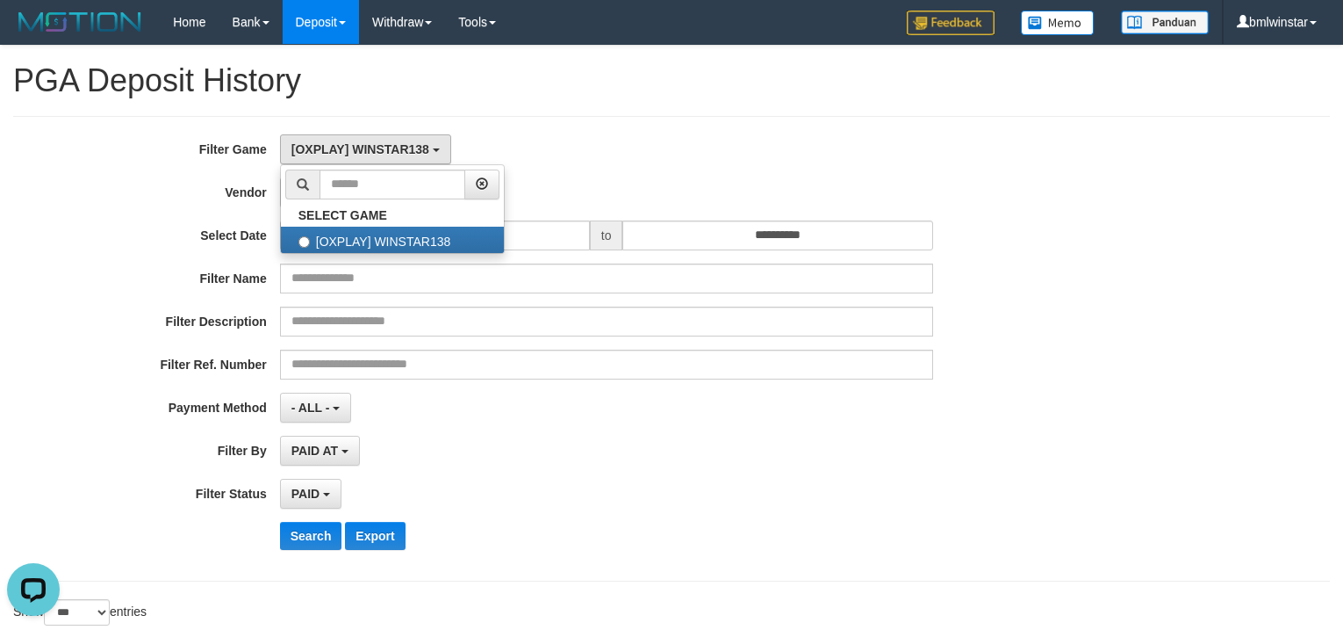
click at [565, 409] on div "- ALL - SELECT ALL - ALL - SELECT PAYMENT METHOD Mandiri BNI OVO CIMB BRI MAYBA…" at bounding box center [606, 407] width 653 height 30
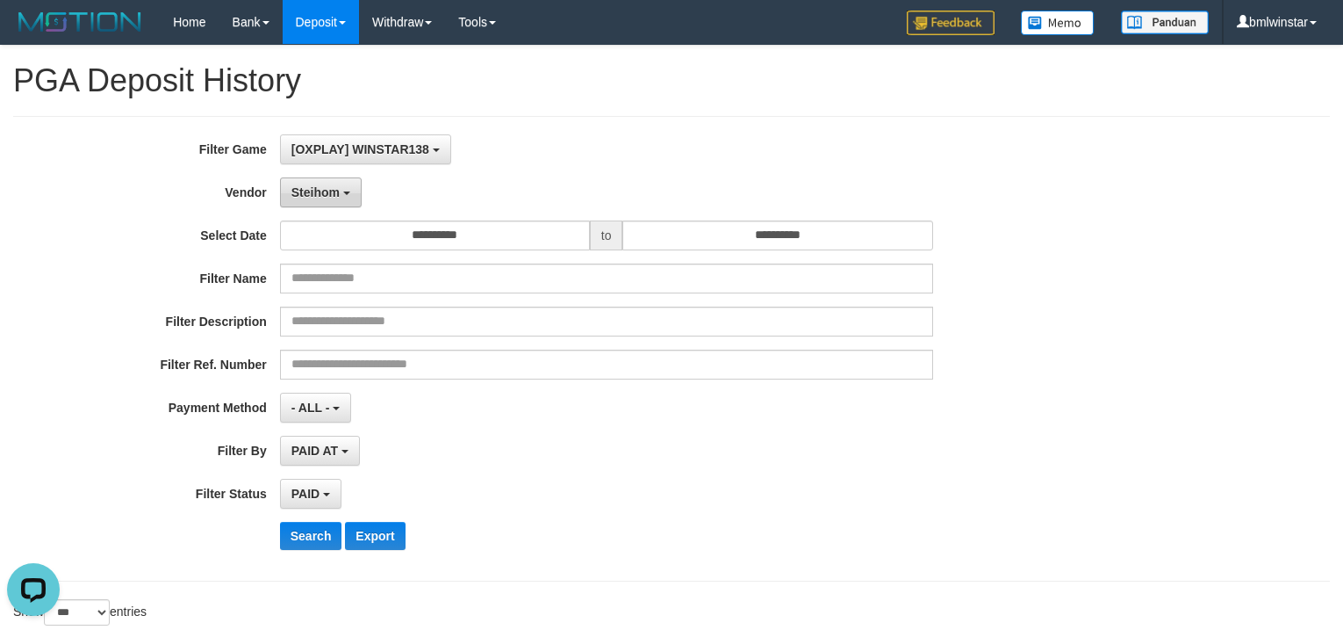
click at [349, 198] on button "Steihom" at bounding box center [321, 192] width 82 height 30
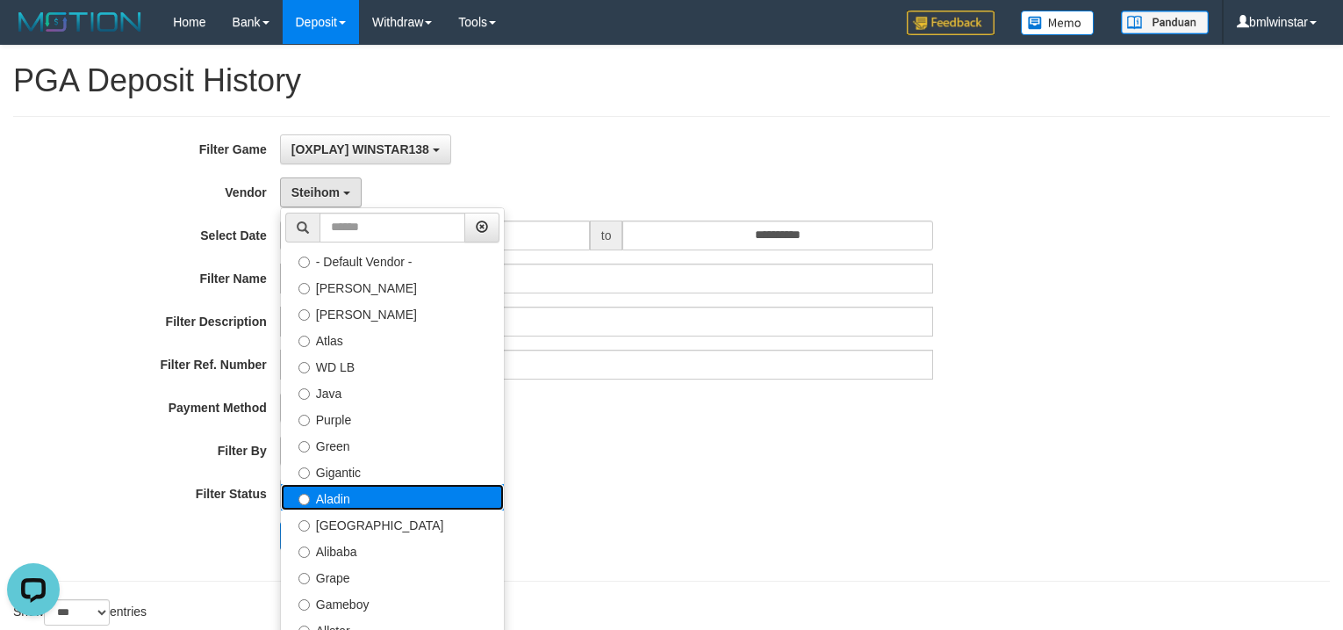
click at [358, 506] on label "Aladin" at bounding box center [392, 497] width 223 height 26
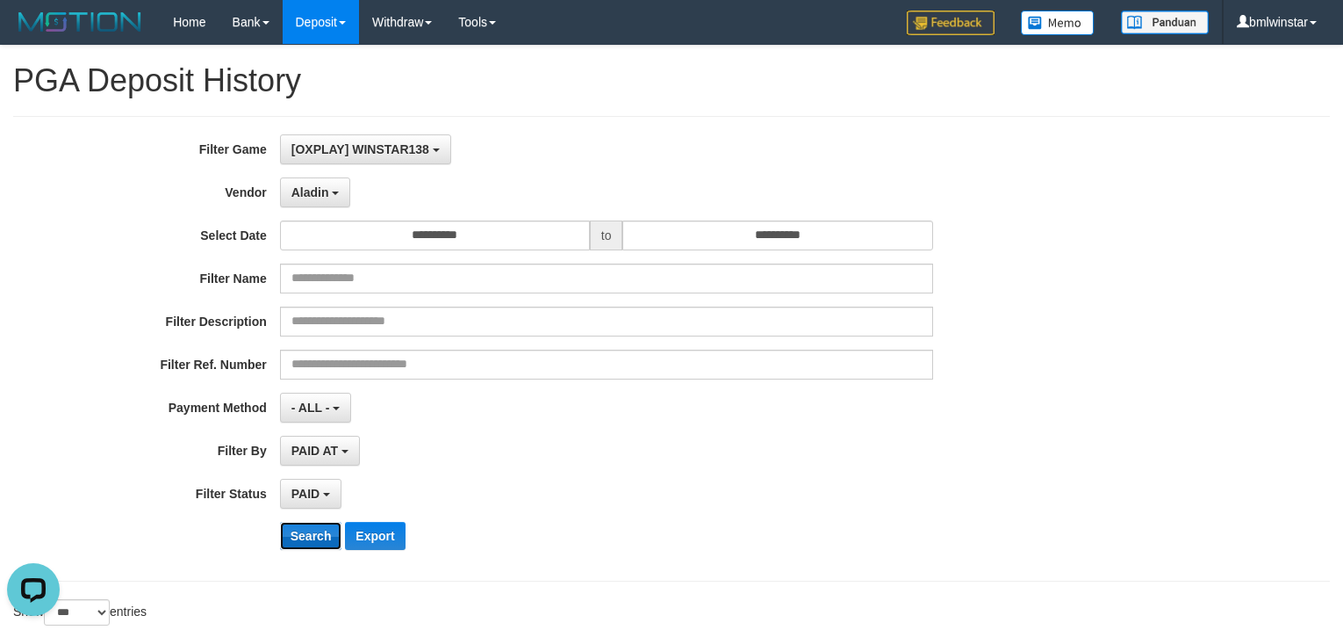
click at [306, 536] on button "Search" at bounding box center [311, 536] width 62 height 28
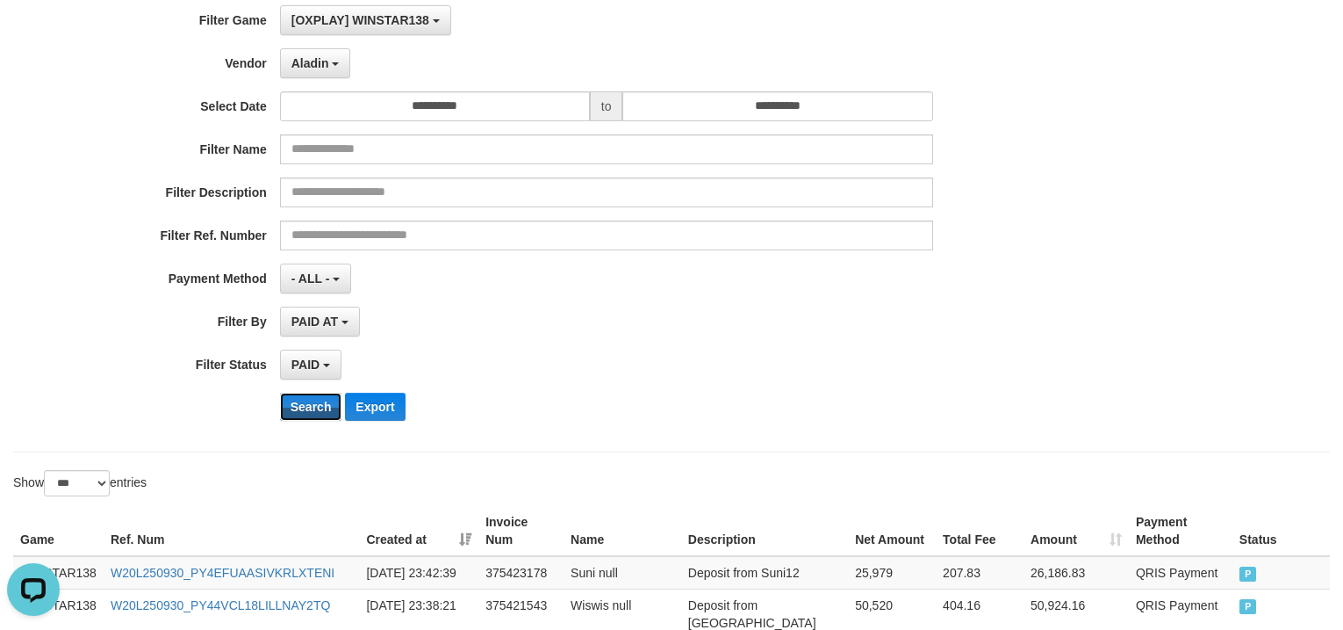
scroll to position [292, 0]
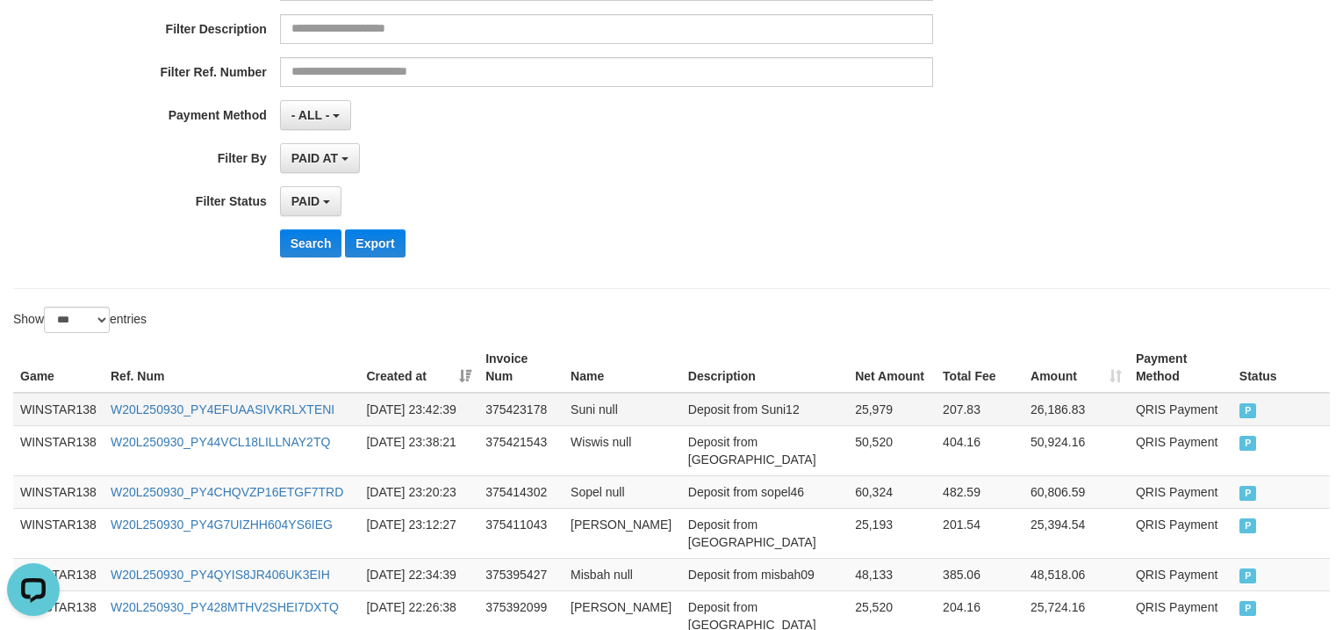
click at [58, 418] on td "WINSTAR138" at bounding box center [58, 408] width 90 height 33
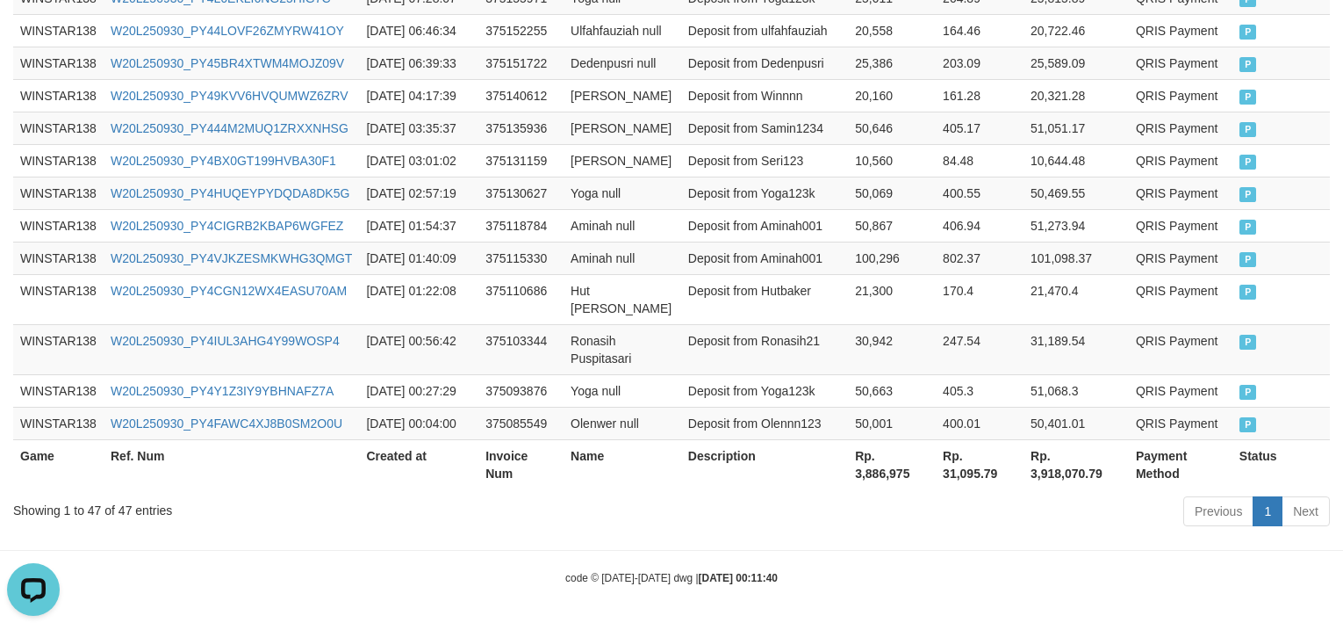
scroll to position [2598, 0]
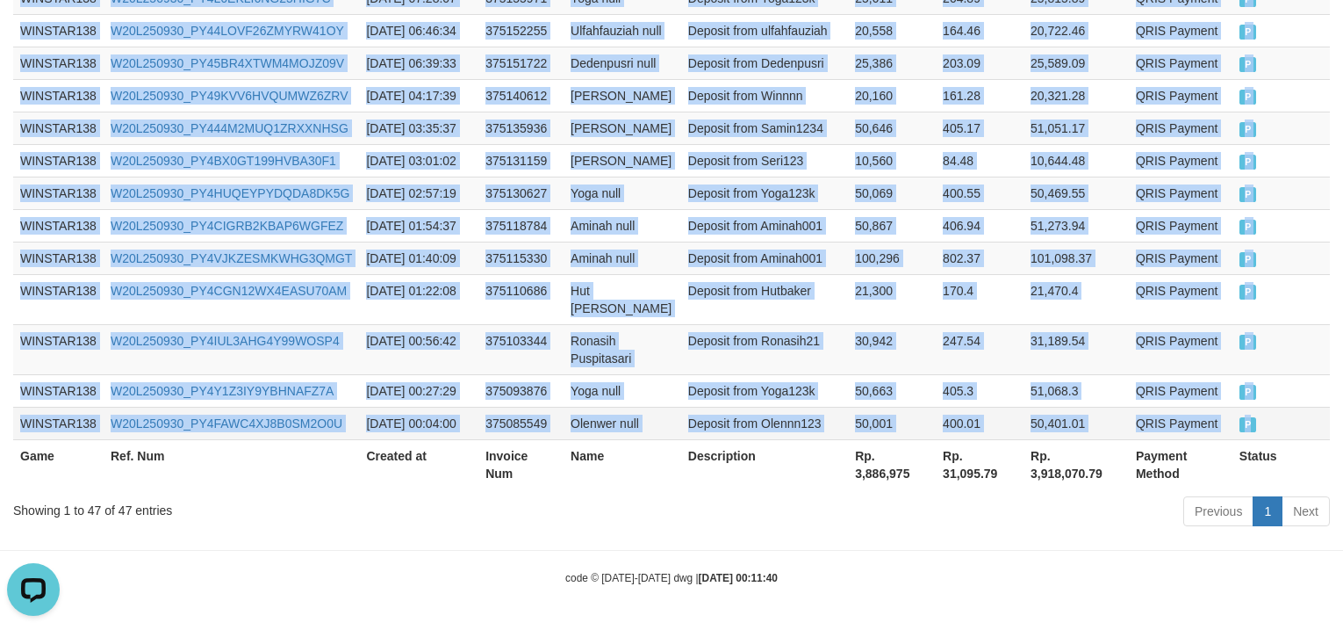
click at [1290, 407] on td "P" at bounding box center [1281, 423] width 97 height 32
copy tbody "WINSTAR138 W20L250930_PY4EFUAASIVKRLXTENI [DATE] 23:42:39 375423178 Suni null D…"
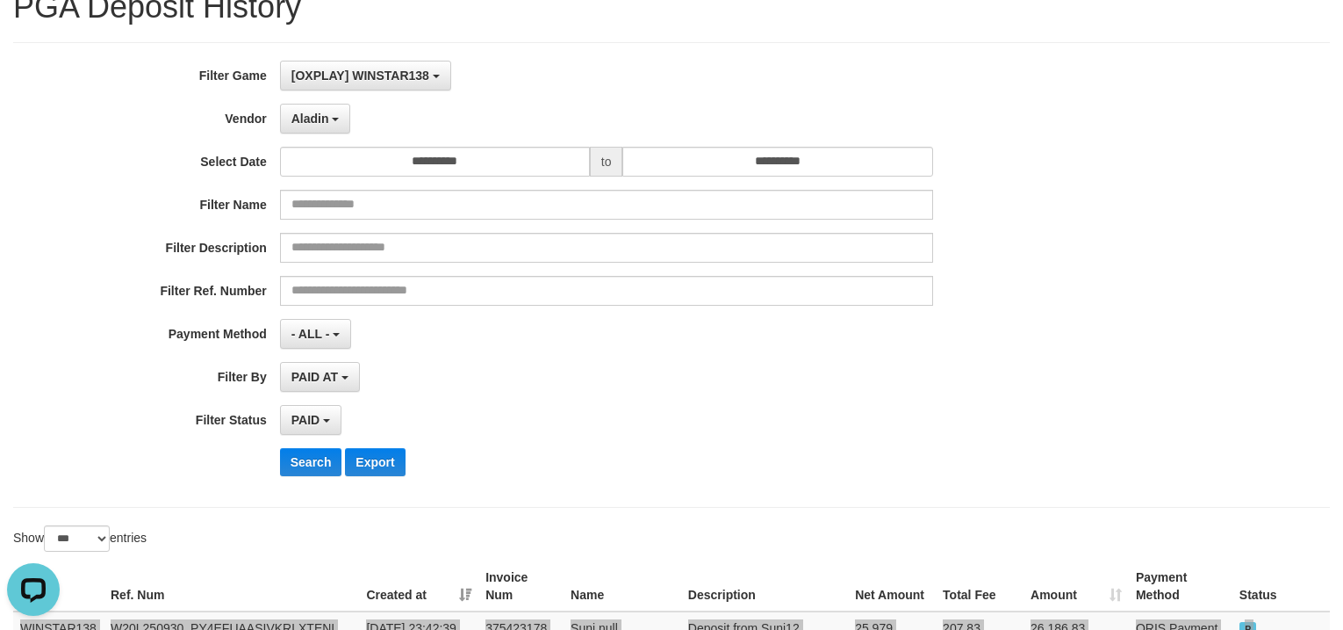
scroll to position [0, 0]
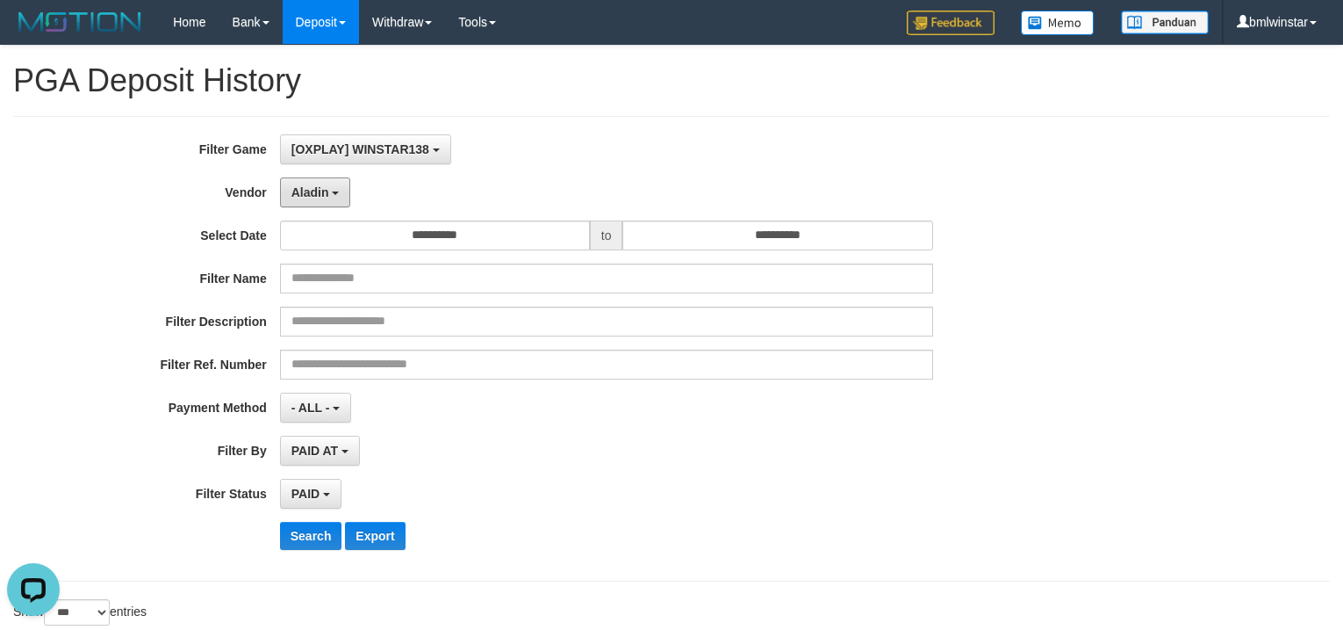
drag, startPoint x: 317, startPoint y: 186, endPoint x: 344, endPoint y: 244, distance: 64.0
click at [317, 186] on span "Aladin" at bounding box center [311, 192] width 38 height 14
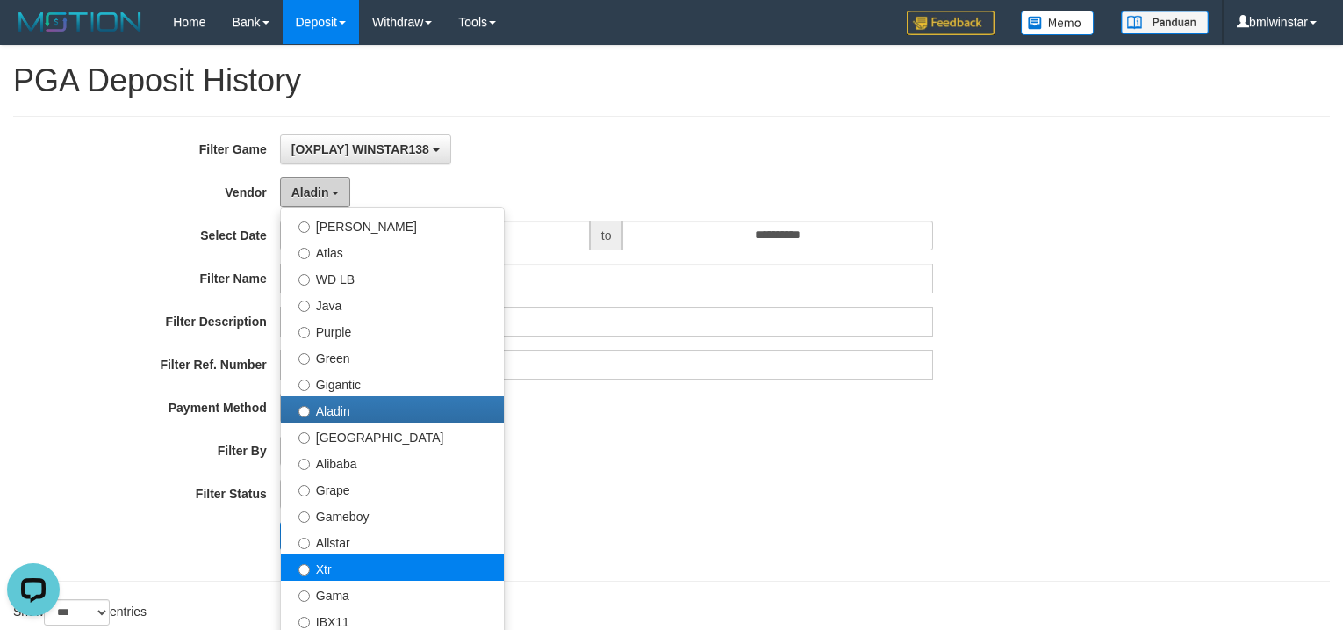
scroll to position [147, 0]
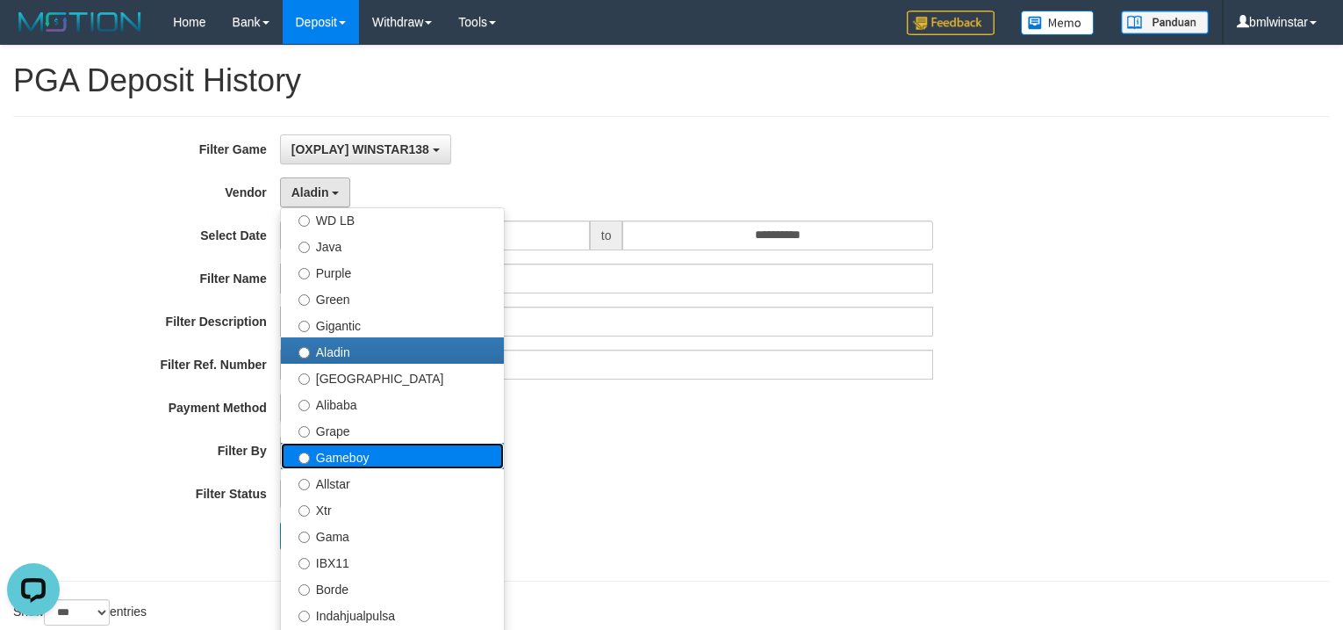
click at [356, 460] on label "Gameboy" at bounding box center [392, 456] width 223 height 26
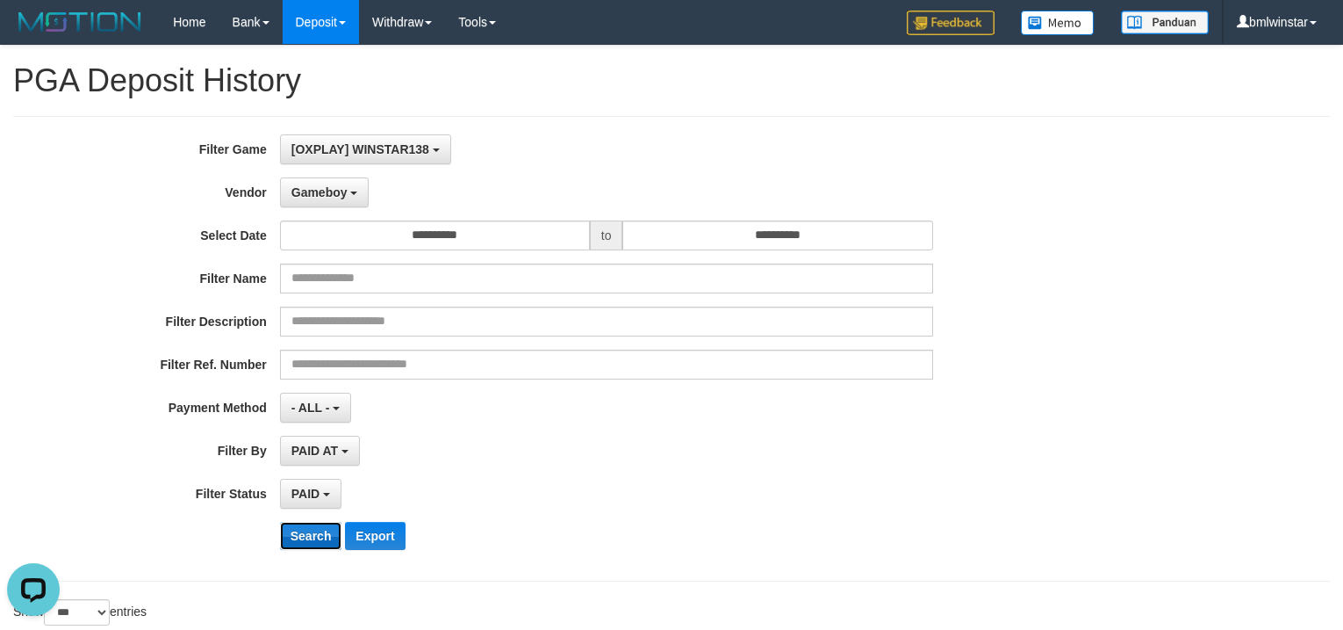
click at [305, 537] on button "Search" at bounding box center [311, 536] width 62 height 28
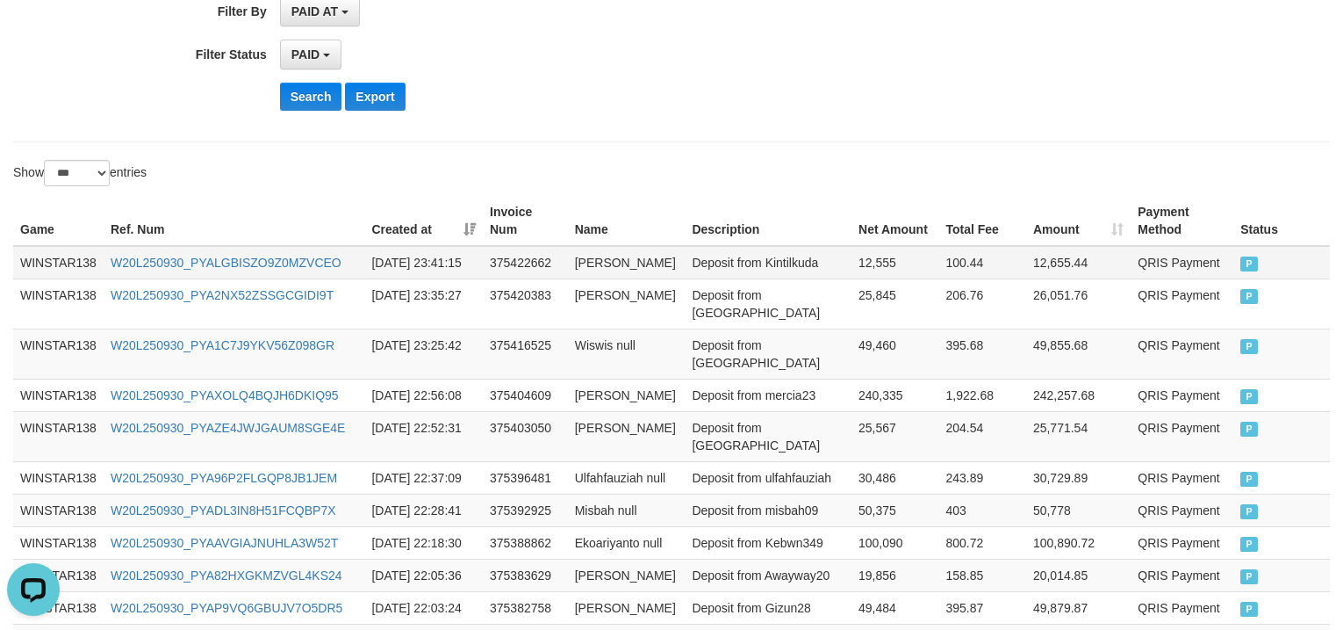
click at [41, 271] on td "WINSTAR138" at bounding box center [58, 262] width 90 height 33
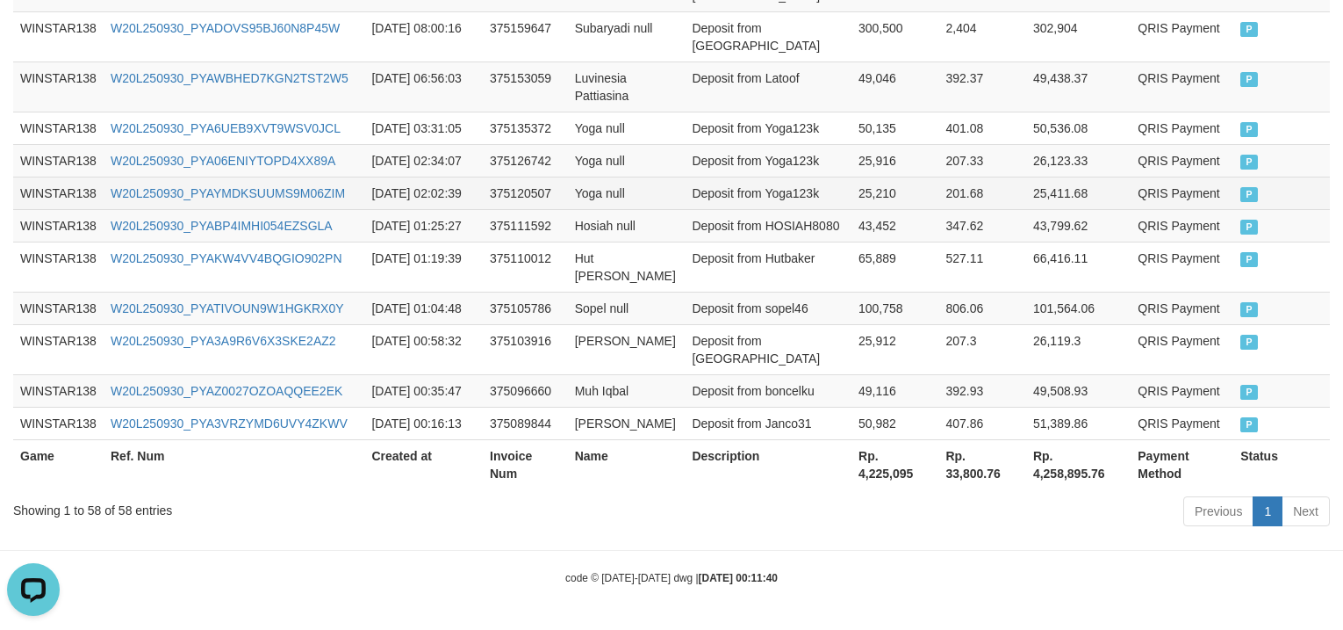
scroll to position [3149, 0]
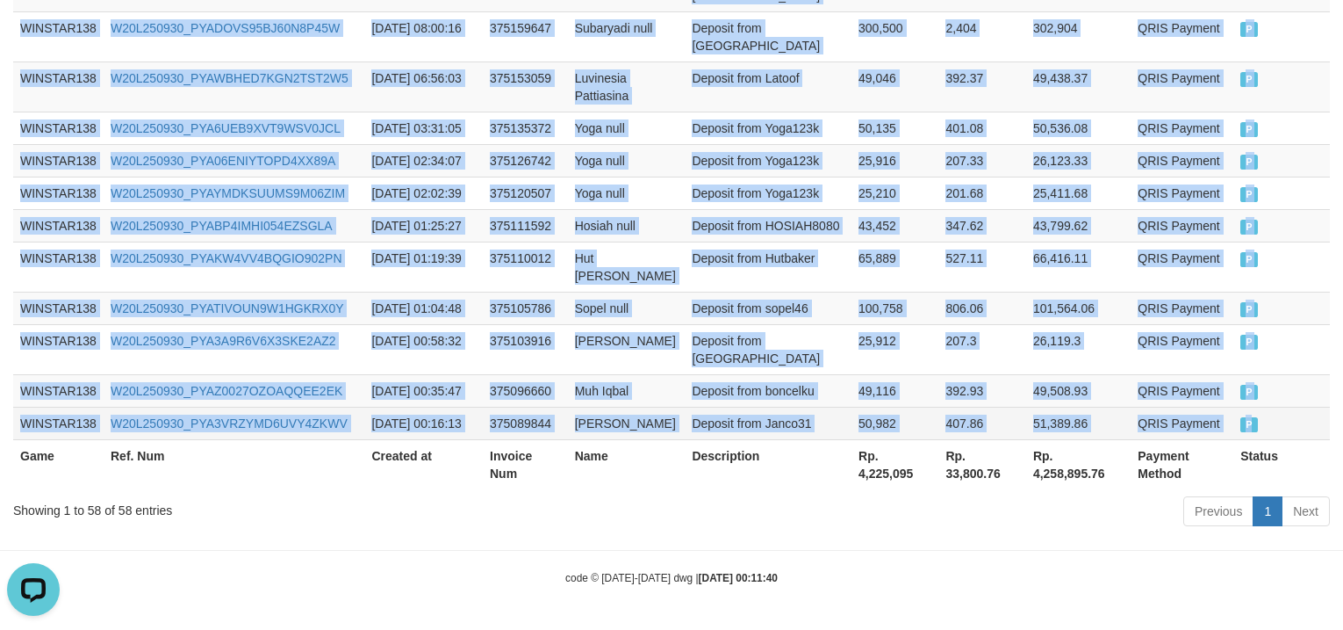
click at [1293, 408] on td "P" at bounding box center [1282, 423] width 97 height 32
copy tbody "WINSTAR138 W20L250930_PYALGBISZO9Z0MZVCEO [DATE] 23:41:15 375422662 Eko Murdhan…"
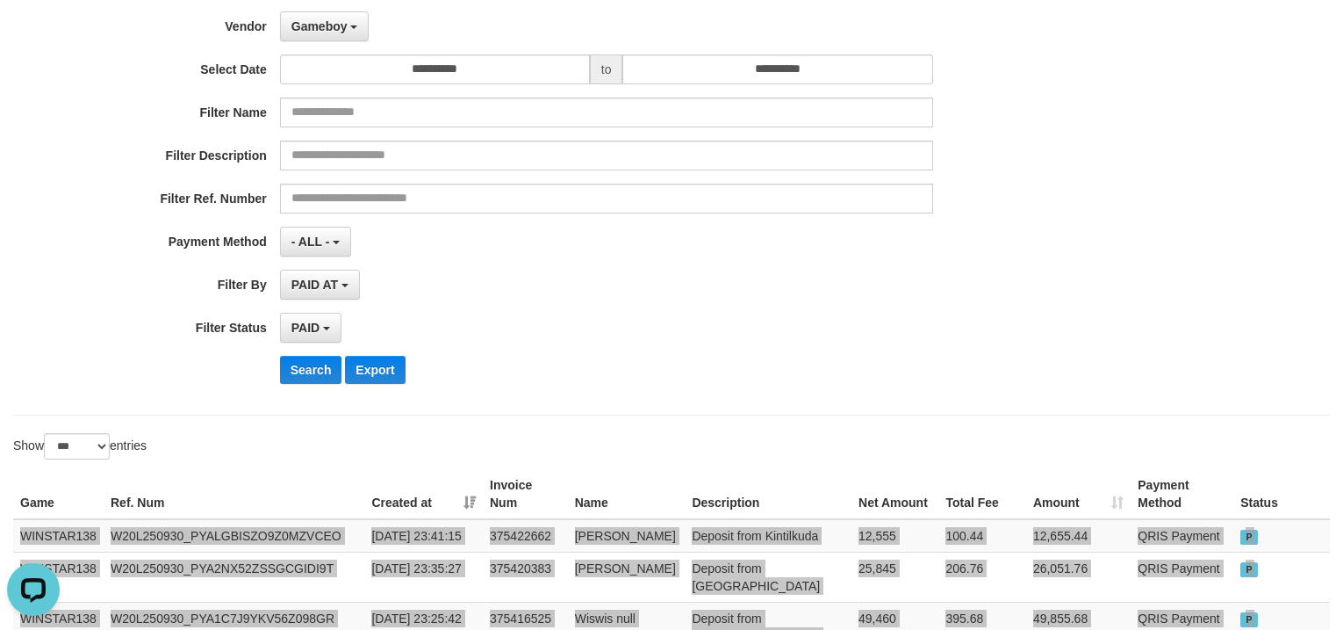
scroll to position [76, 0]
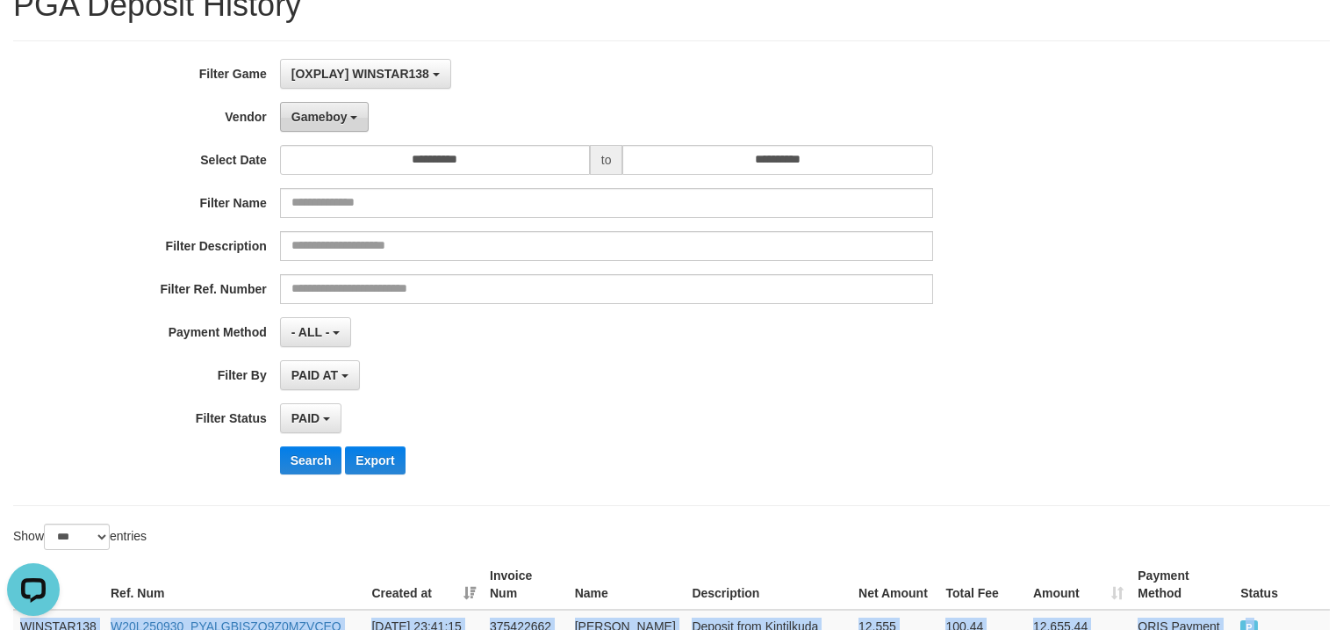
click at [322, 128] on button "Gameboy" at bounding box center [325, 117] width 90 height 30
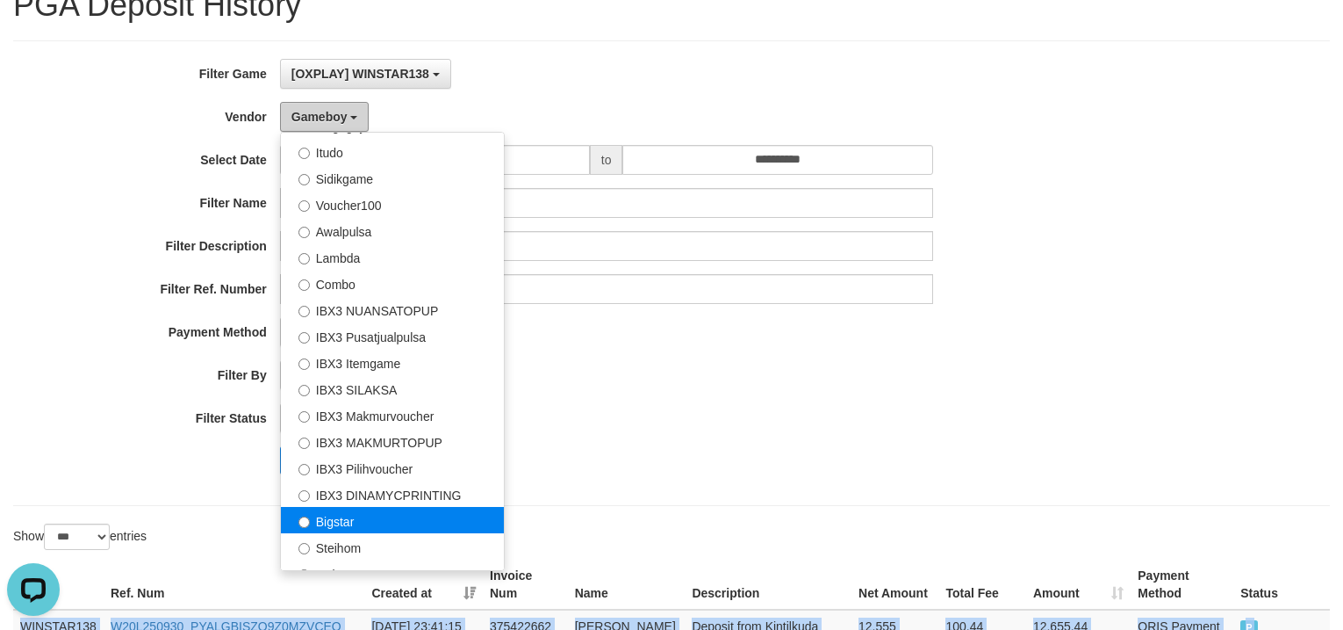
scroll to position [655, 0]
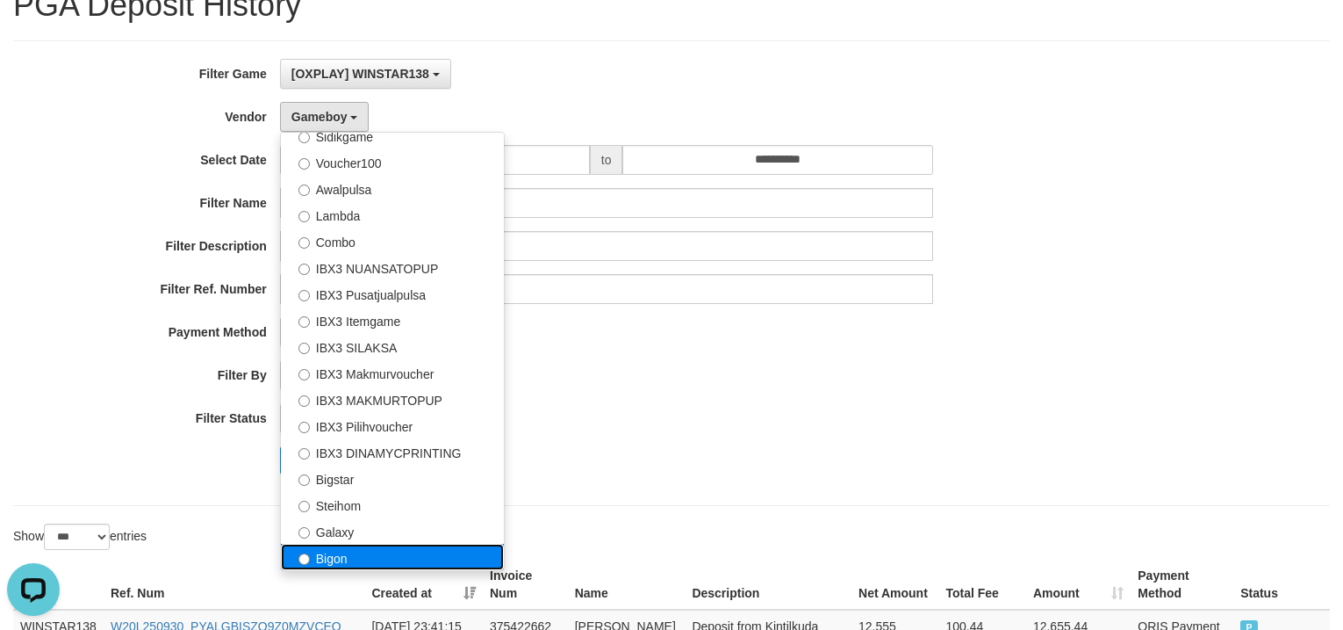
click at [352, 552] on label "Bigon" at bounding box center [392, 556] width 223 height 26
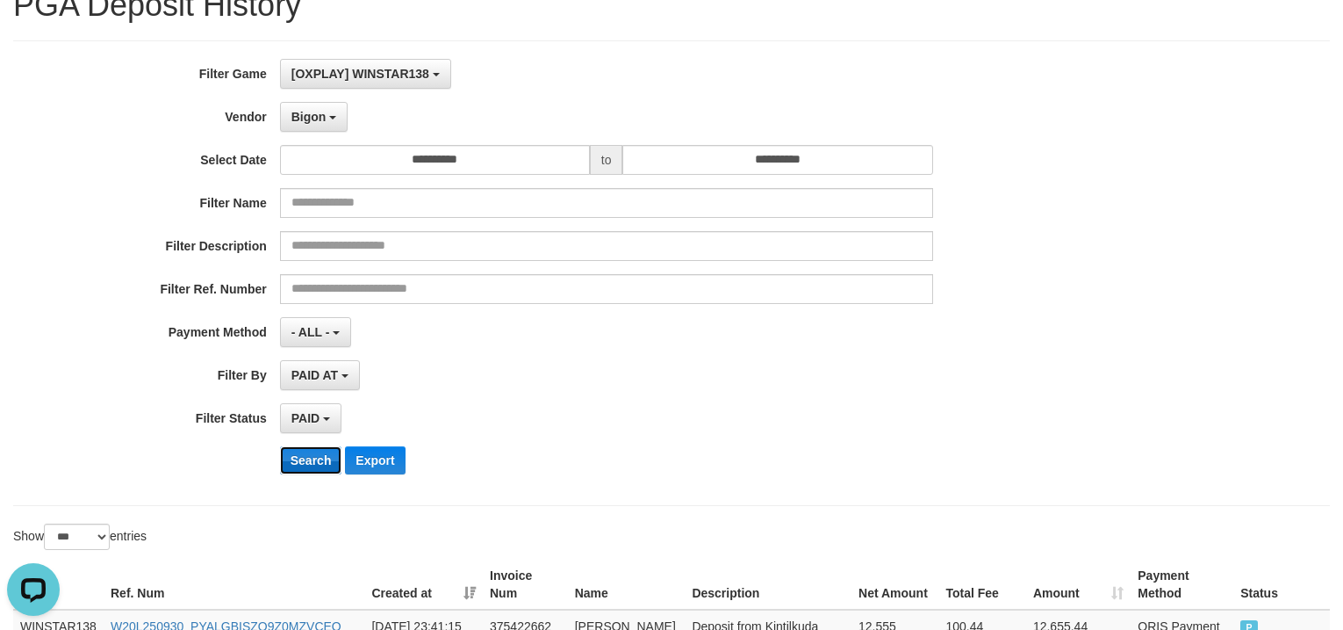
click at [308, 462] on button "Search" at bounding box center [311, 460] width 62 height 28
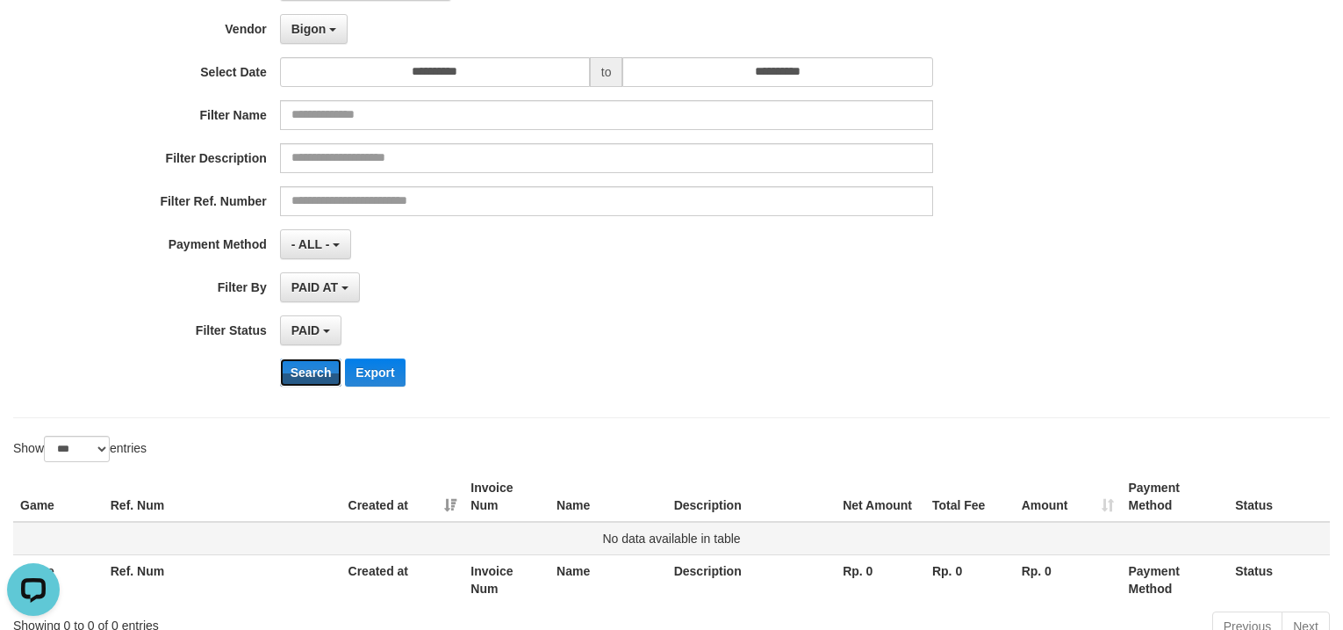
scroll to position [222, 0]
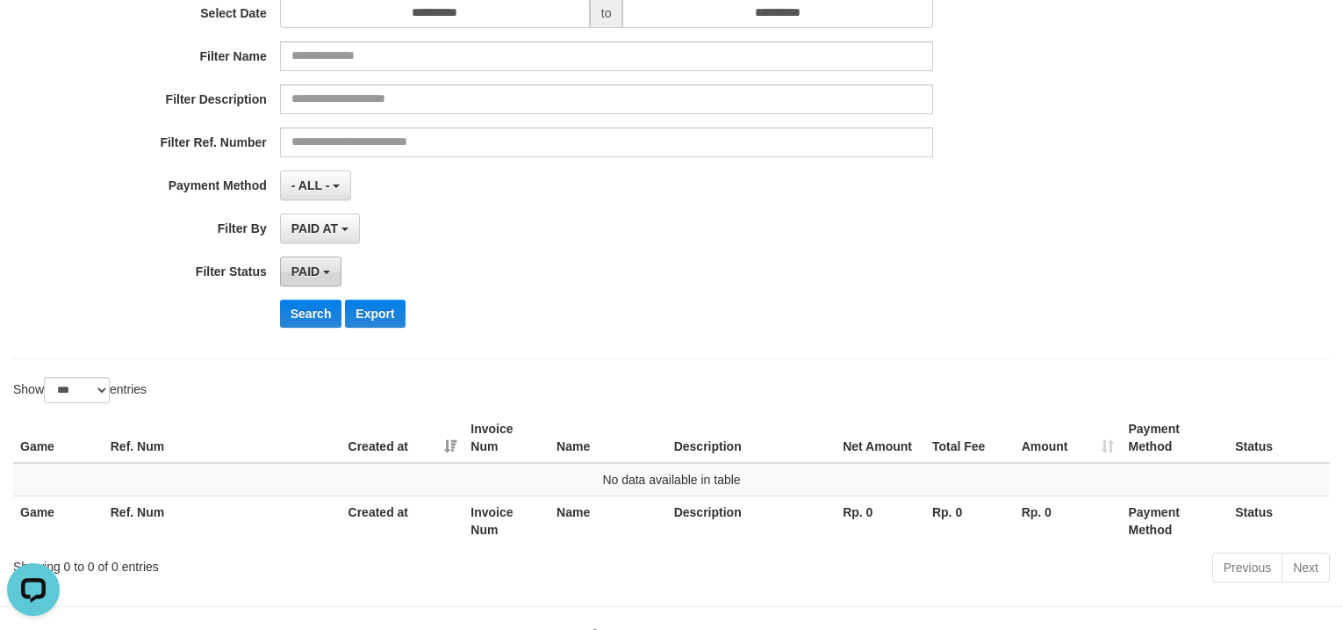
click at [304, 263] on button "PAID" at bounding box center [310, 271] width 61 height 30
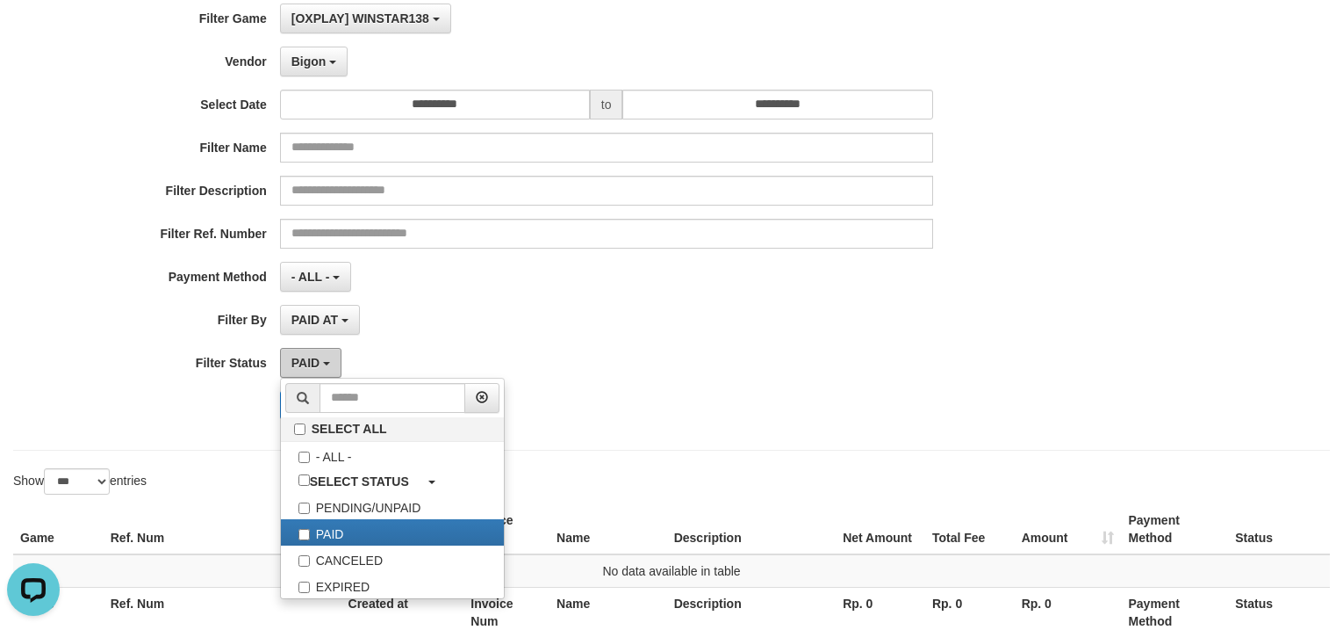
scroll to position [0, 0]
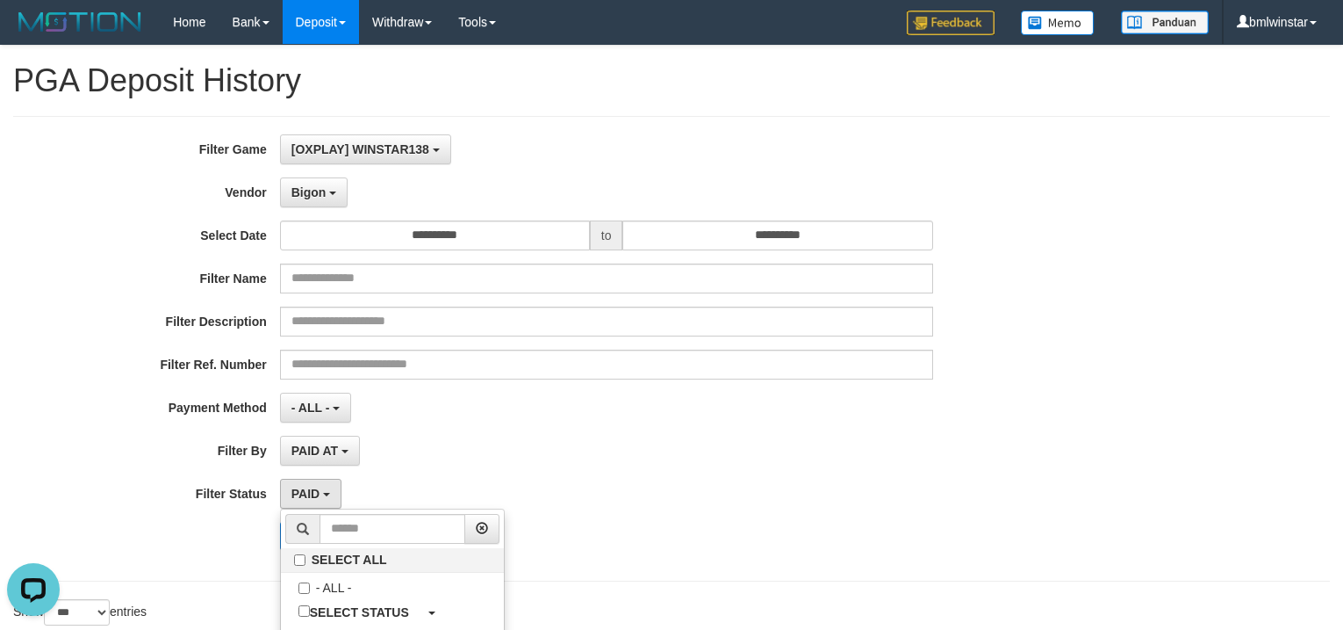
click at [795, 192] on div "Bigon - Default Vendor - [PERSON_NAME] Atlas WD LB Java Purple Green Gigantic A…" at bounding box center [606, 192] width 653 height 30
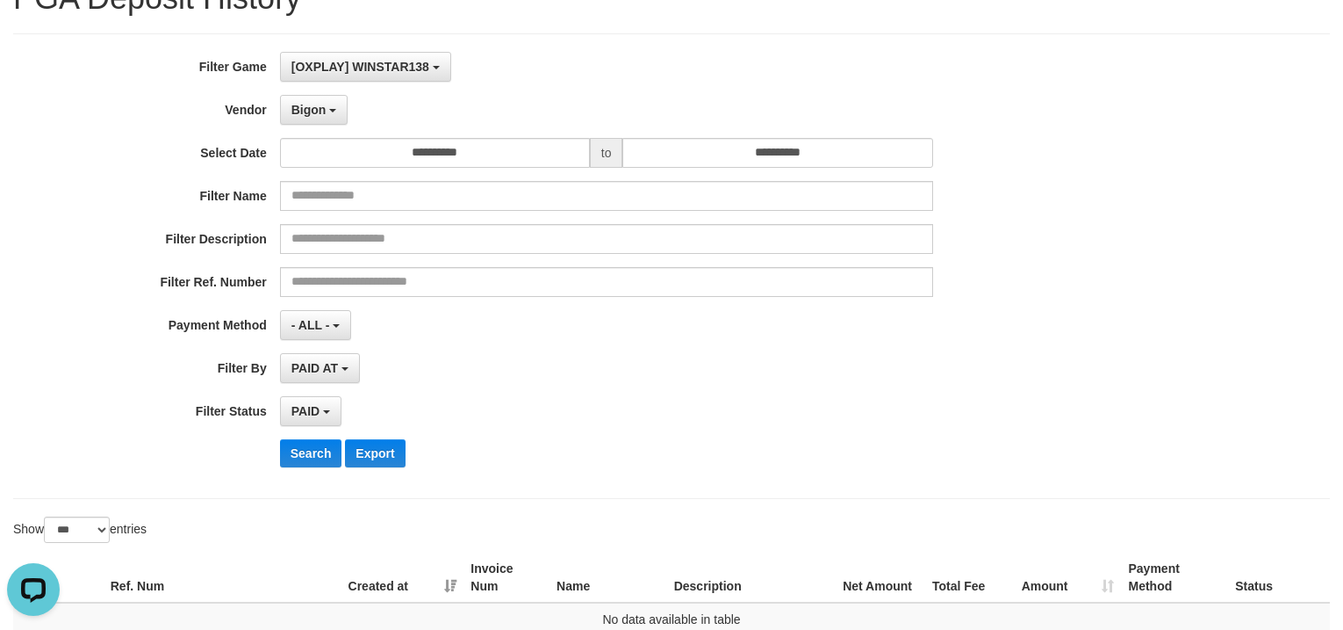
scroll to position [147, 0]
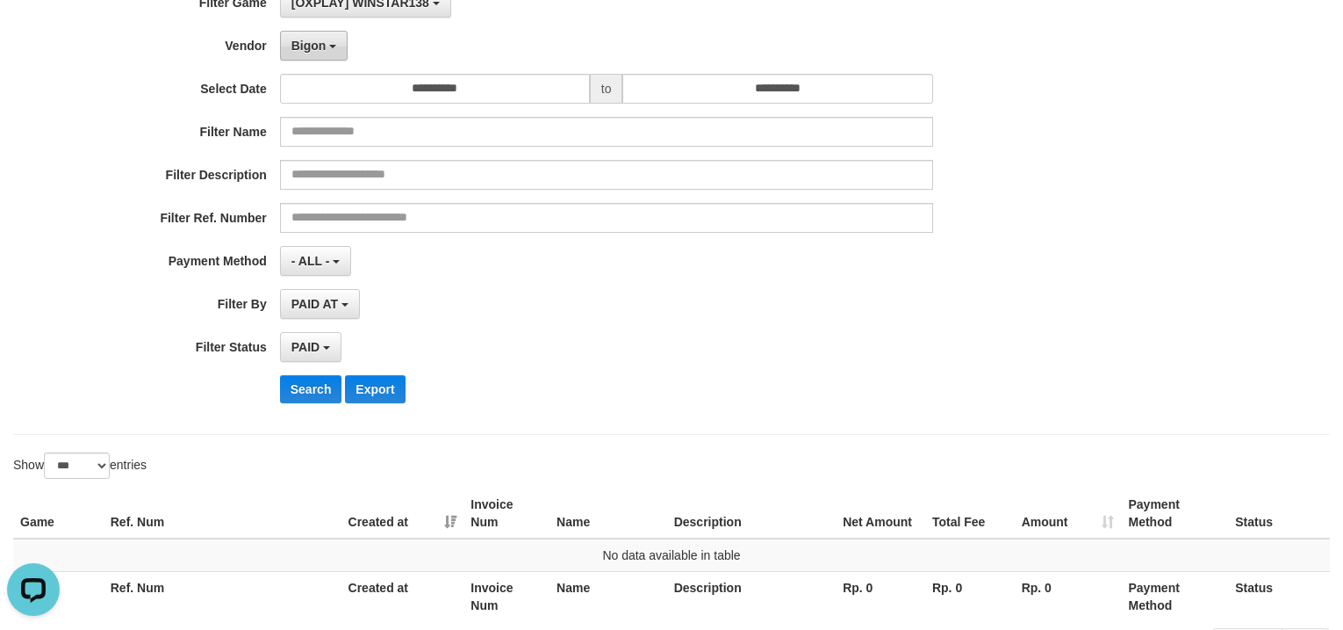
click at [308, 51] on span "Bigon" at bounding box center [309, 46] width 35 height 14
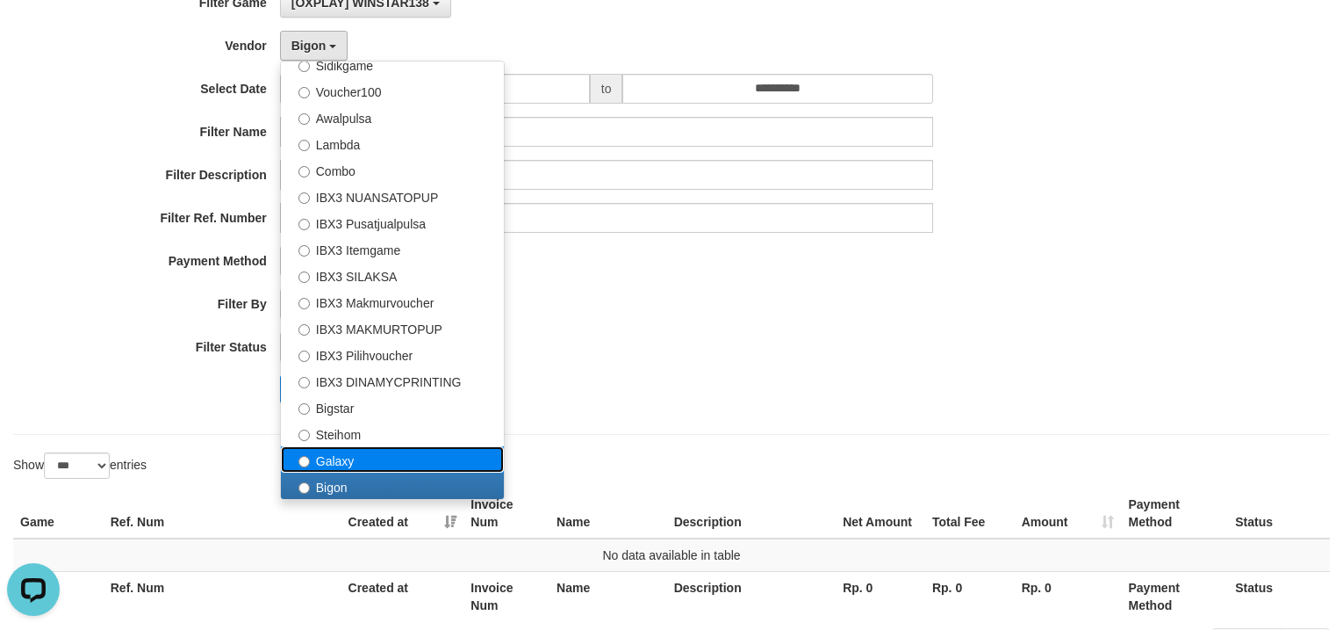
click at [362, 462] on label "Galaxy" at bounding box center [392, 459] width 223 height 26
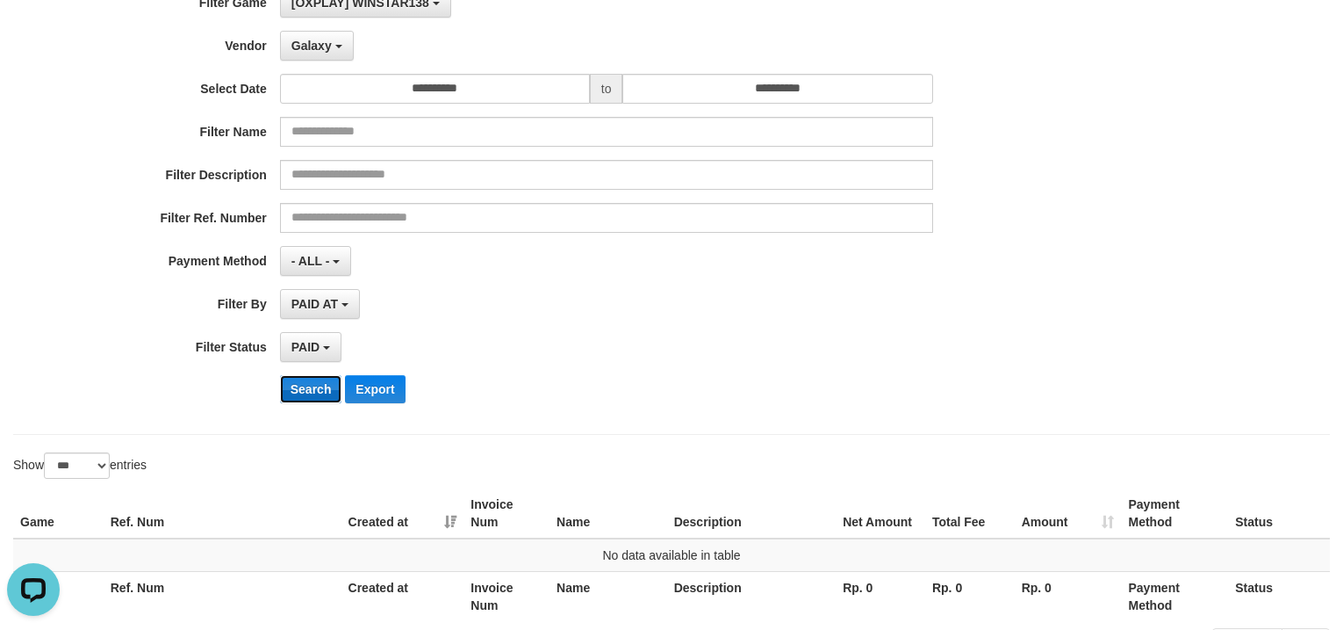
click at [299, 393] on button "Search" at bounding box center [311, 389] width 62 height 28
click at [329, 54] on button "Galaxy" at bounding box center [317, 46] width 74 height 30
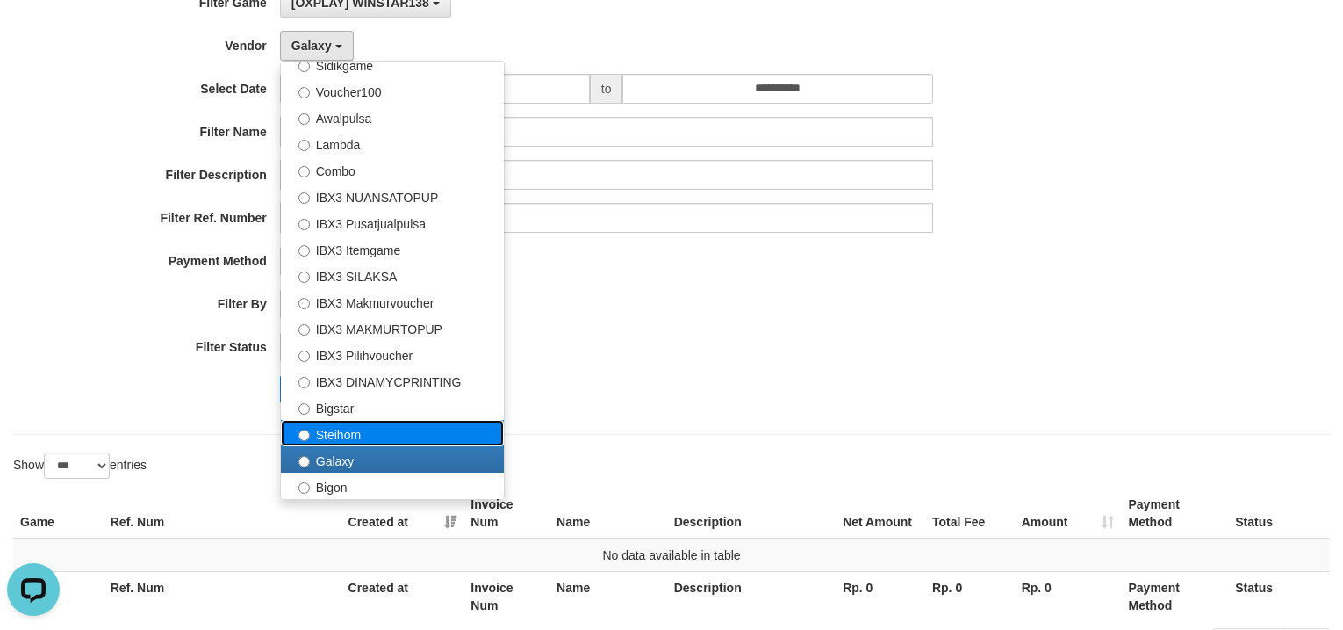
click at [340, 427] on label "Steihom" at bounding box center [392, 433] width 223 height 26
select select "**********"
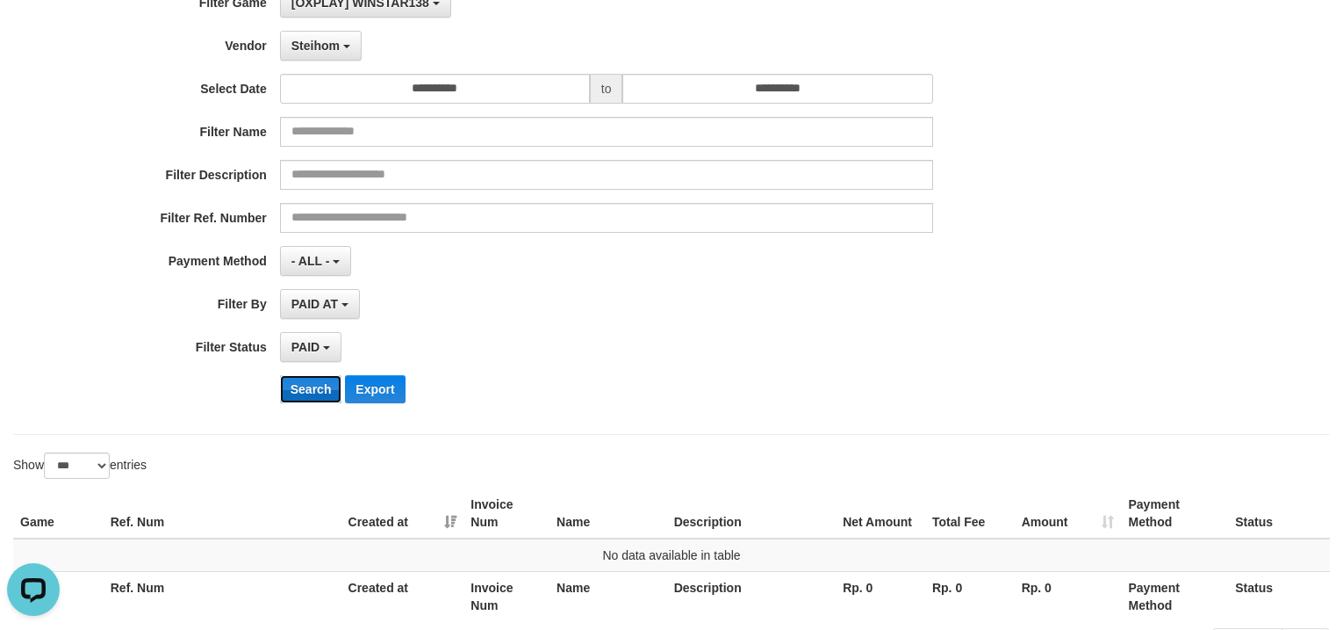
click at [306, 381] on button "Search" at bounding box center [311, 389] width 62 height 28
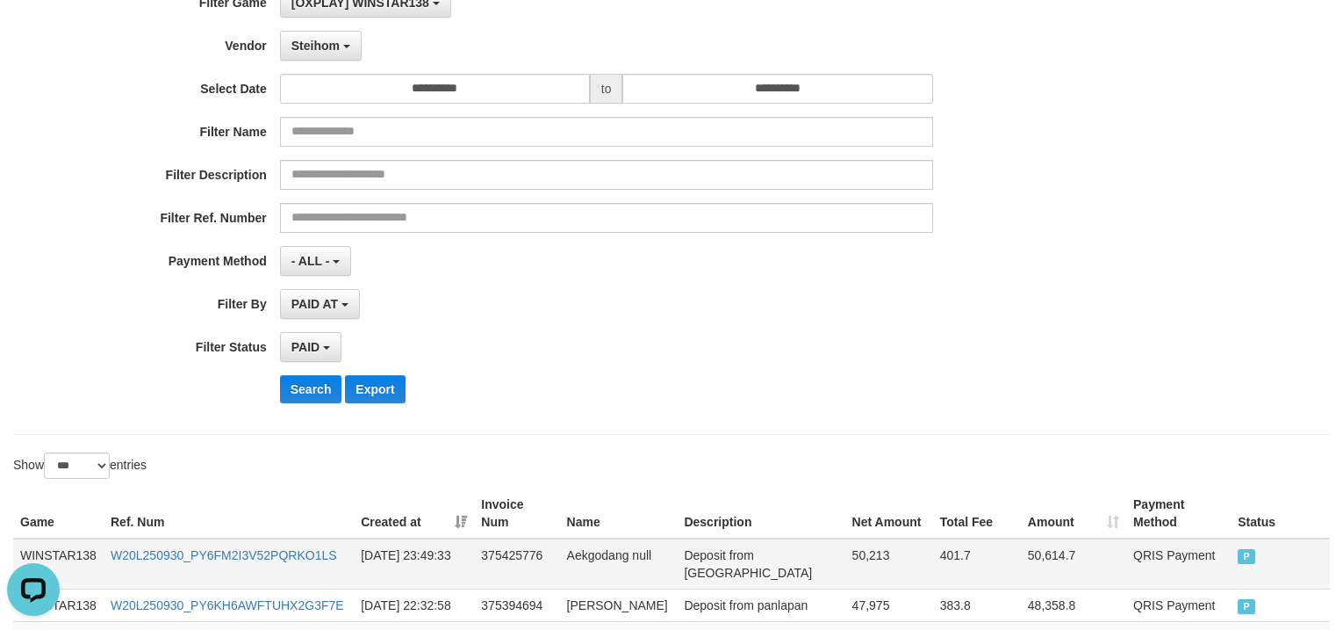
click at [99, 561] on td "WINSTAR138" at bounding box center [58, 563] width 90 height 51
click at [83, 558] on td "WINSTAR138" at bounding box center [58, 563] width 90 height 51
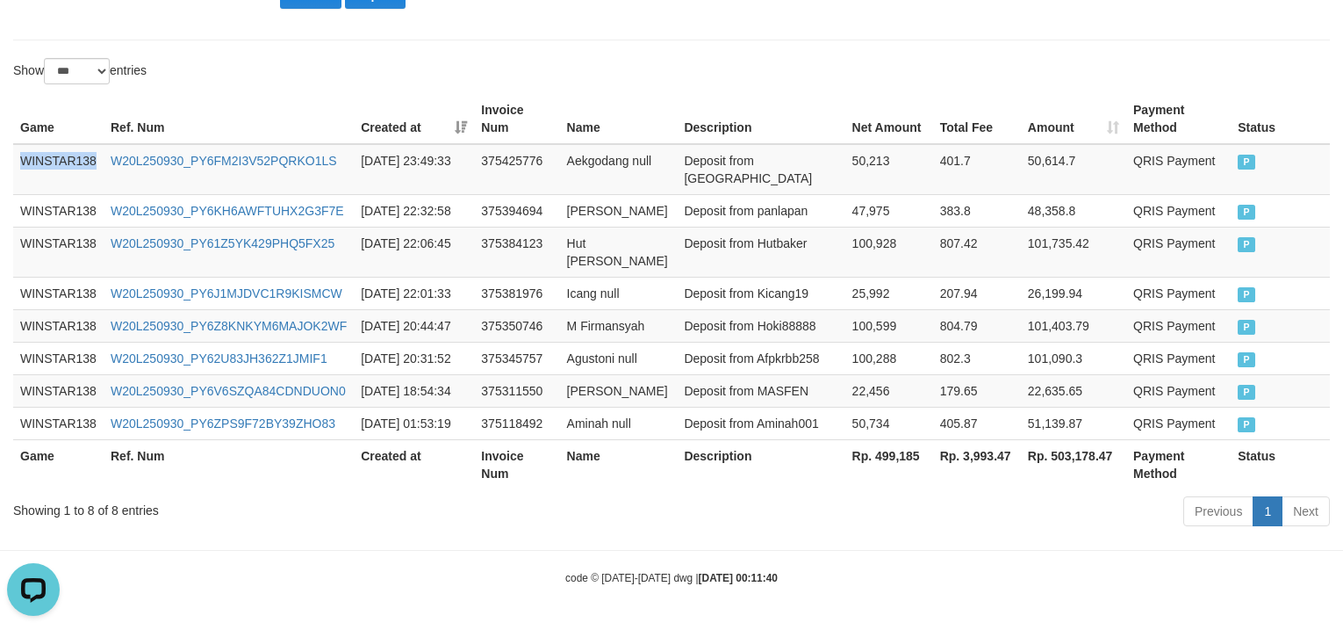
scroll to position [646, 0]
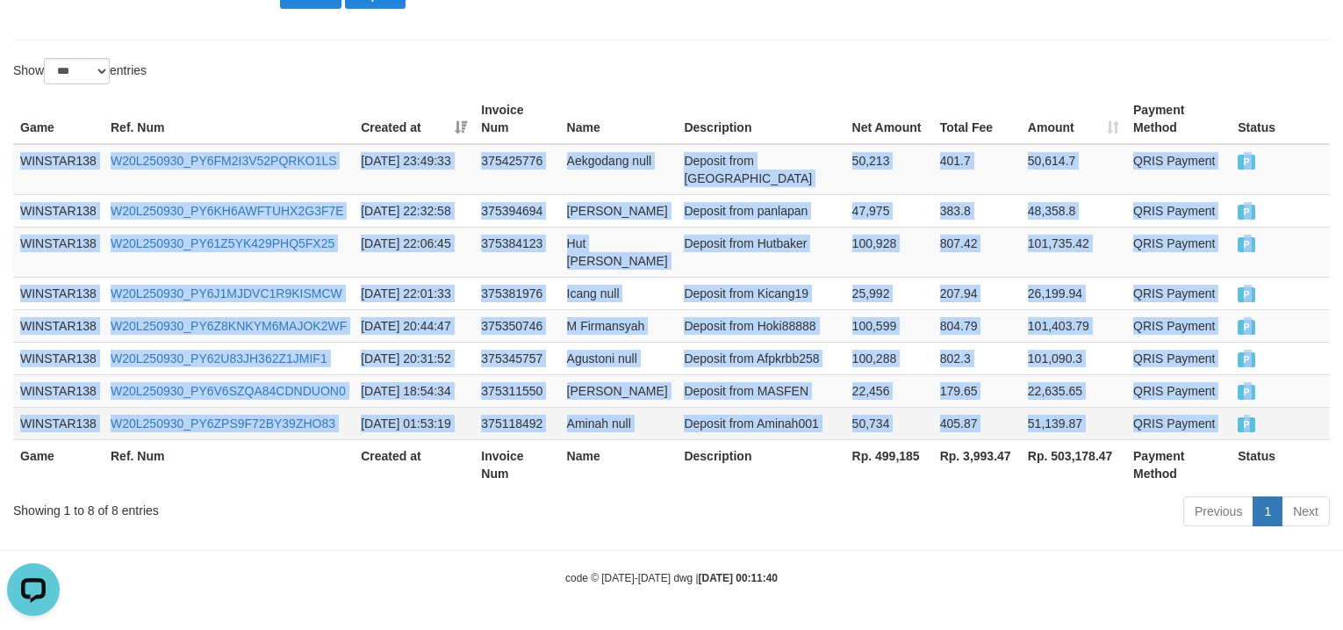
click at [1301, 407] on td "P" at bounding box center [1280, 423] width 99 height 32
copy tbody "WINSTAR138 W20L250930_PY6FM2I3V52PQRKO1LS [DATE] 23:49:33 375425776 Aekgodang n…"
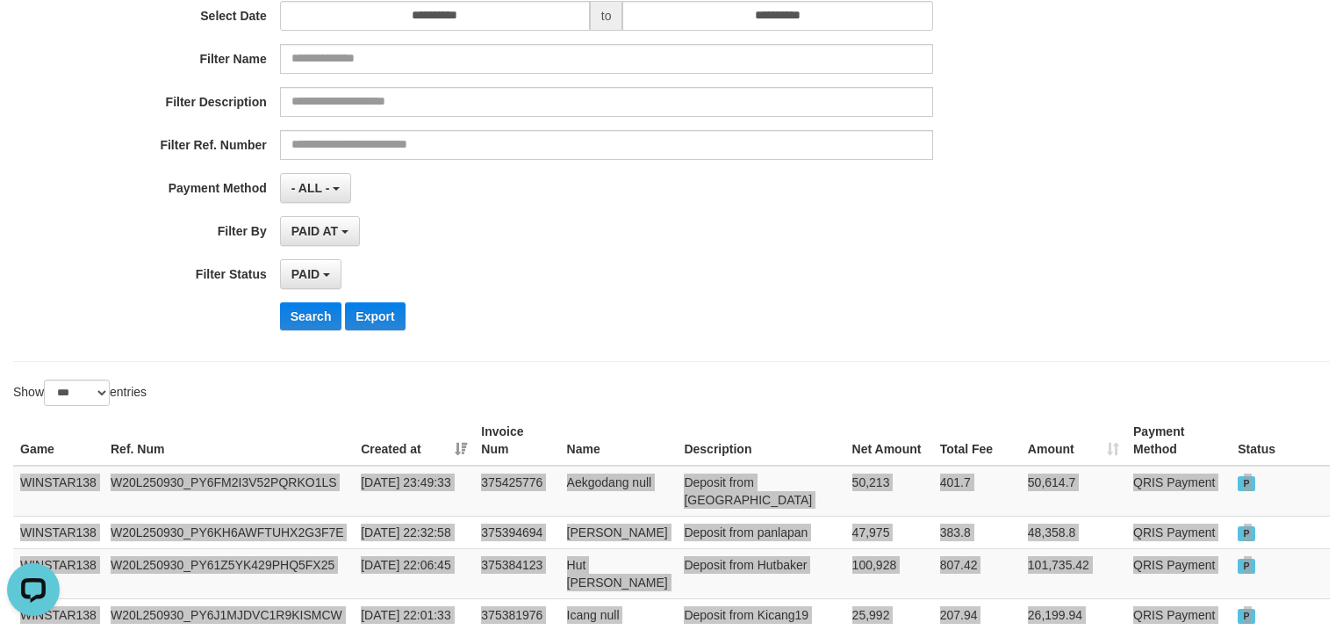
scroll to position [0, 0]
